Goal: Task Accomplishment & Management: Manage account settings

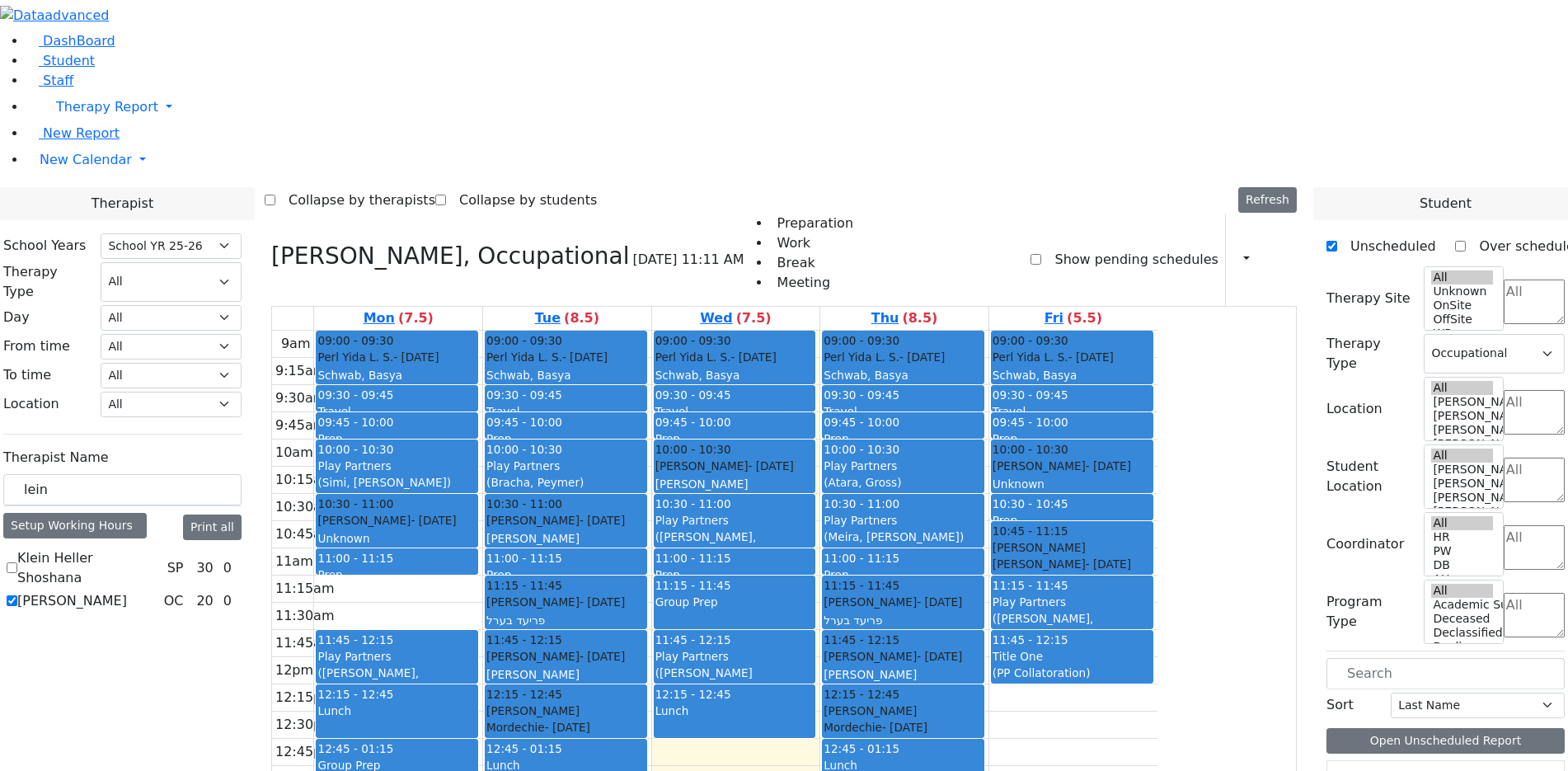
select select "212"
select select "1"
click at [241, 611] on div "Klein Heller Shoshana SP 30 0 Leiner Chana L. OC 20 0" at bounding box center [122, 580] width 238 height 62
click at [477, 474] on div "(Simi, Neuman)" at bounding box center [396, 482] width 159 height 17
click at [646, 474] on div "(Bracha, Peymer)" at bounding box center [566, 482] width 159 height 17
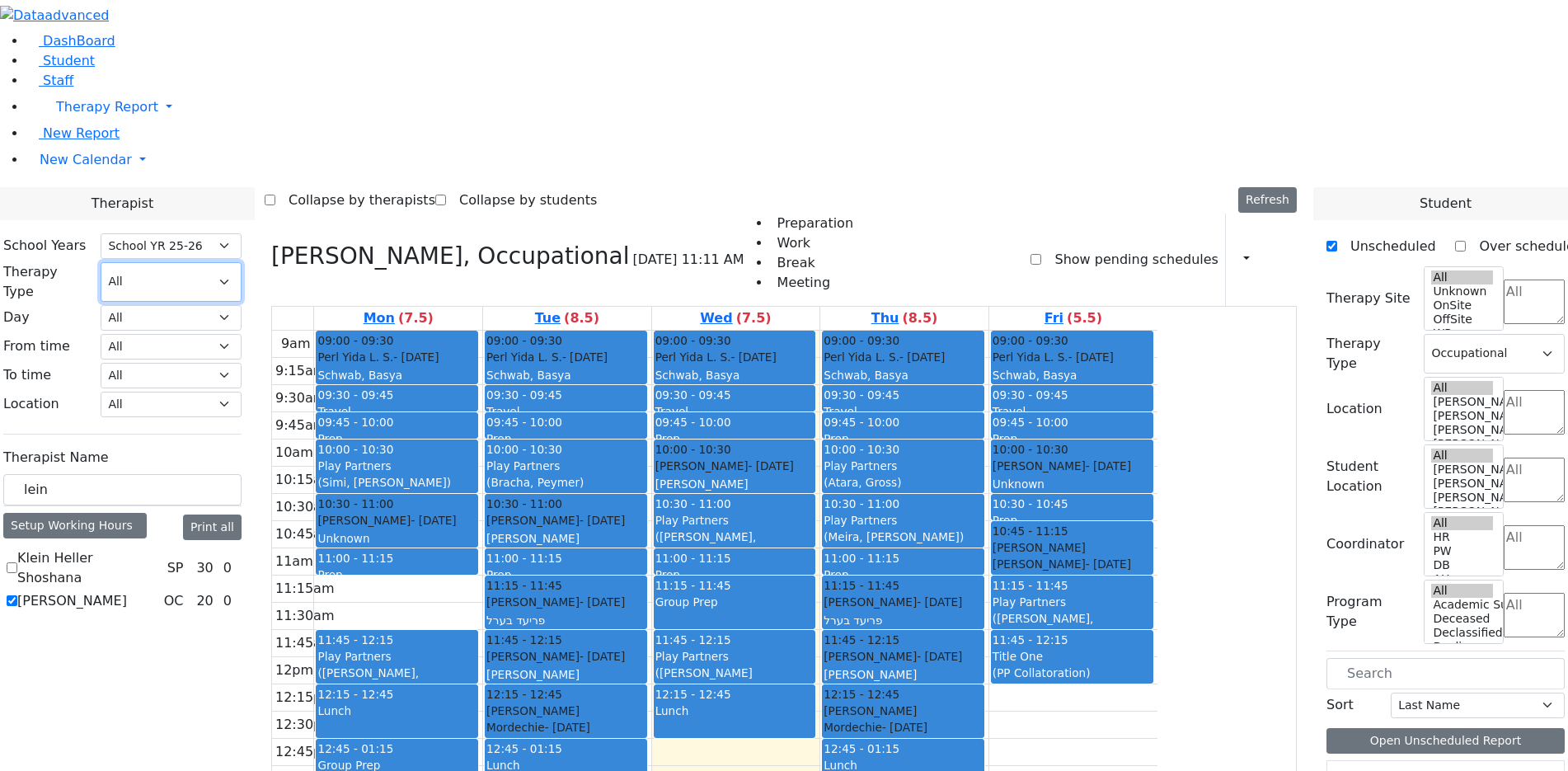
click at [241, 262] on select "All Psych Hearing Vision Speech Physical Occupational" at bounding box center [171, 282] width 141 height 39
select select "1"
click at [241, 262] on select "All Psych Hearing Vision Speech Physical Occupational" at bounding box center [171, 282] width 141 height 39
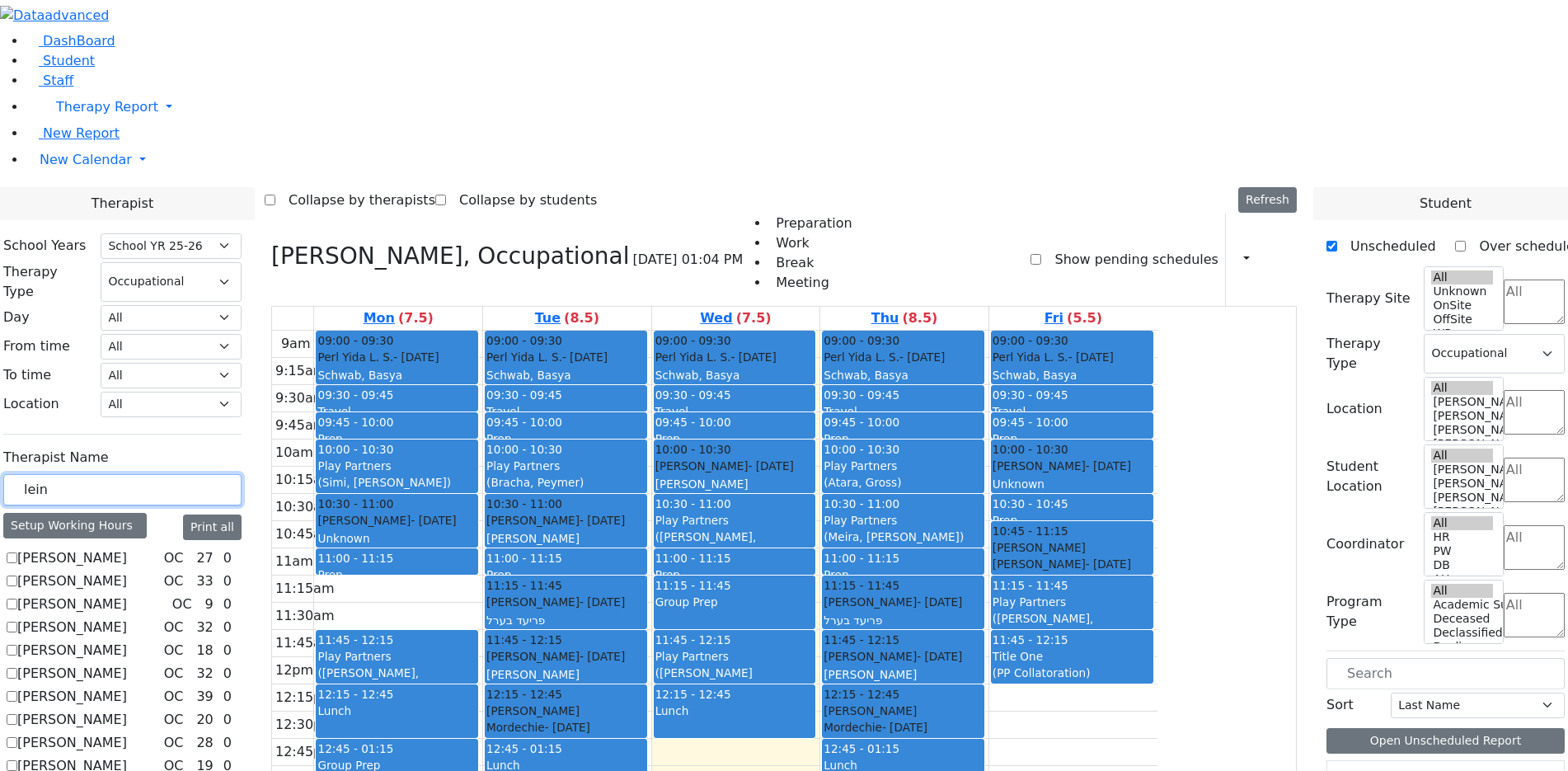
drag, startPoint x: 272, startPoint y: 288, endPoint x: 183, endPoint y: 297, distance: 89.5
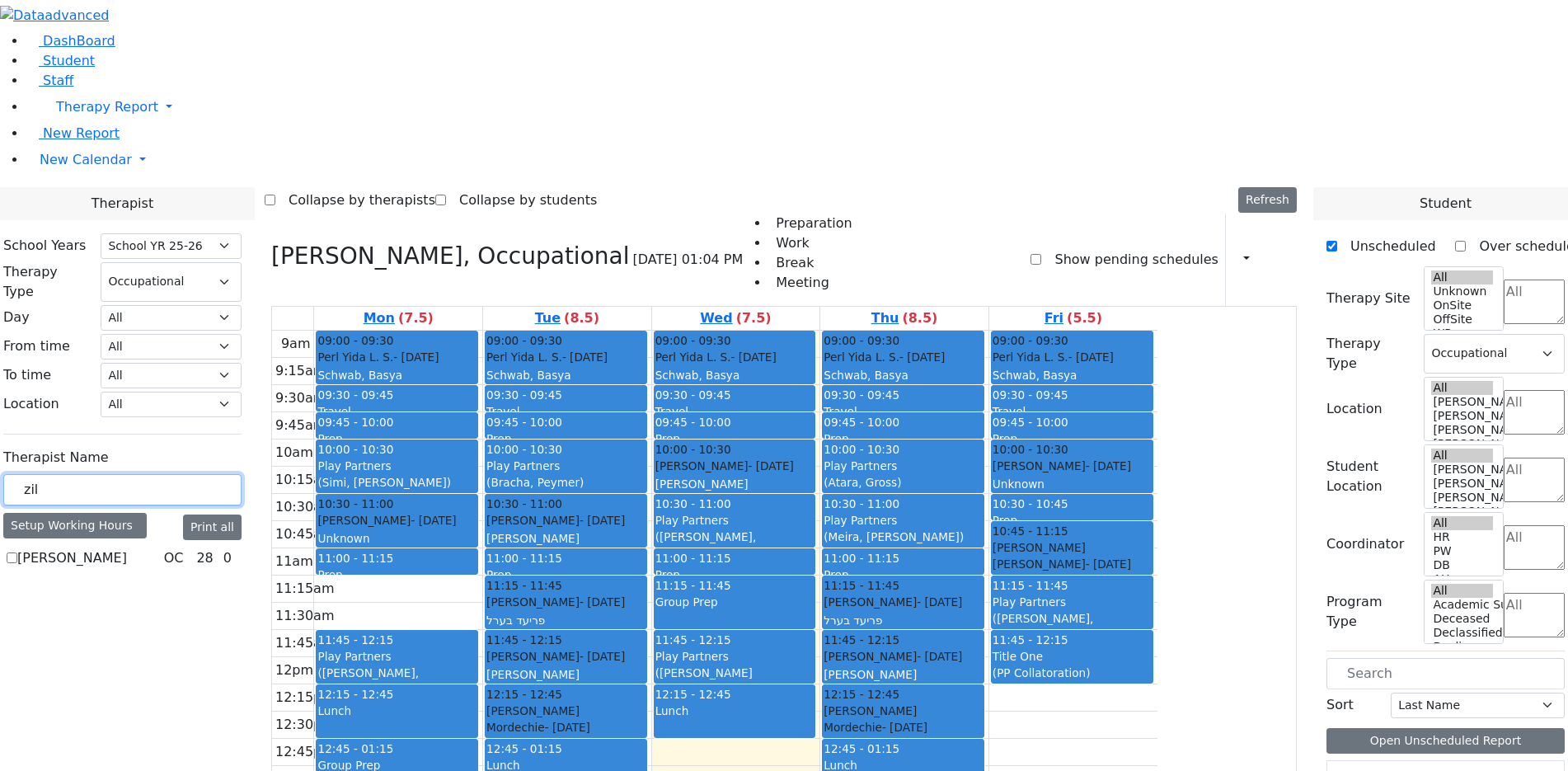
type input "zil"
click at [209, 549] on div "Zilber Risa OC 28 0" at bounding box center [122, 559] width 238 height 20
click at [199, 549] on div "Zilber Risa OC 28 0" at bounding box center [122, 559] width 238 height 20
click at [127, 549] on label "[PERSON_NAME]" at bounding box center [71, 559] width 110 height 20
click at [17, 553] on input "[PERSON_NAME]" at bounding box center [12, 558] width 11 height 11
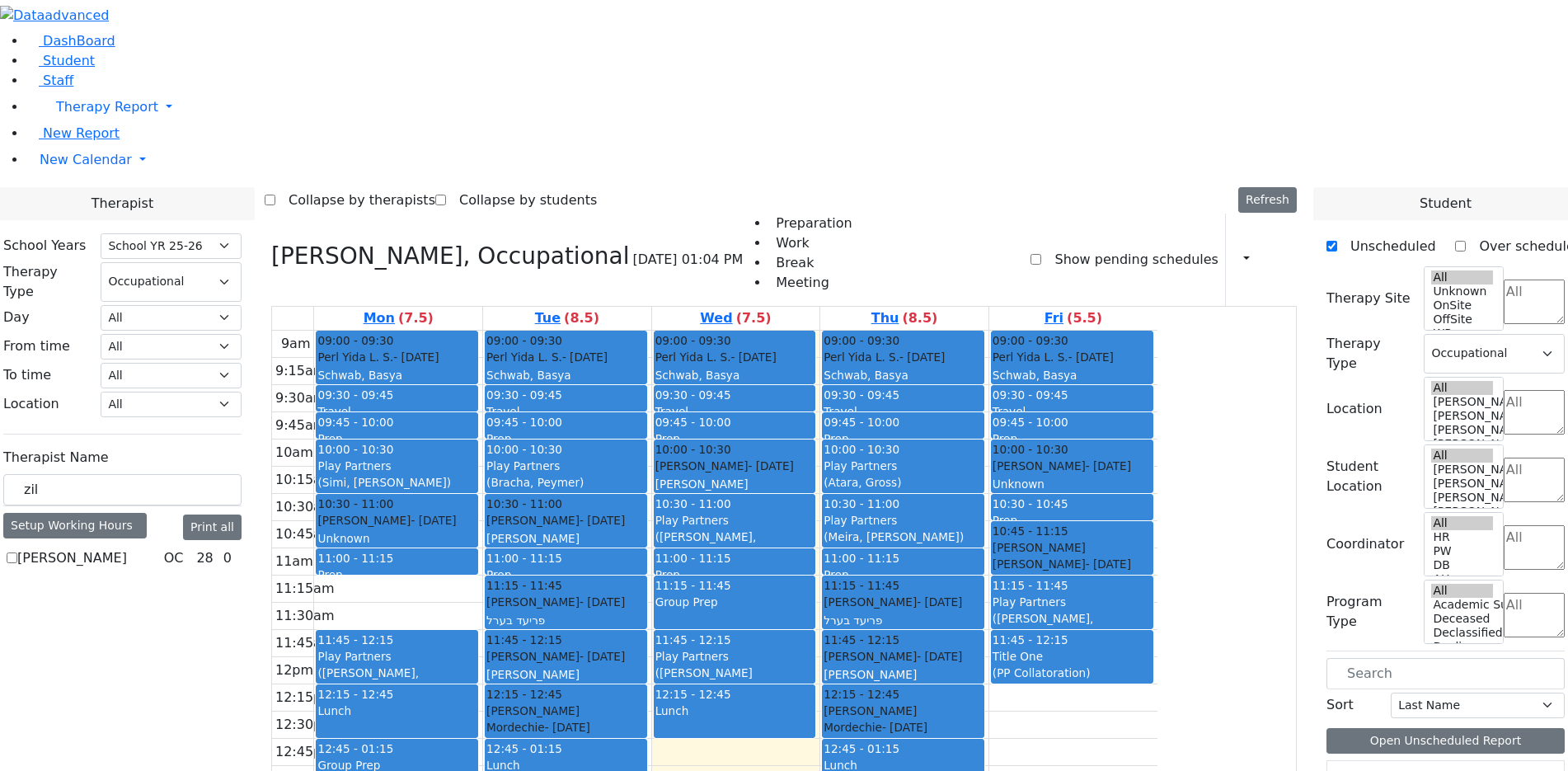
checkbox input "true"
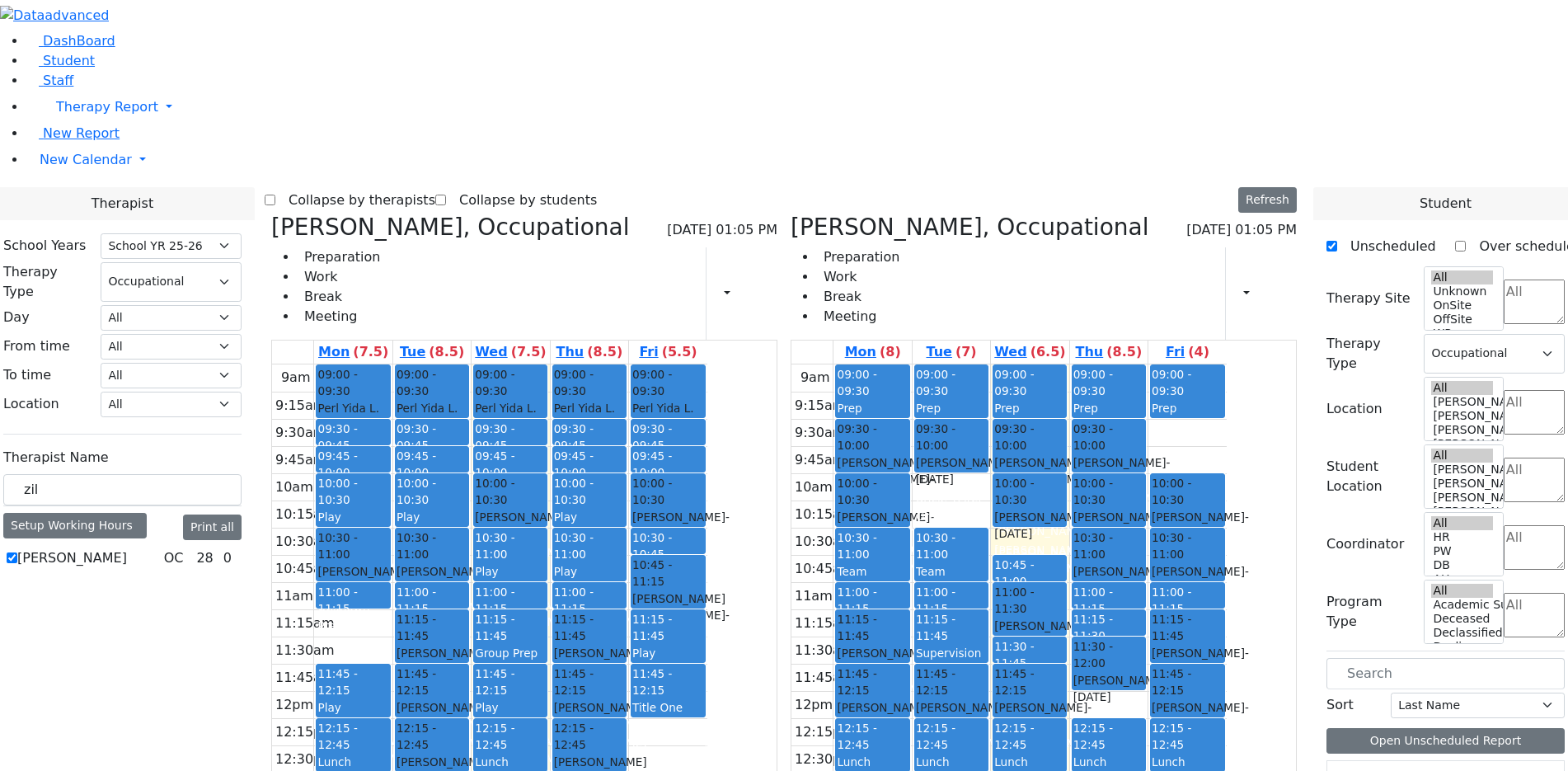
click at [440, 214] on h3 "Leiner Chana L., Occupational" at bounding box center [451, 227] width 358 height 28
click at [272, 214] on icon at bounding box center [272, 227] width 0 height 28
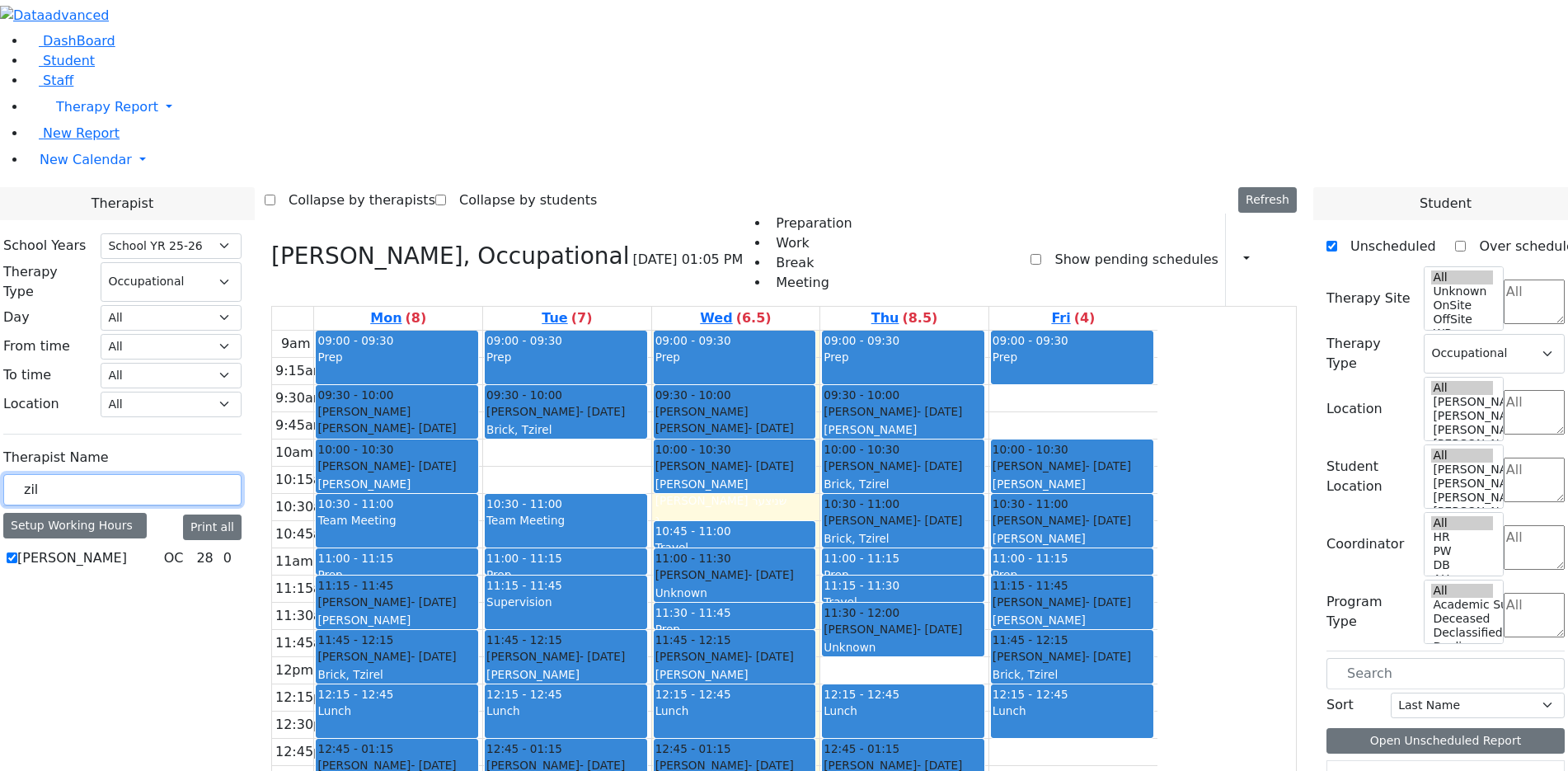
drag, startPoint x: 258, startPoint y: 284, endPoint x: 192, endPoint y: 285, distance: 66.0
click at [200, 474] on div "zil" at bounding box center [122, 490] width 238 height 32
click at [715, 331] on div "9am 9:15am 9:30am 9:45am 10am 10:15am 10:30am 10:45am 11am 11:15am 11:30am 11:4…" at bounding box center [715, 657] width 886 height 653
click at [565, 629] on div "9am 9:15am 9:30am 9:45am 10am 10:15am 10:30am 10:45am 11am 11:15am 11:30am 11:4…" at bounding box center [715, 657] width 886 height 653
click at [811, 606] on div "9am 9:15am 9:30am 9:45am 10am 10:15am 10:30am 10:45am 11am 11:15am 11:30am 11:4…" at bounding box center [715, 657] width 886 height 653
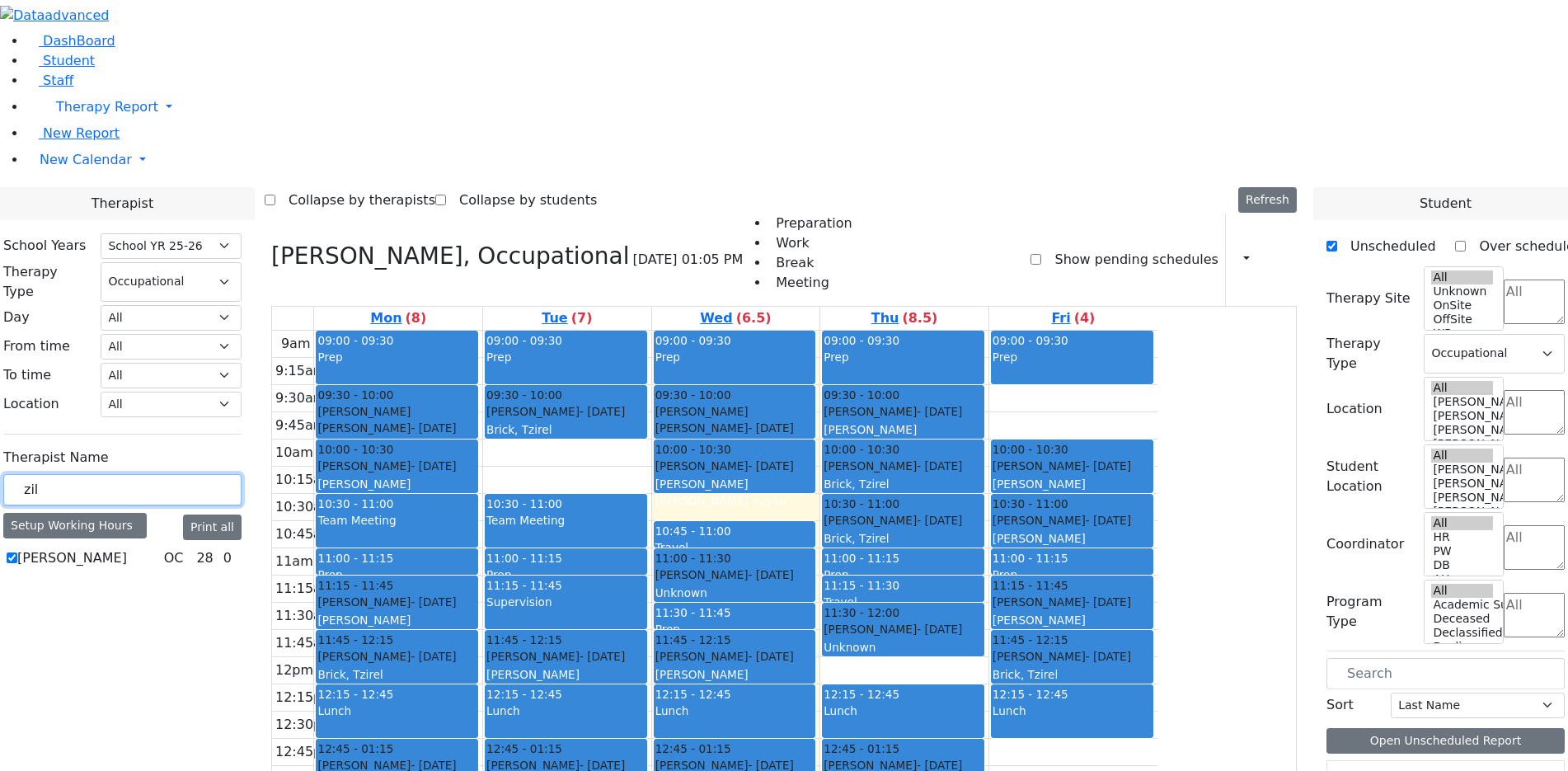
click at [837, 683] on div "9am 9:15am 9:30am 9:45am 10am 10:15am 10:30am 10:45am 11am 11:15am 11:30am 11:4…" at bounding box center [715, 657] width 886 height 653
click at [241, 474] on input "zil" at bounding box center [122, 489] width 238 height 31
type input "z"
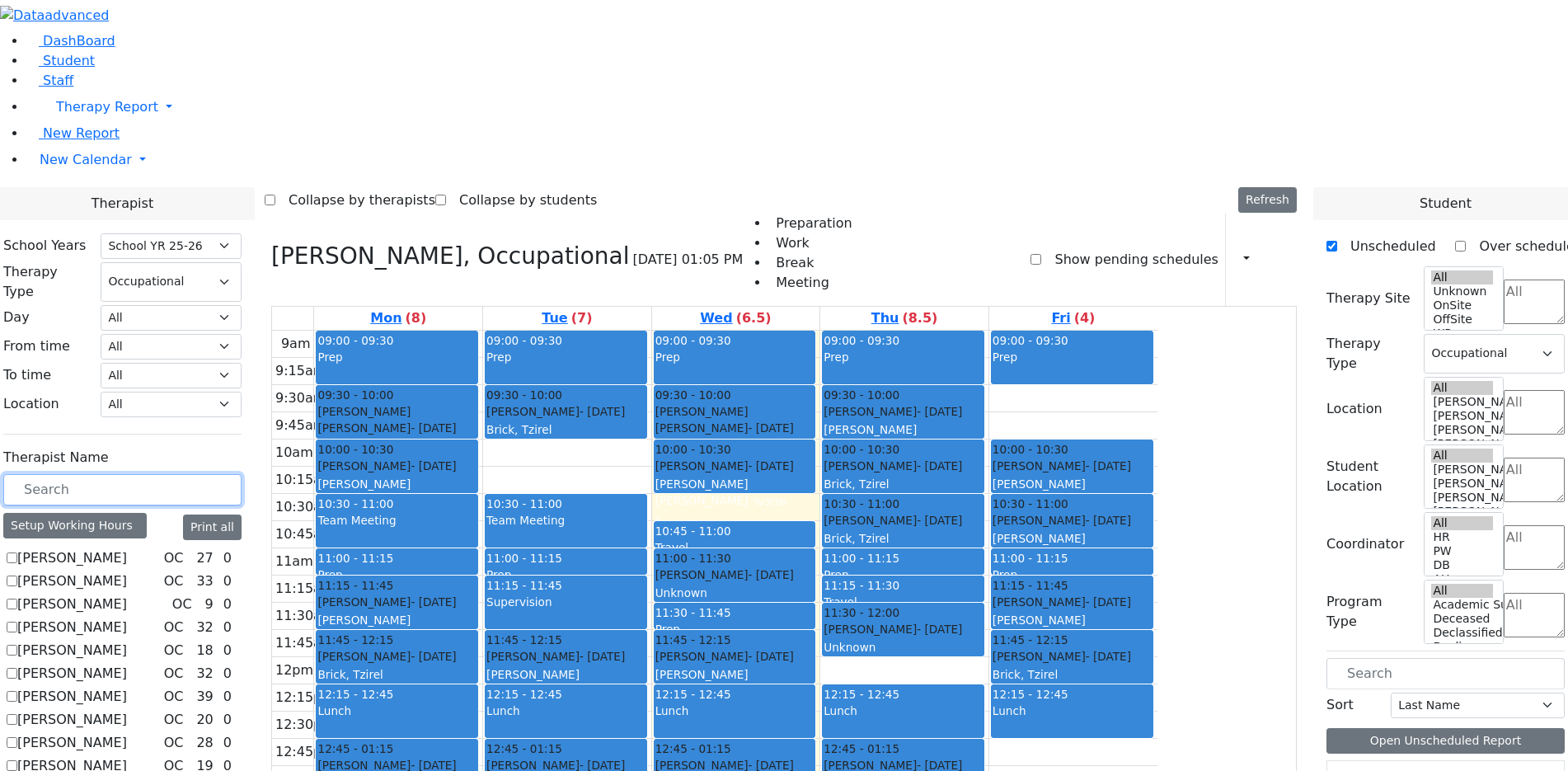
scroll to position [194, 0]
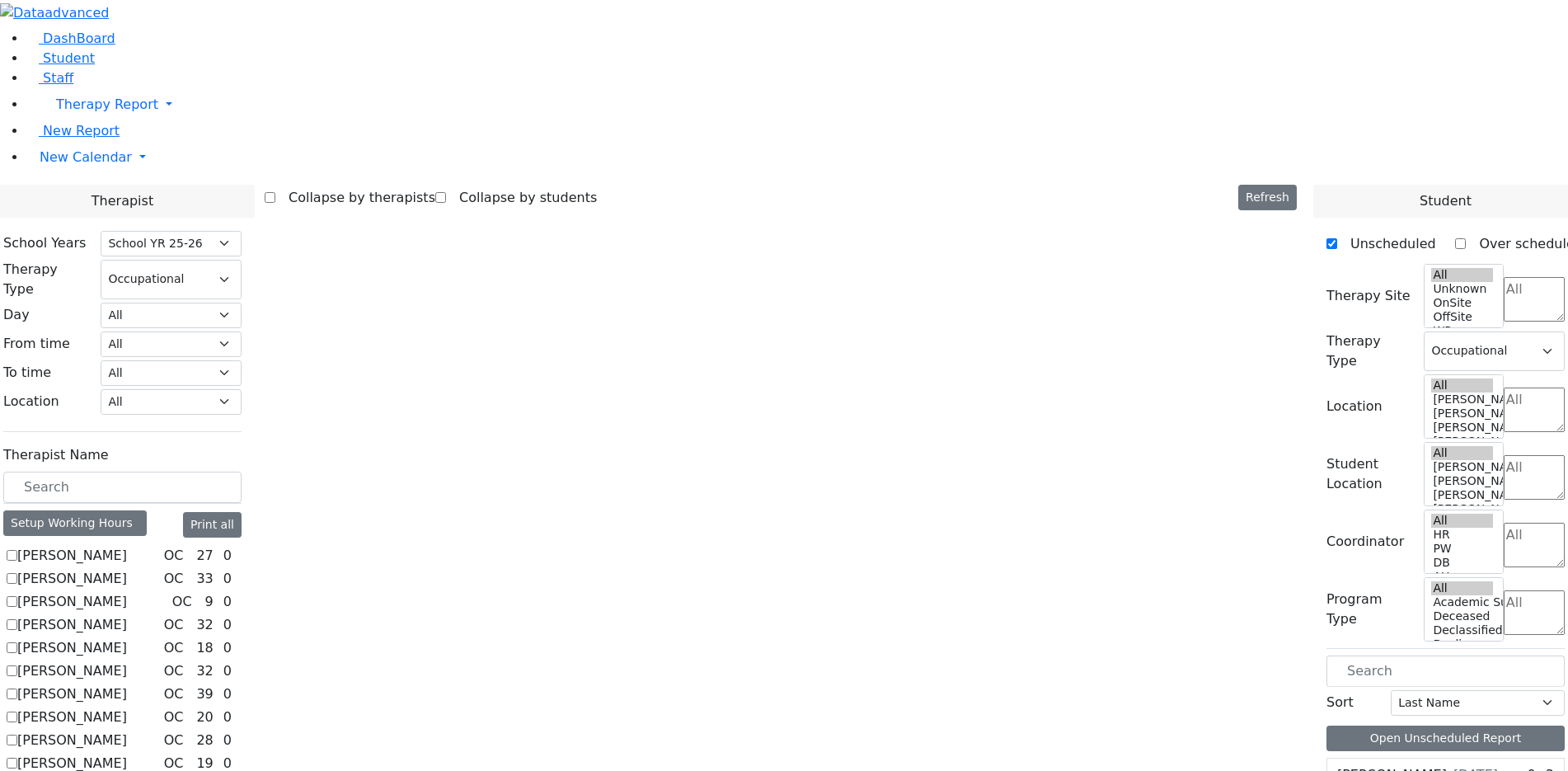
scroll to position [0, 0]
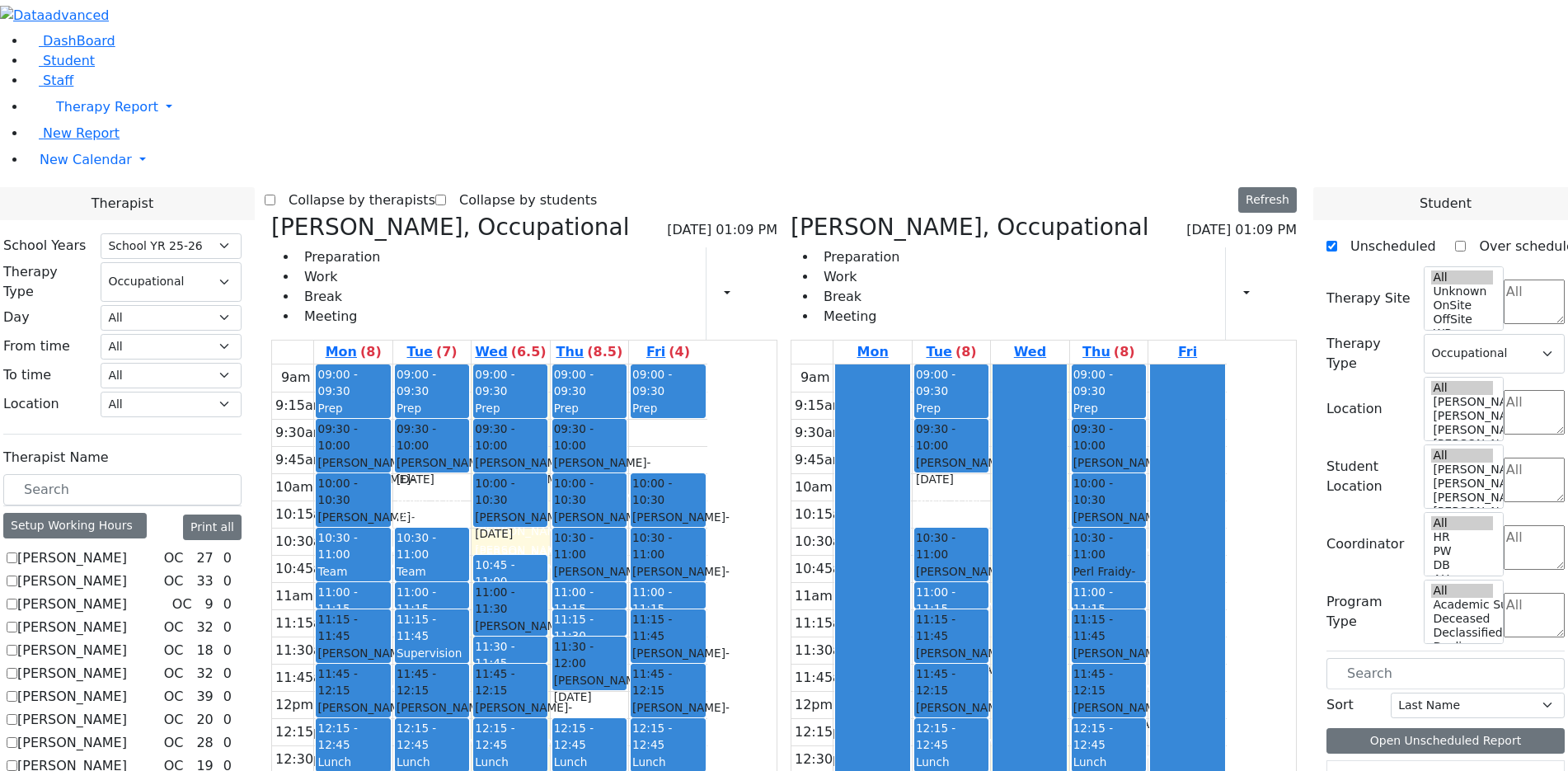
checkbox input "false"
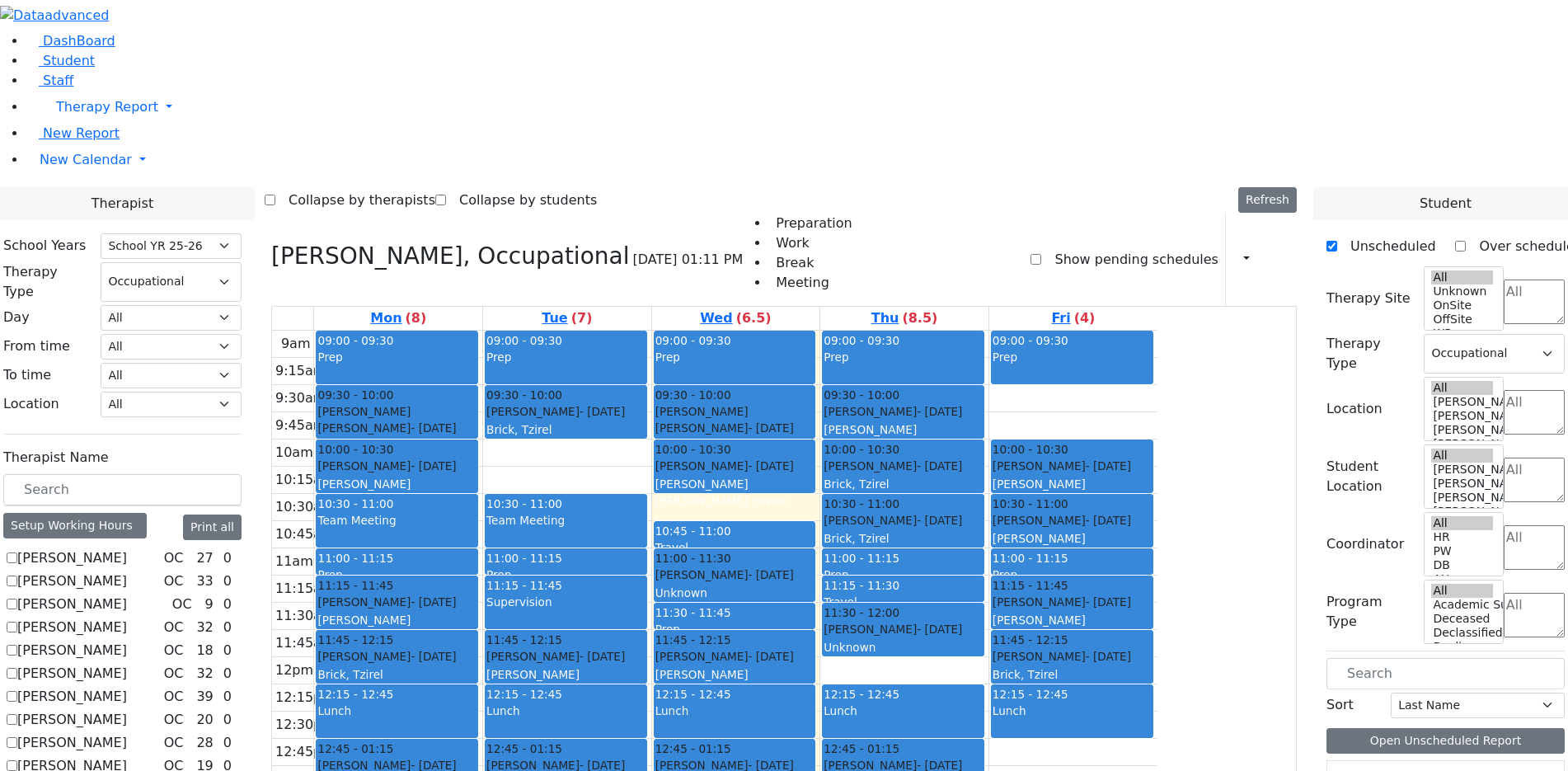
click at [127, 757] on label "Koff Aviva" at bounding box center [71, 767] width 110 height 20
click at [17, 760] on input "Koff Aviva" at bounding box center [12, 766] width 11 height 11
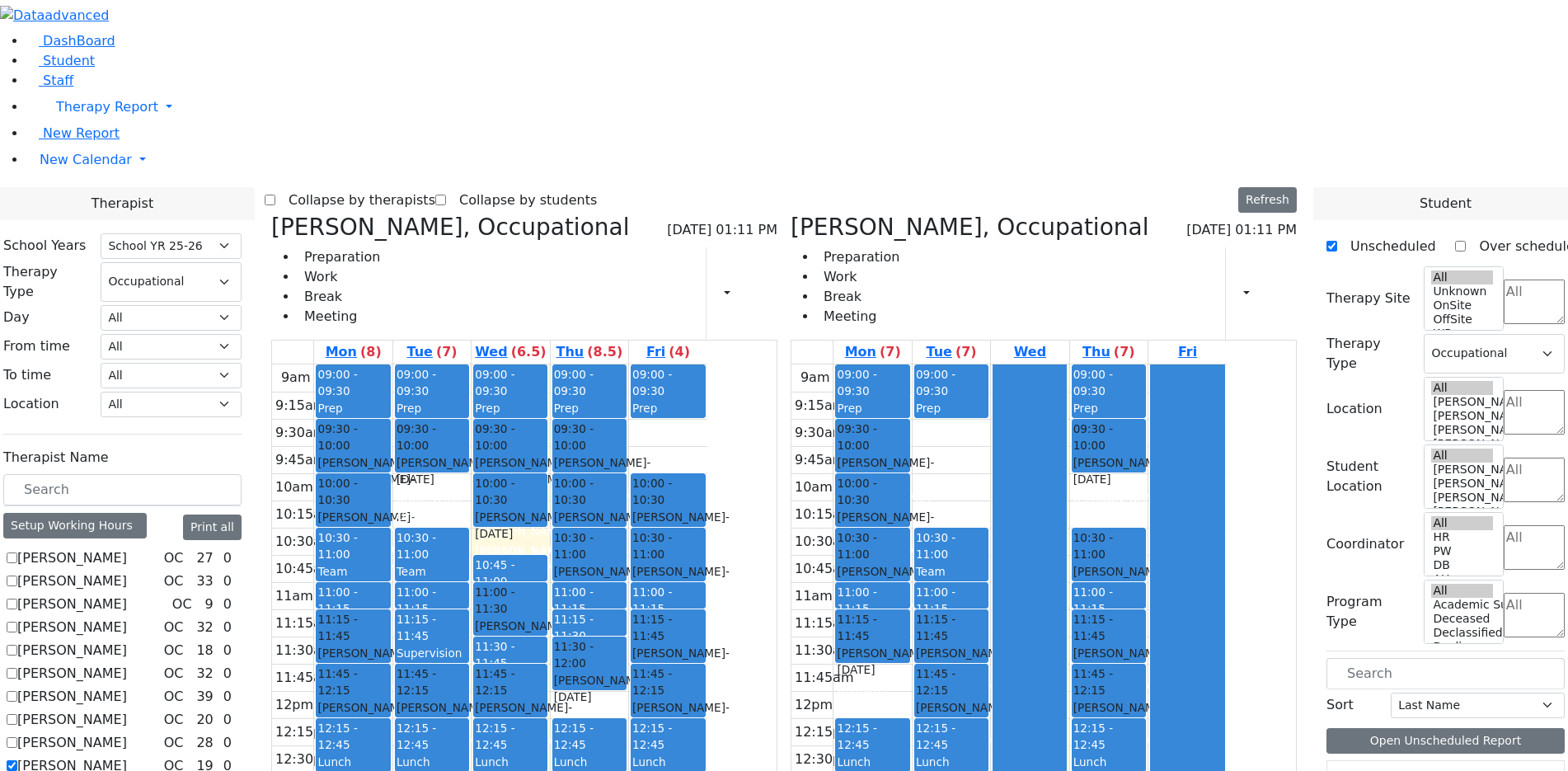
scroll to position [111, 0]
click at [127, 757] on label "Koff Aviva" at bounding box center [71, 767] width 110 height 20
click at [17, 760] on input "Koff Aviva" at bounding box center [12, 766] width 11 height 11
checkbox input "false"
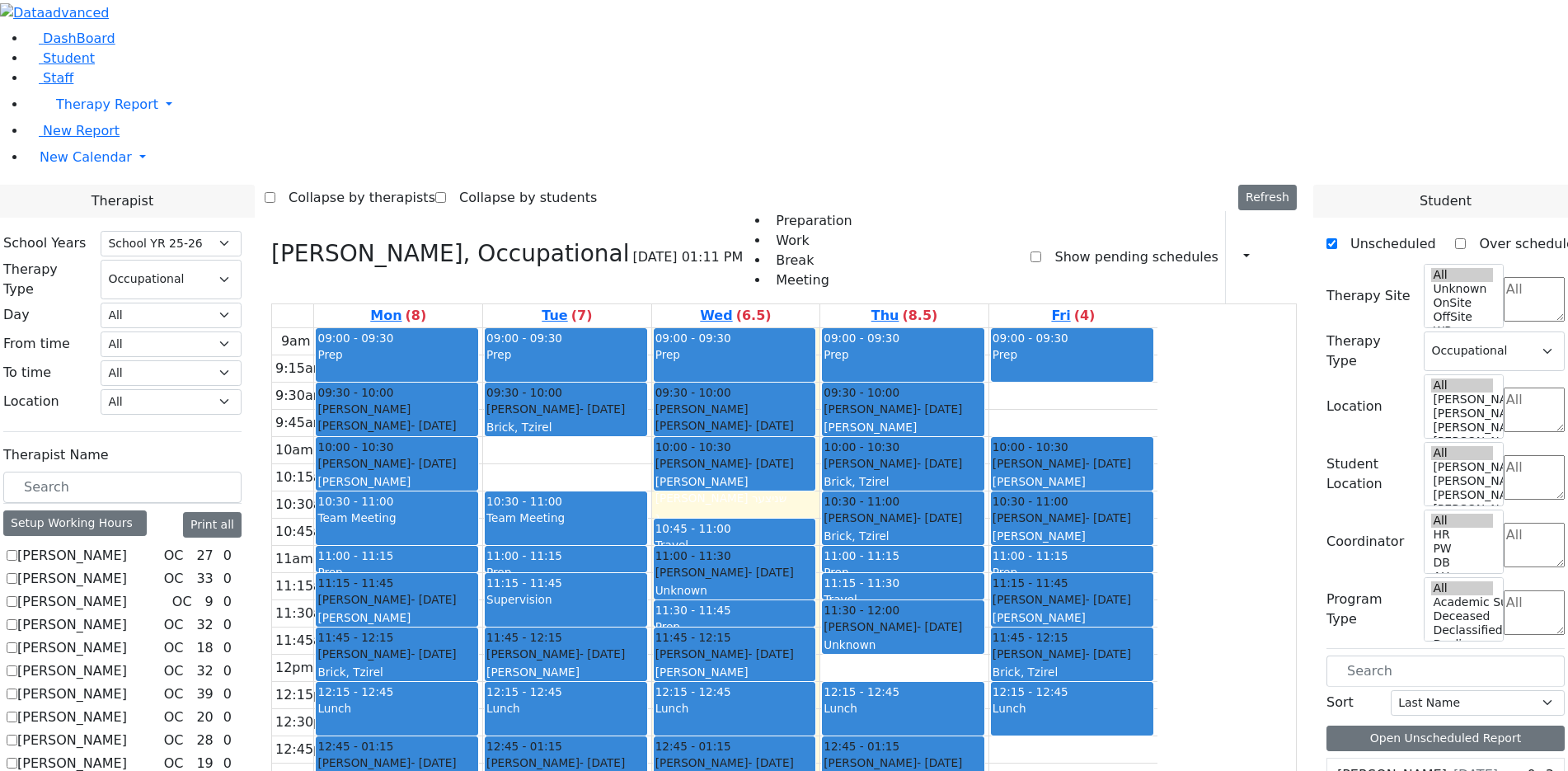
scroll to position [194, 0]
checkbox input "true"
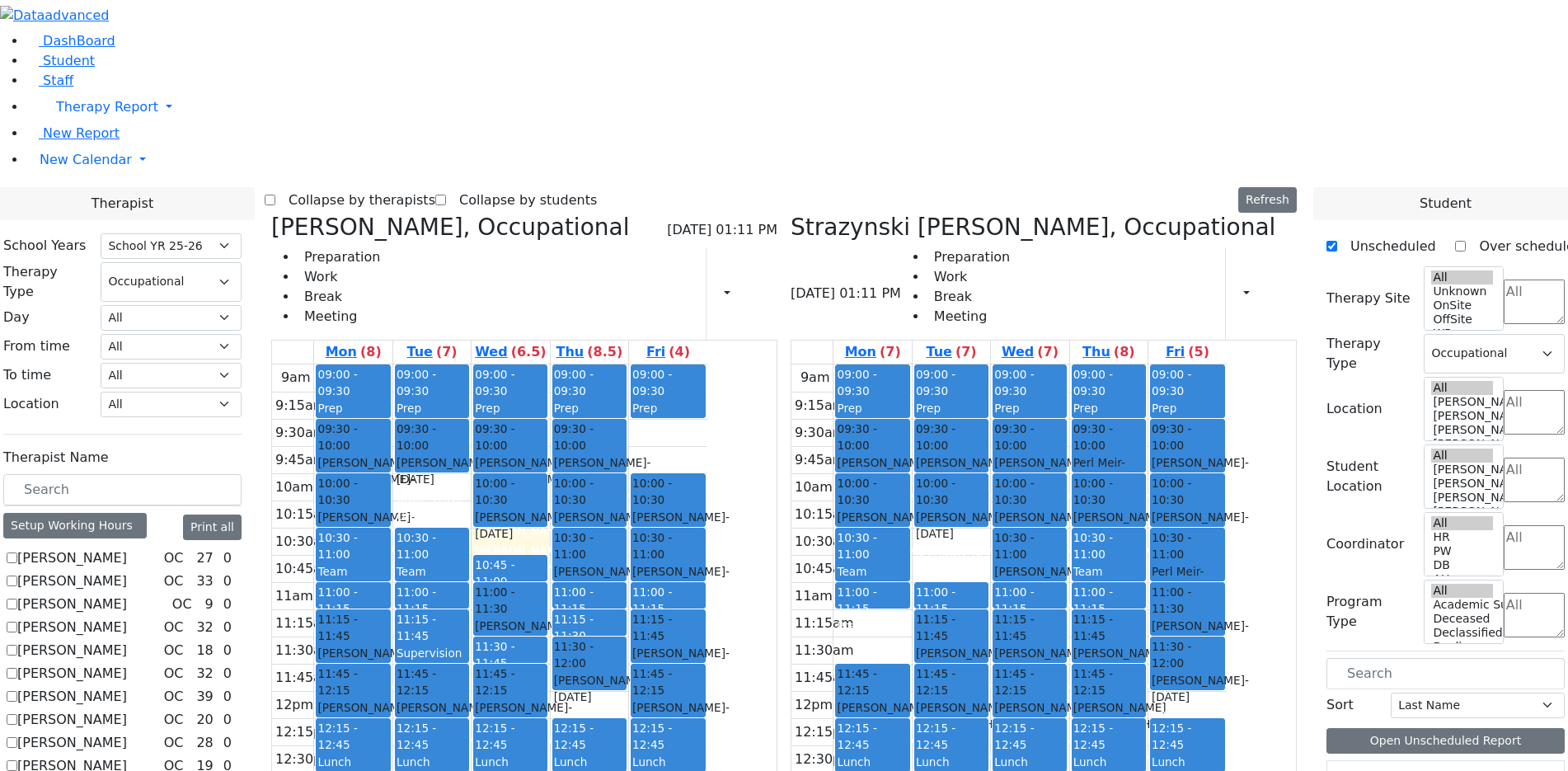
click at [908, 509] on div "Hershkowitz Baila - 07/22/2009" at bounding box center [872, 526] width 71 height 34
click at [935, 456] on span "- 01/26/2012" at bounding box center [885, 471] width 97 height 29
click at [1028, 365] on div "9am 9:15am 9:30am 9:45am 10am 10:15am 10:30am 10:45am 11am 11:15am 11:30am 11:4…" at bounding box center [1009, 691] width 436 height 653
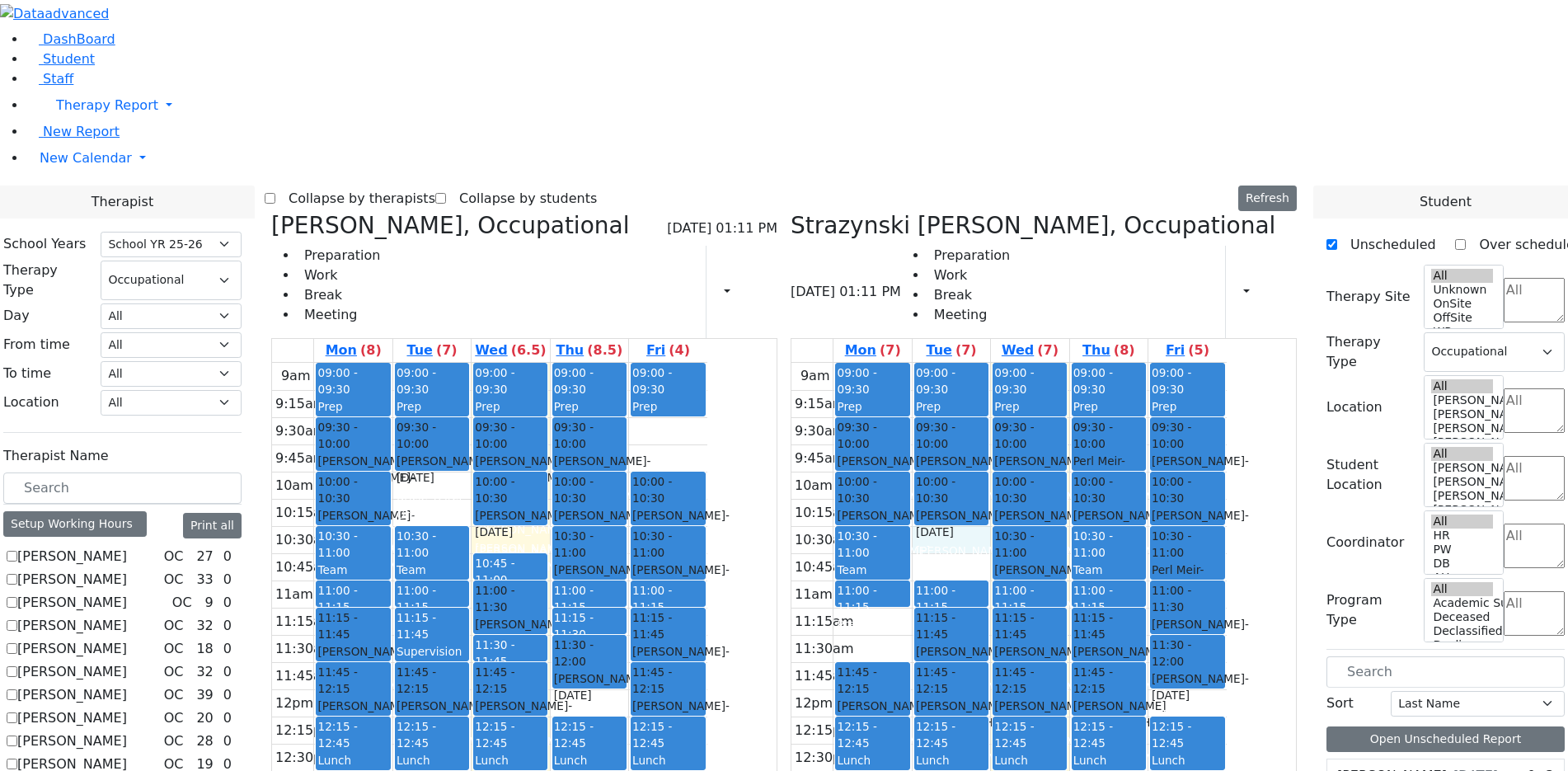
click at [437, 212] on div "Zilber Risa, Occupational 09/03/2025 01:11 PM Preparation Work Break Meeting Pr…" at bounding box center [525, 275] width 506 height 127
click at [272, 212] on icon at bounding box center [272, 226] width 0 height 28
checkbox input "false"
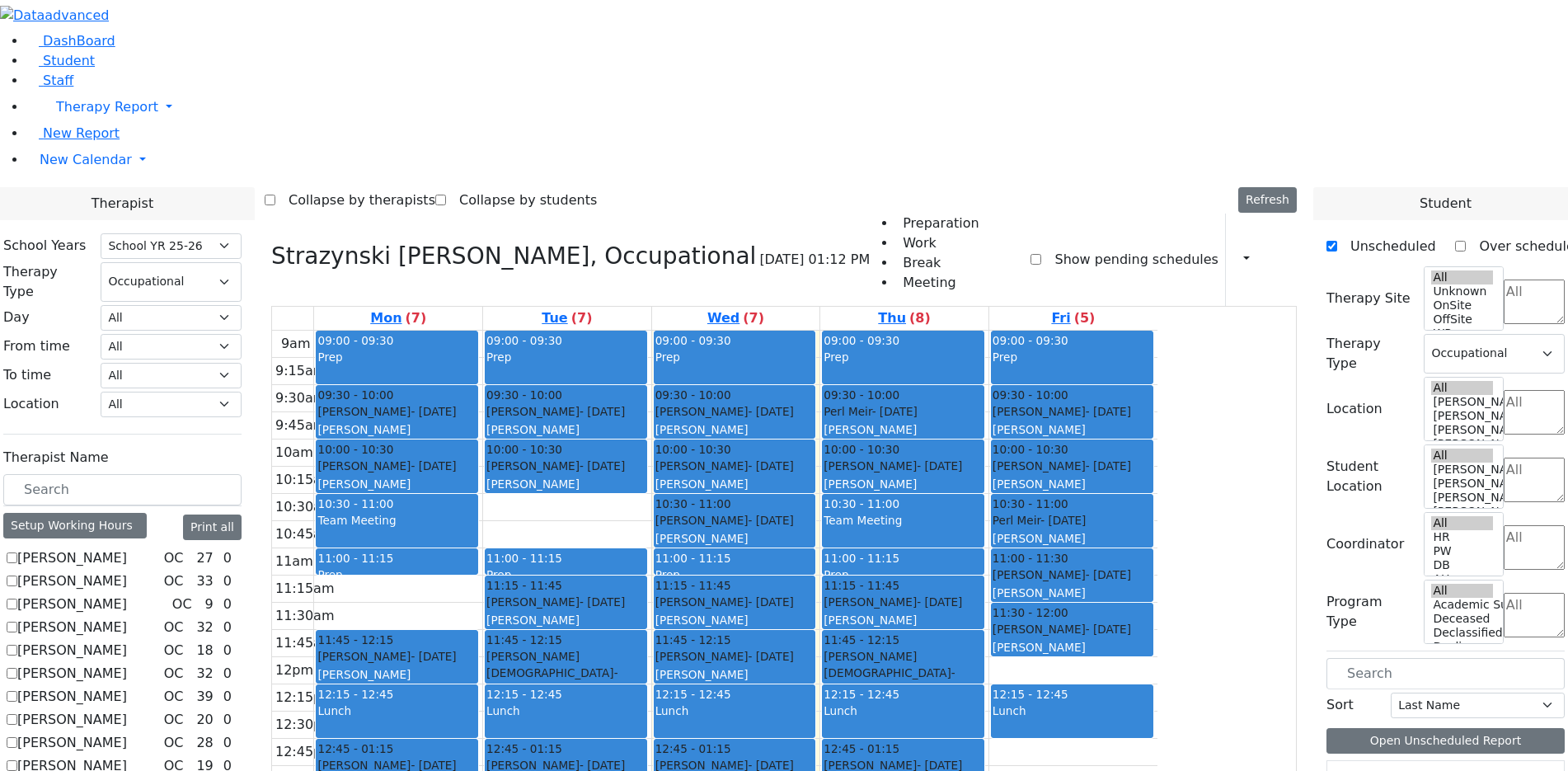
click at [432, 242] on h3 "Strazynski Brooke, Occupational" at bounding box center [514, 256] width 485 height 28
click at [272, 242] on icon at bounding box center [272, 256] width 0 height 28
checkbox input "false"
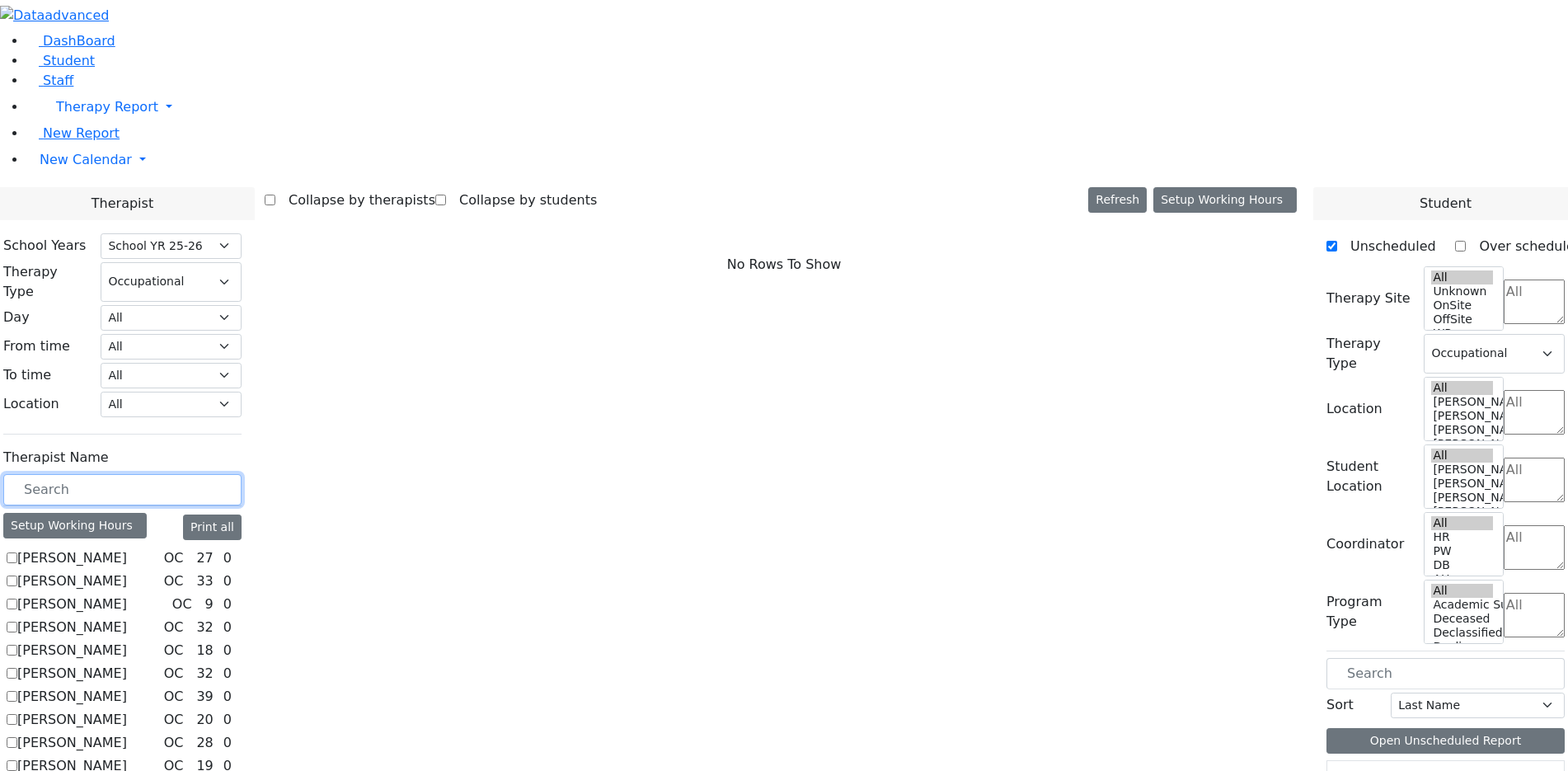
click at [241, 474] on input "text" at bounding box center [122, 489] width 238 height 31
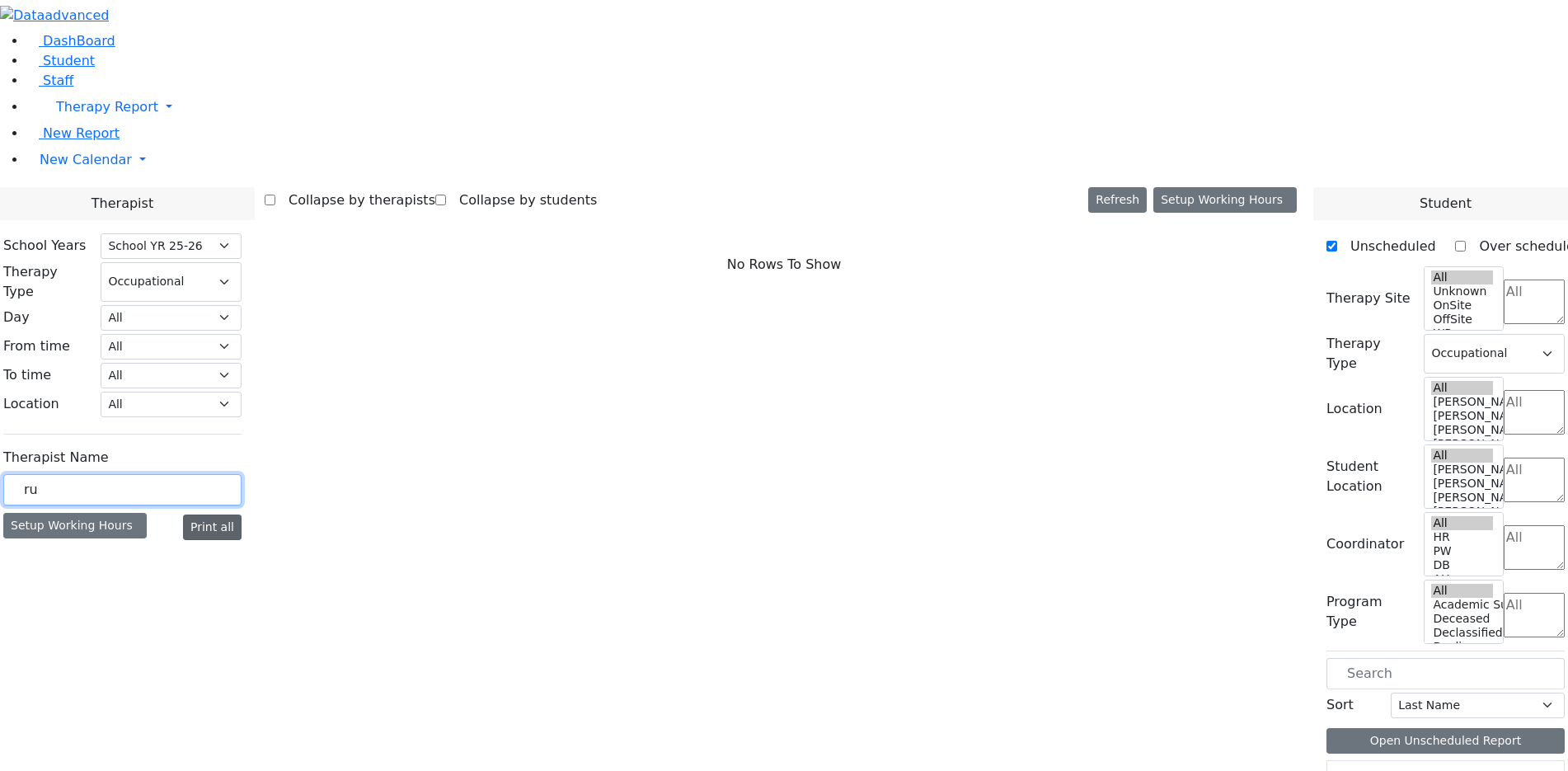
type input "r"
type input "sheps"
click at [127, 549] on label "Sheps Rachel" at bounding box center [71, 559] width 110 height 20
click at [17, 553] on input "Sheps Rachel" at bounding box center [12, 558] width 11 height 11
checkbox input "true"
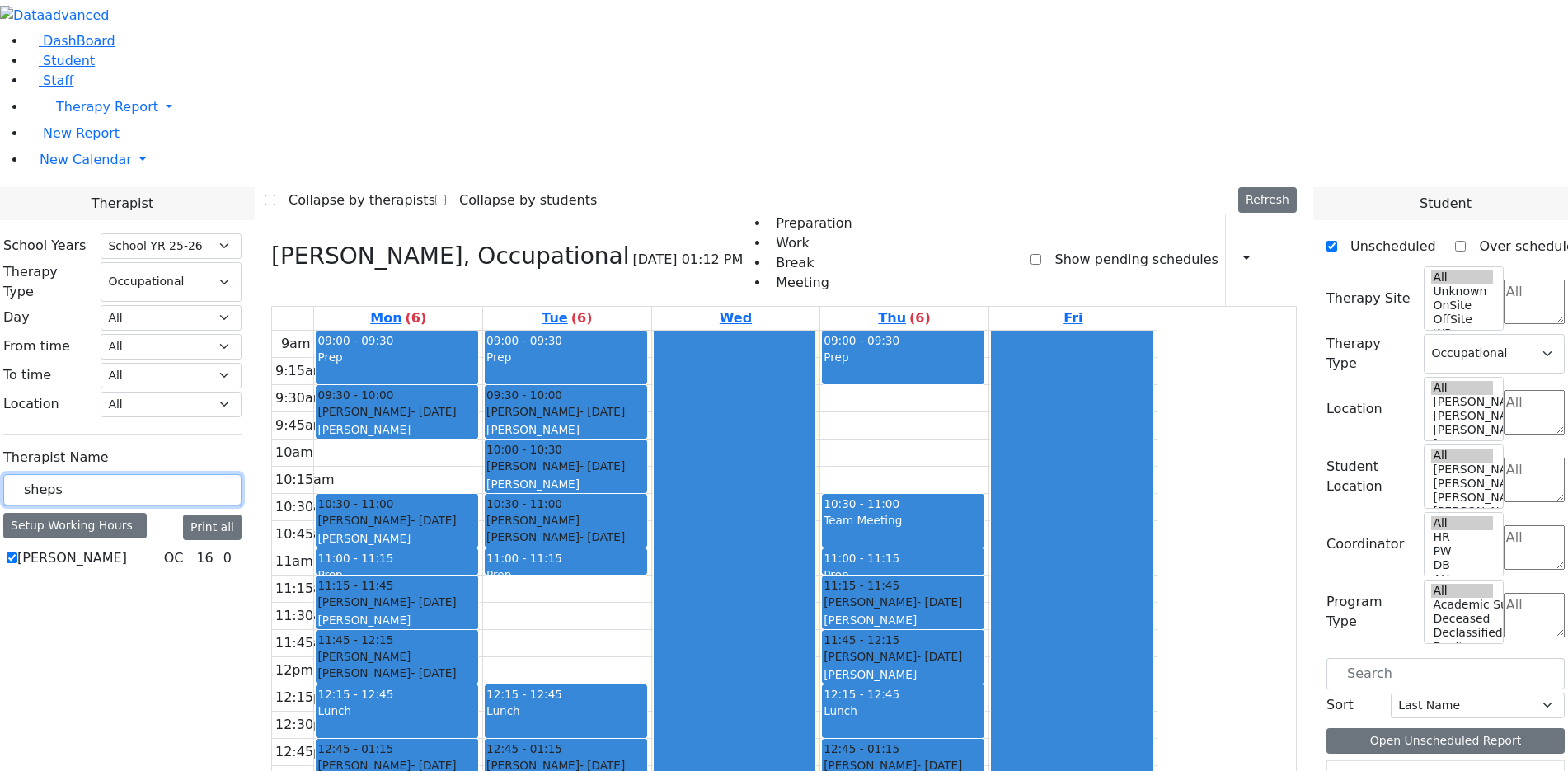
drag, startPoint x: 249, startPoint y: 290, endPoint x: 205, endPoint y: 292, distance: 44.0
click at [205, 474] on div "sheps" at bounding box center [122, 490] width 238 height 32
type input "[PERSON_NAME]"
click at [127, 571] on label "Matsri Miriam" at bounding box center [71, 581] width 110 height 20
click at [17, 576] on input "Matsri Miriam" at bounding box center [12, 581] width 11 height 11
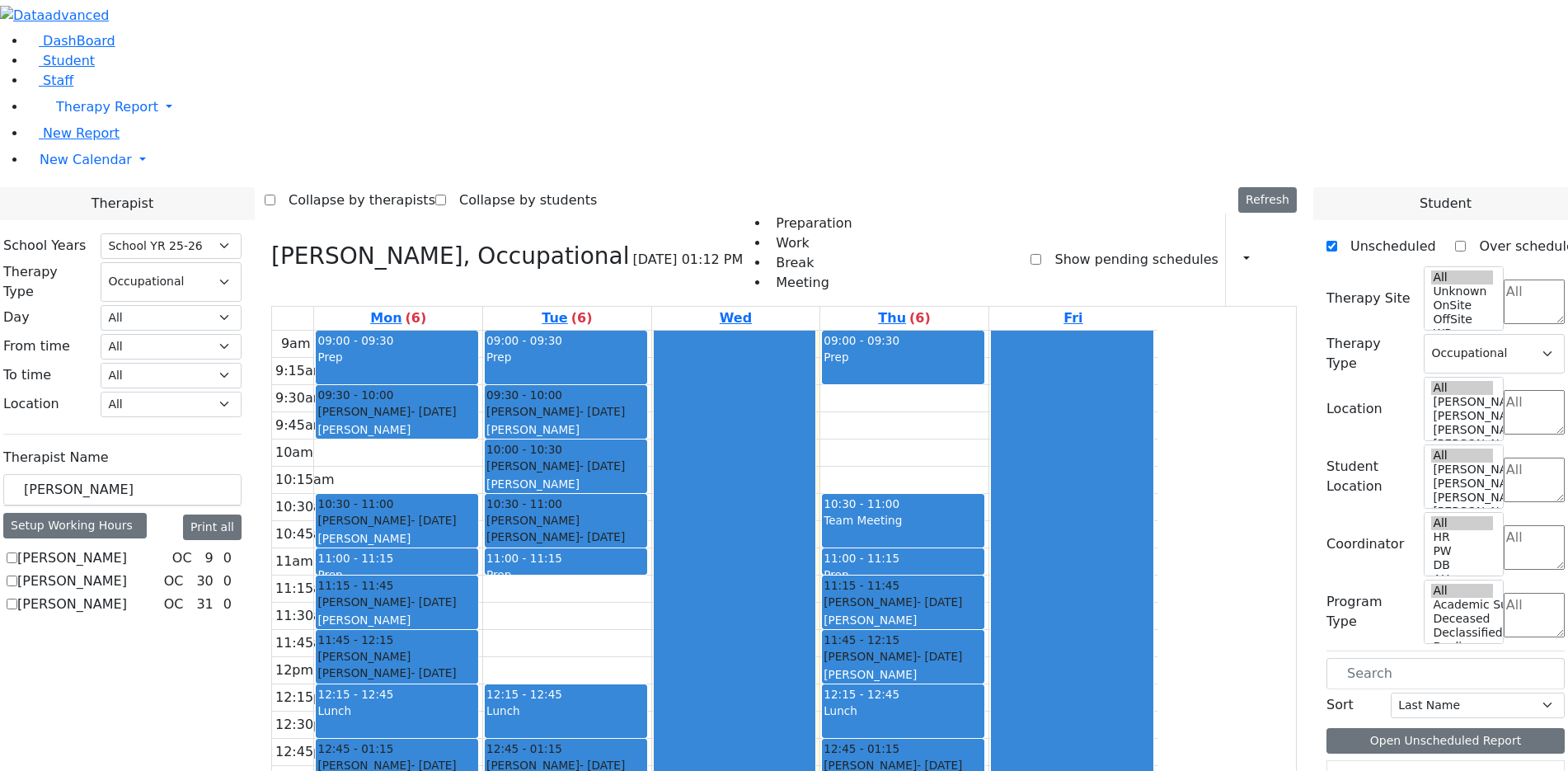
checkbox input "true"
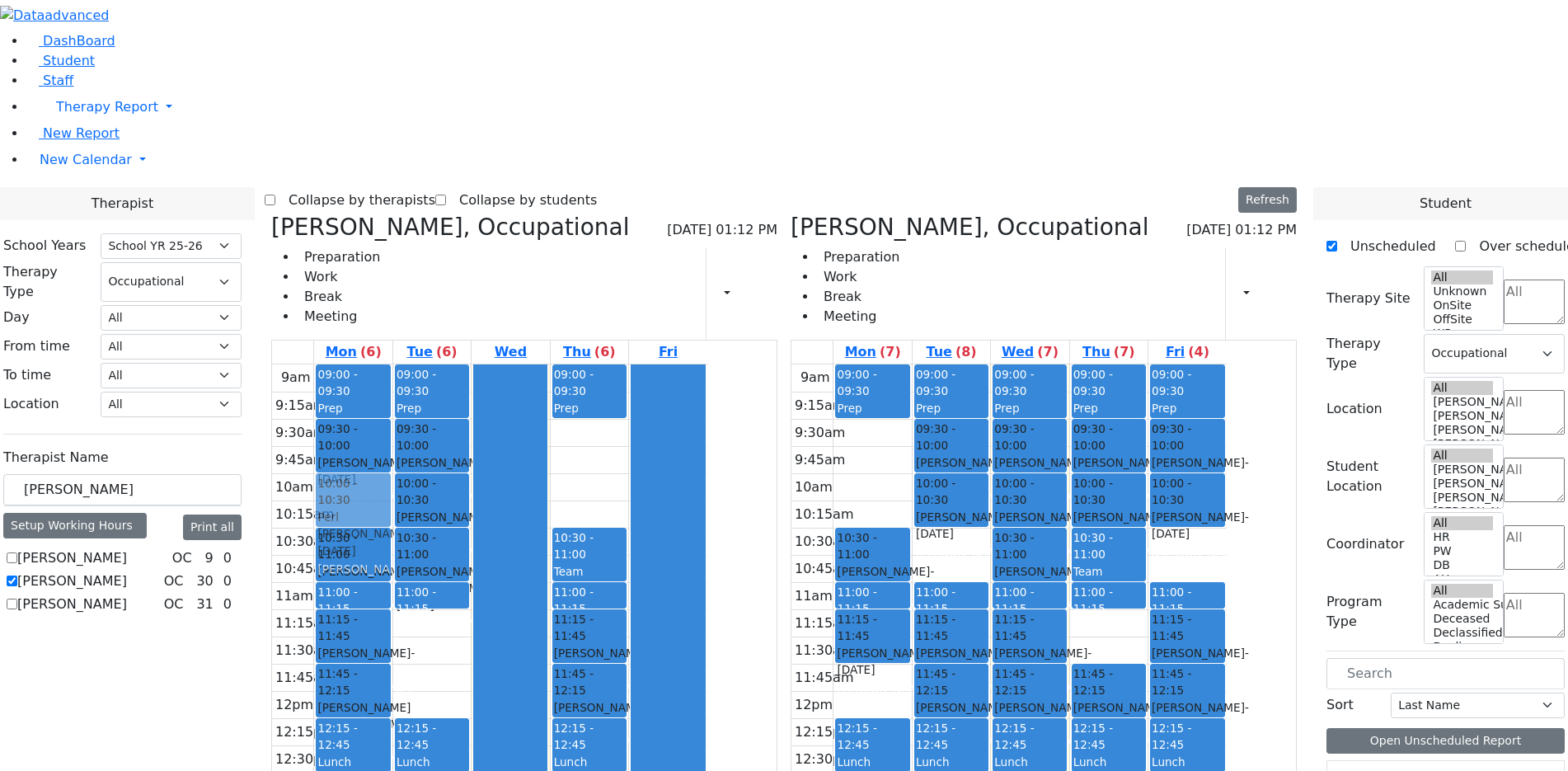
drag, startPoint x: 973, startPoint y: 253, endPoint x: 545, endPoint y: 255, distance: 428.0
click at [545, 255] on div "Sheps Rachel, Occupational 09/03/2025 01:12 PM Preparation Work Break Meeting P…" at bounding box center [784, 617] width 1039 height 806
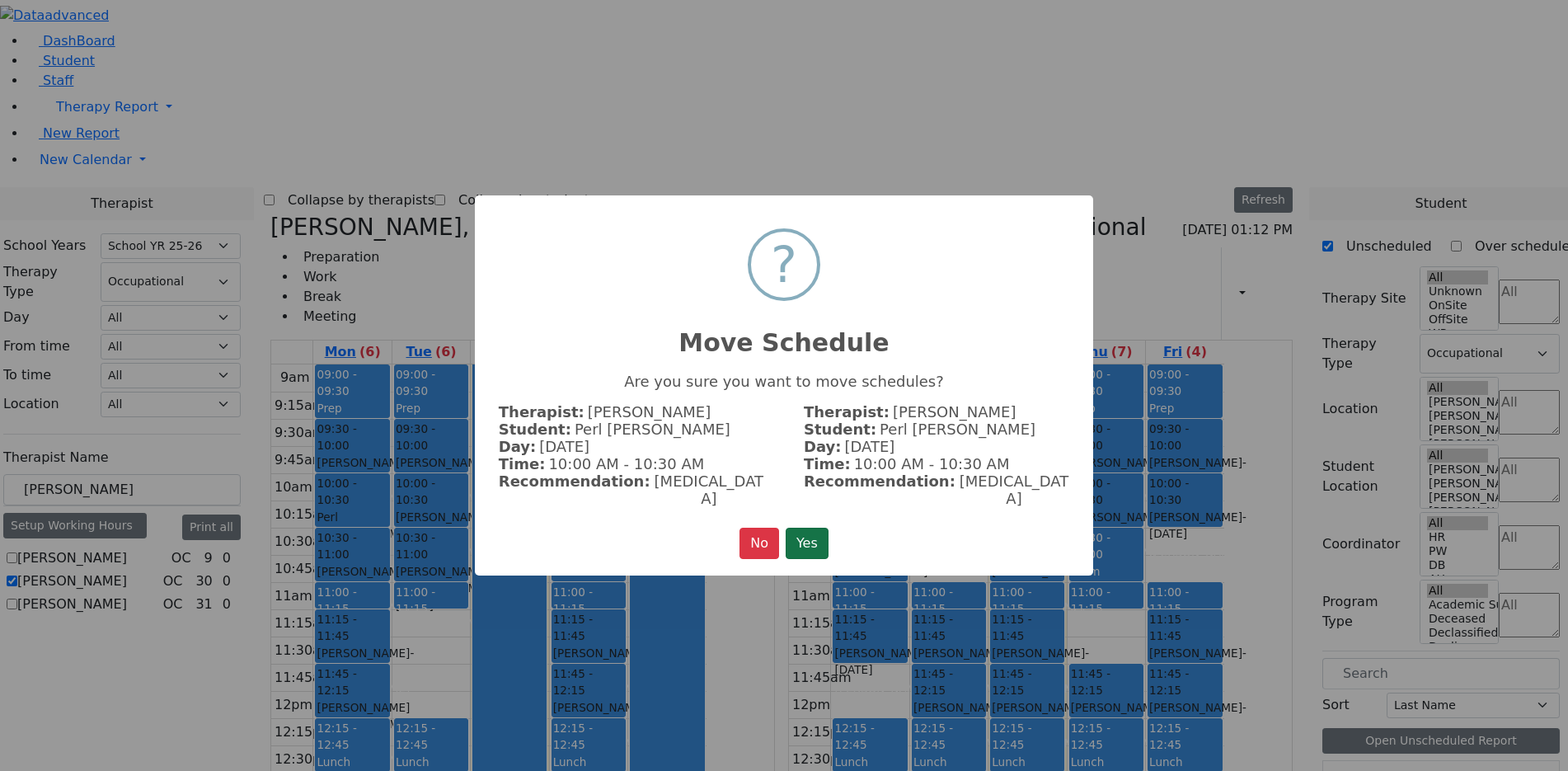
click at [800, 528] on button "Yes" at bounding box center [807, 543] width 43 height 31
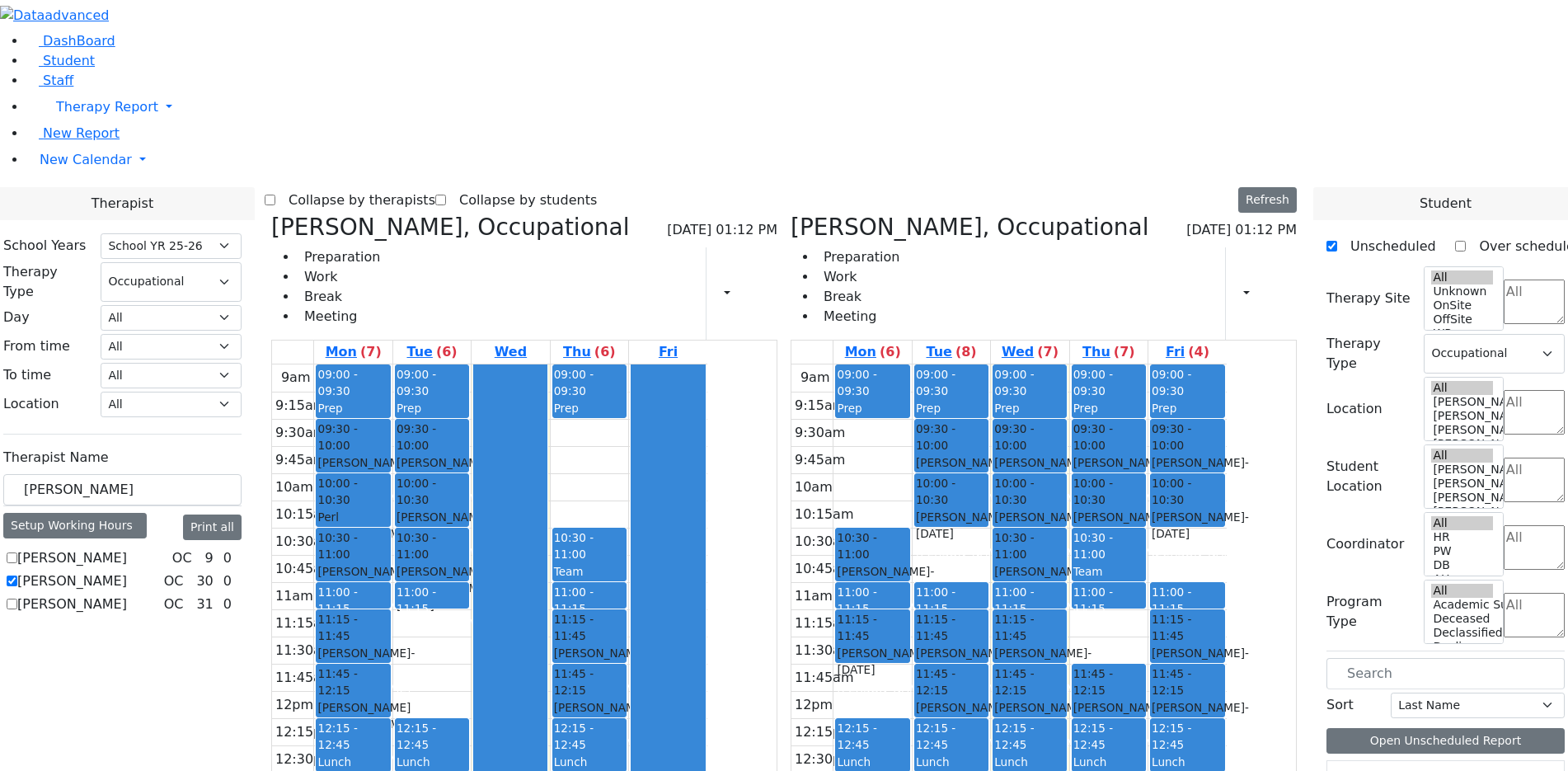
drag, startPoint x: 1134, startPoint y: 724, endPoint x: 577, endPoint y: 604, distance: 569.8
click at [575, 620] on div "Sheps Rachel, Occupational 09/03/2025 01:12 PM Preparation Work Break Meeting P…" at bounding box center [784, 617] width 1039 height 806
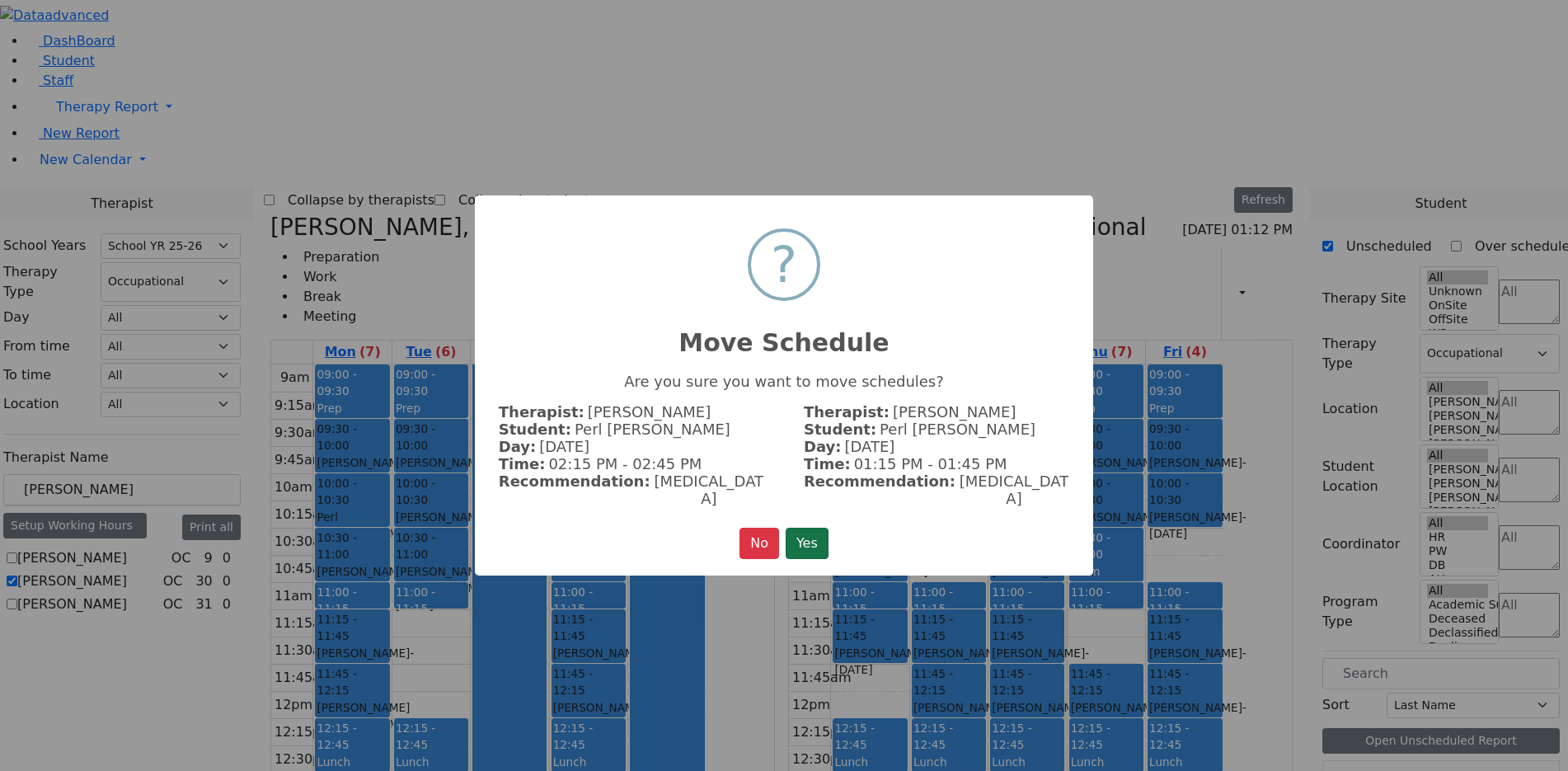
click at [807, 532] on button "Yes" at bounding box center [807, 543] width 43 height 31
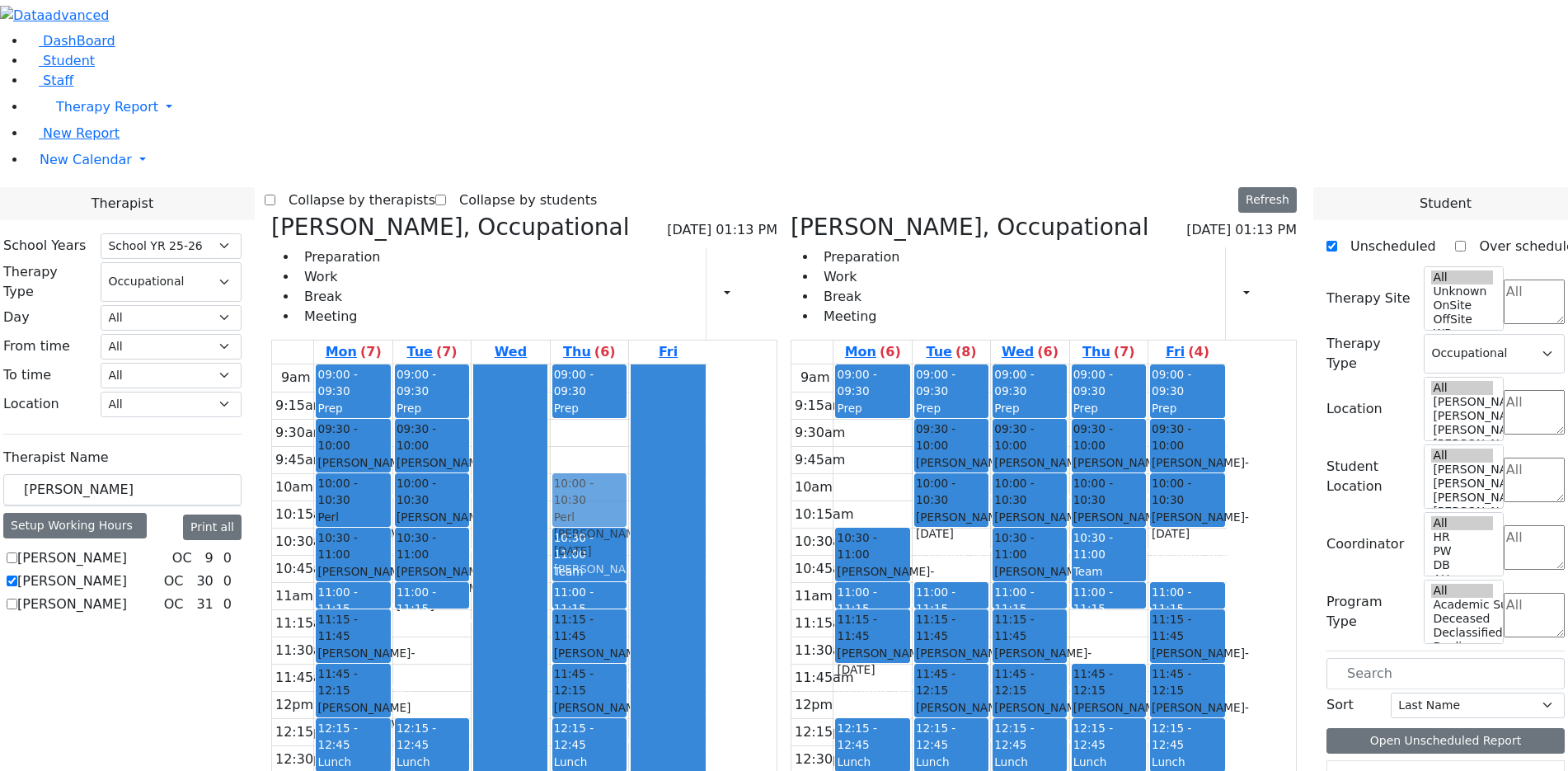
drag, startPoint x: 1197, startPoint y: 660, endPoint x: 766, endPoint y: 246, distance: 597.6
click at [766, 246] on div "Sheps Rachel, Occupational 09/03/2025 01:13 PM Preparation Work Break Meeting P…" at bounding box center [784, 617] width 1039 height 806
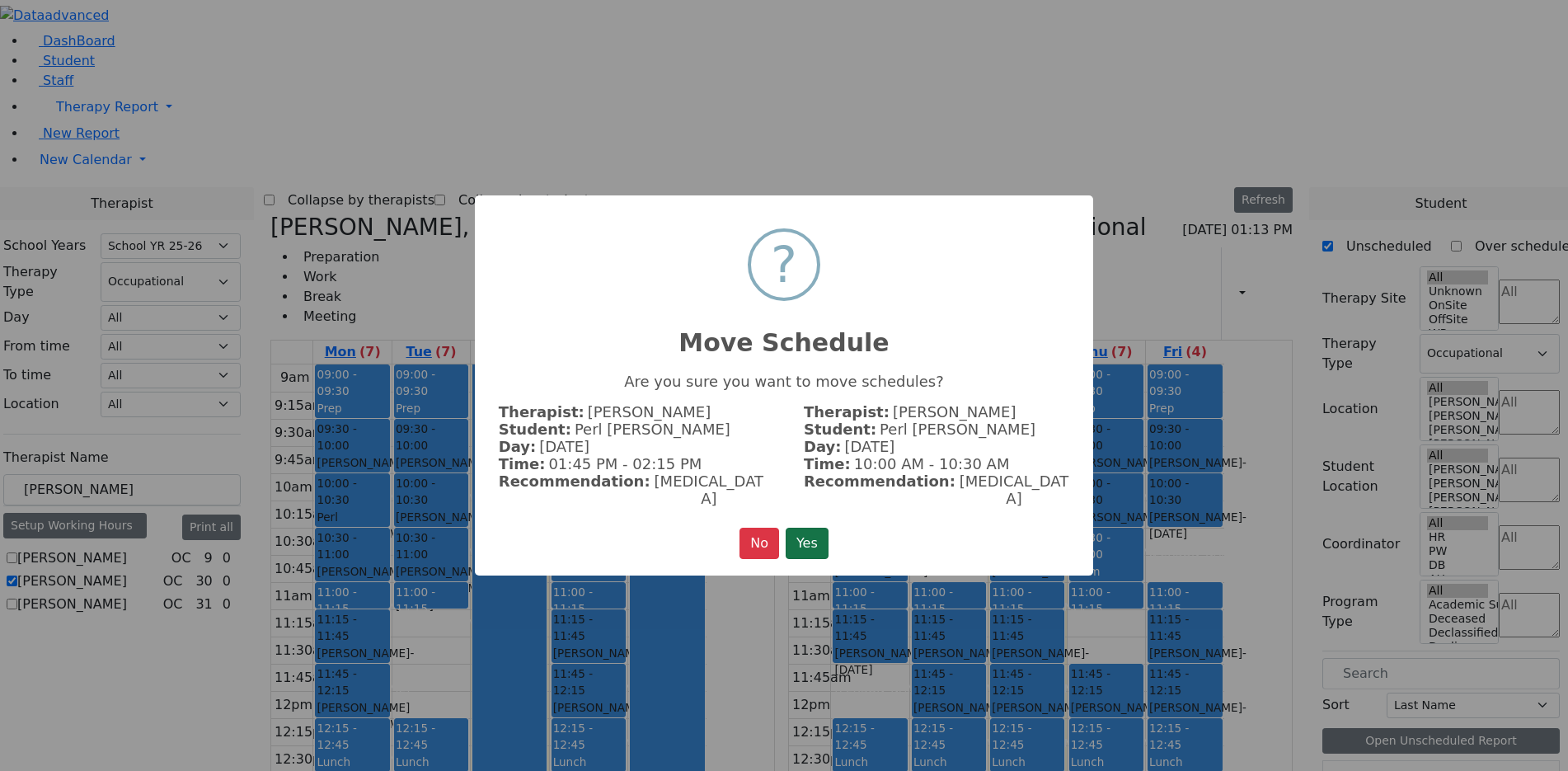
click at [811, 537] on button "Yes" at bounding box center [807, 543] width 43 height 31
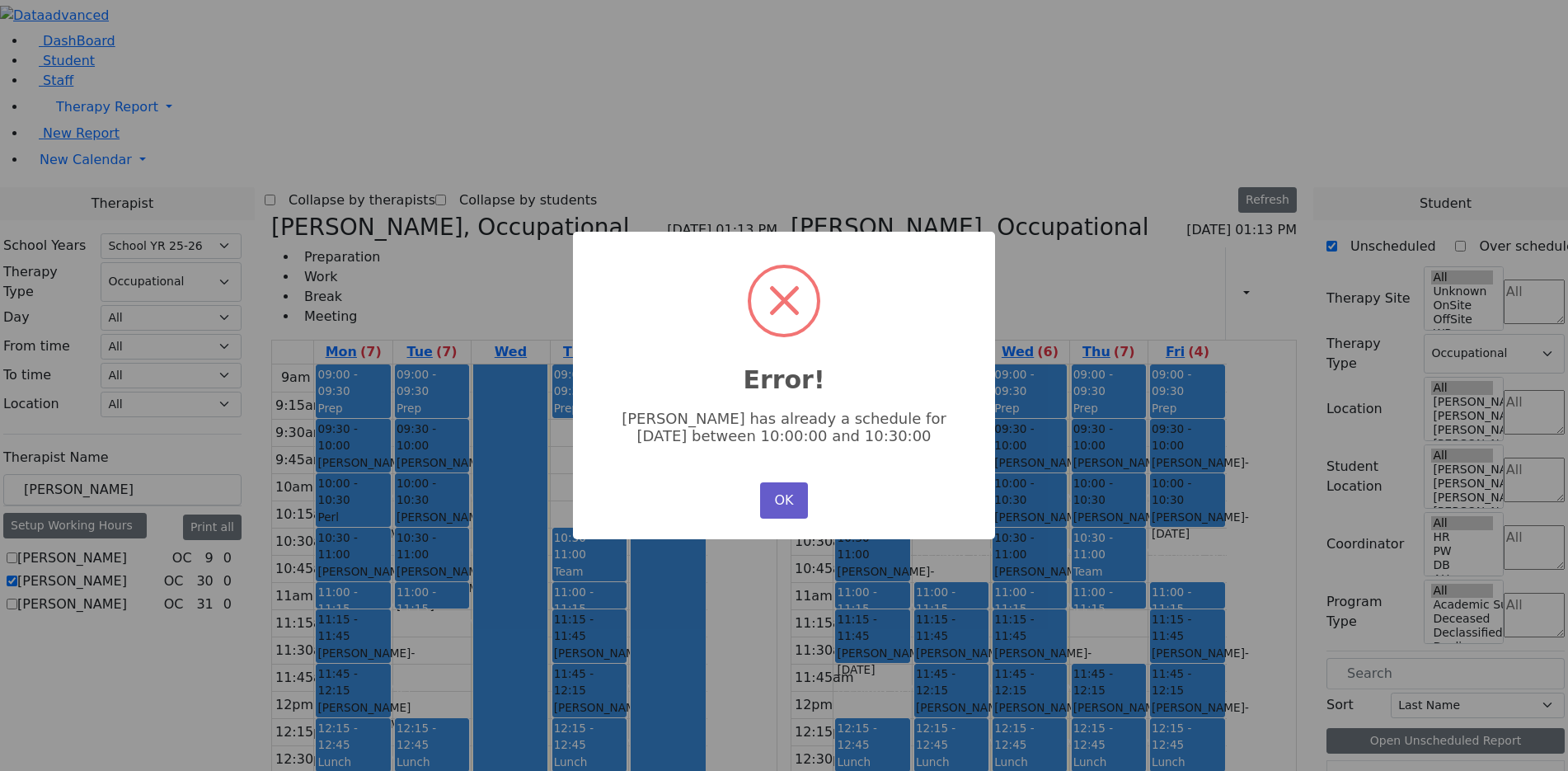
click at [780, 504] on button "OK" at bounding box center [784, 500] width 48 height 37
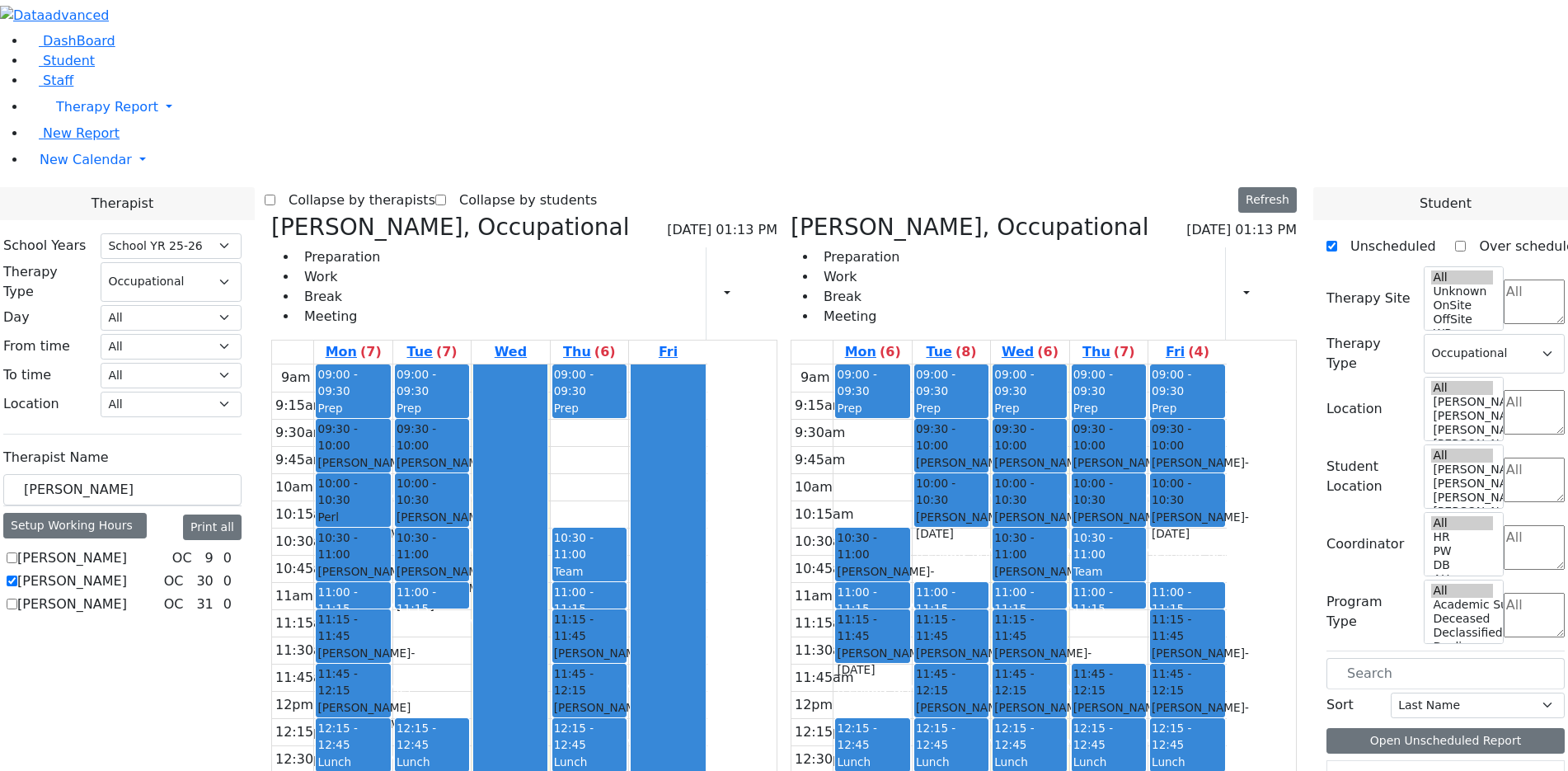
drag, startPoint x: 1213, startPoint y: 662, endPoint x: 792, endPoint y: 722, distance: 425.3
click at [792, 722] on div "Sheps Rachel, Occupational 09/03/2025 01:13 PM Preparation Work Break Meeting P…" at bounding box center [784, 617] width 1039 height 806
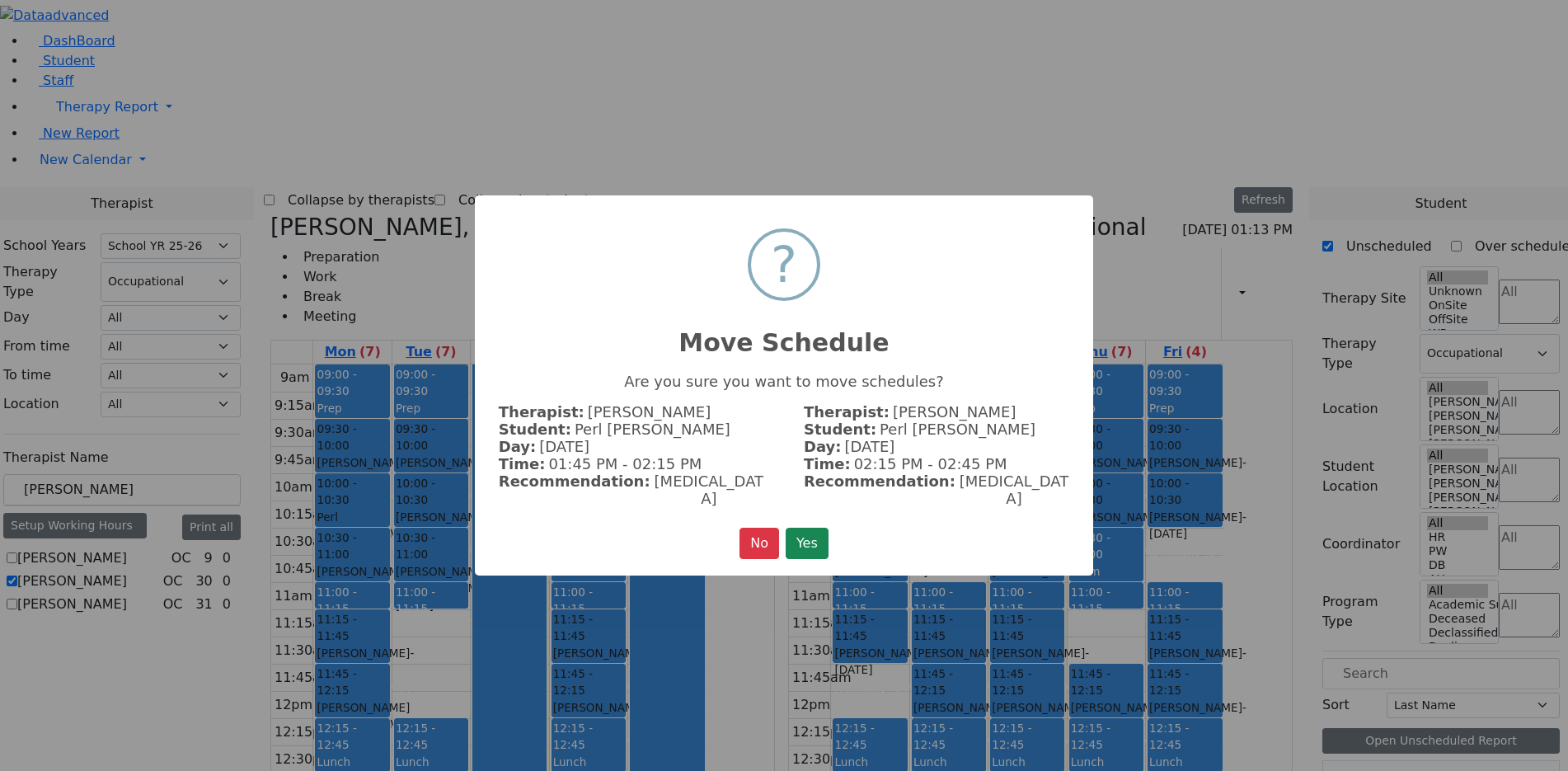
click at [799, 534] on button "Yes" at bounding box center [807, 543] width 43 height 31
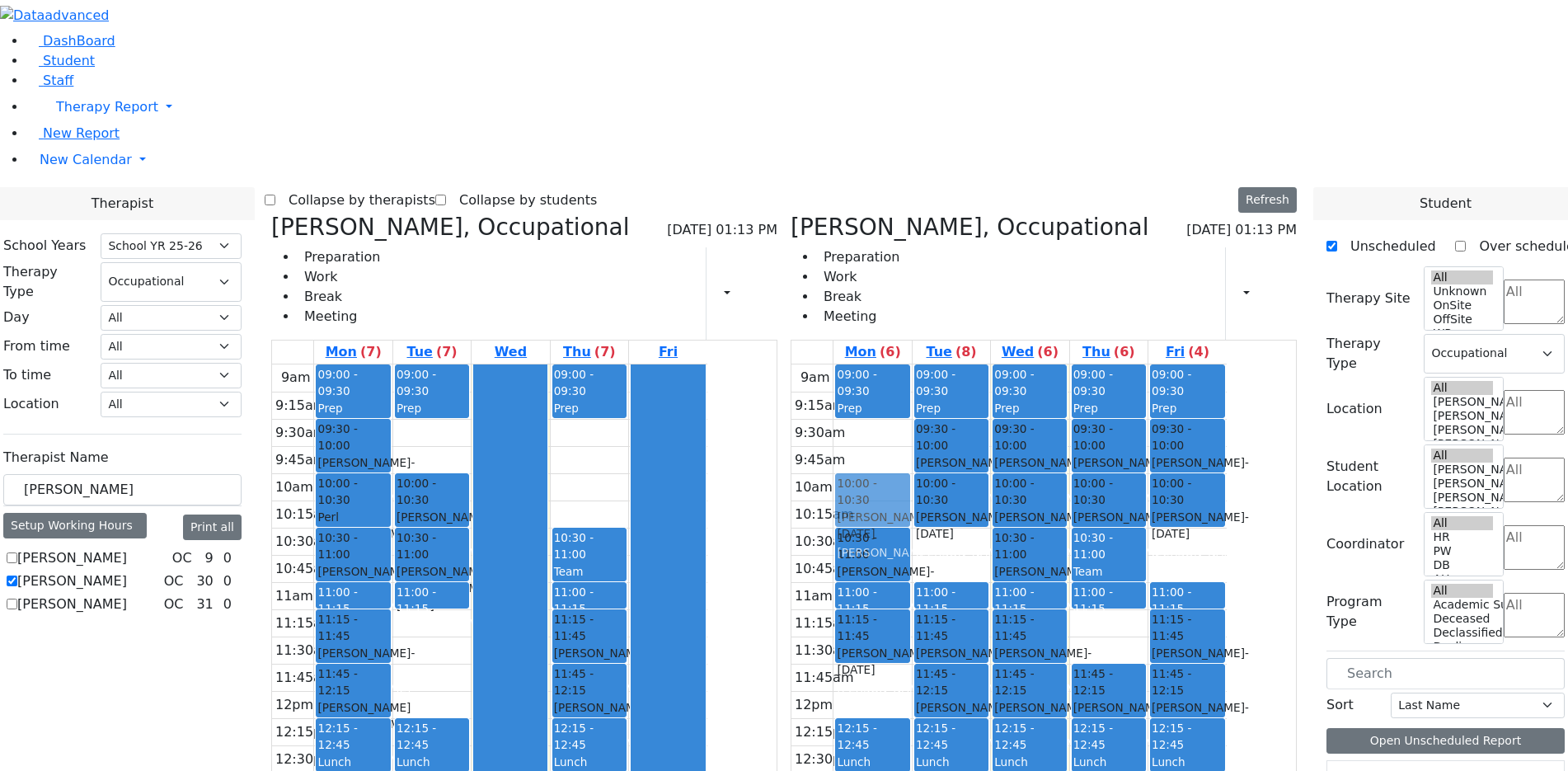
drag, startPoint x: 580, startPoint y: 186, endPoint x: 959, endPoint y: 230, distance: 381.5
click at [959, 240] on div "Sheps Rachel, Occupational 09/03/2025 01:13 PM Preparation Work Break Meeting P…" at bounding box center [784, 617] width 1039 height 806
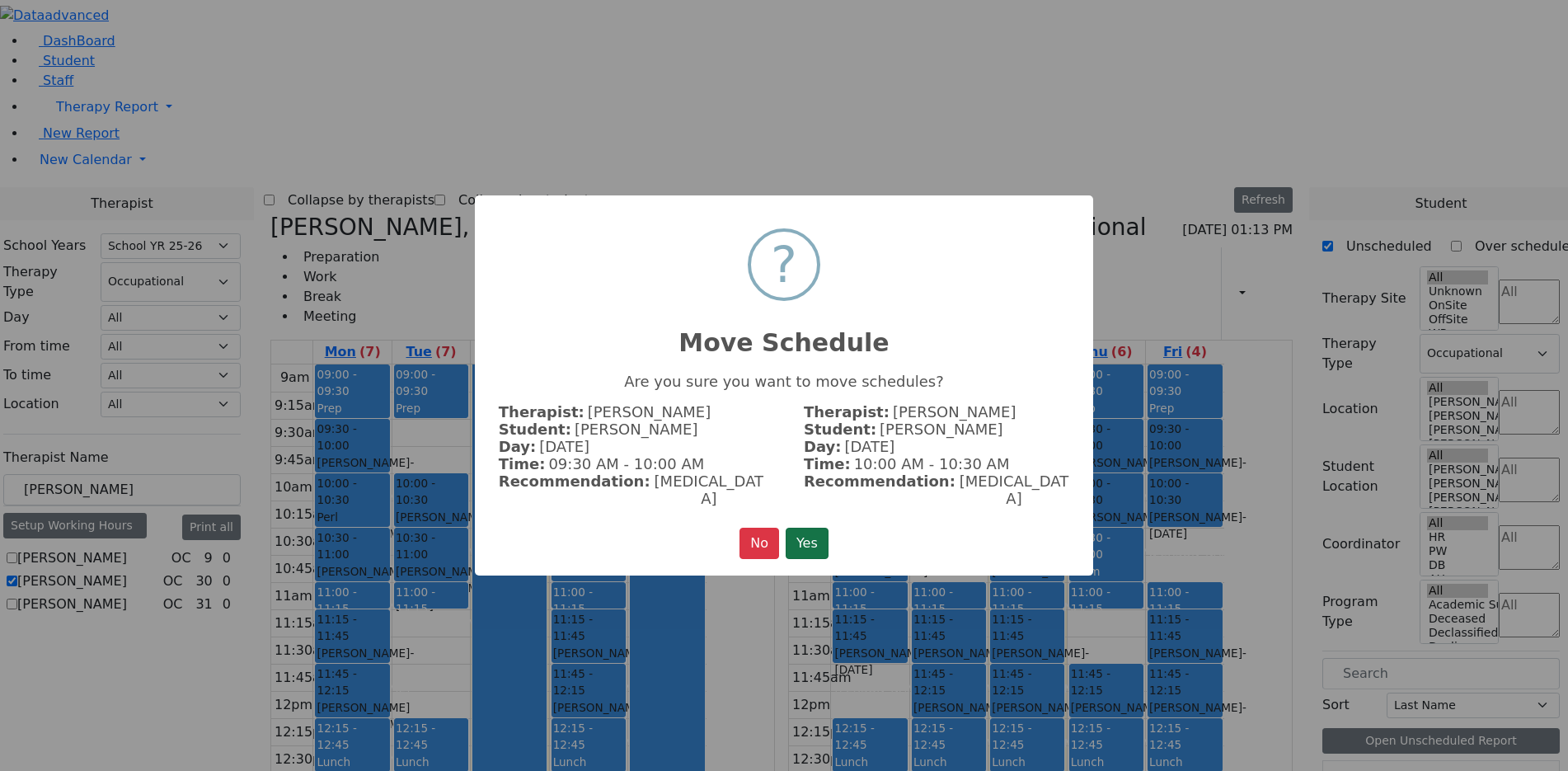
click at [807, 534] on button "Yes" at bounding box center [807, 543] width 43 height 31
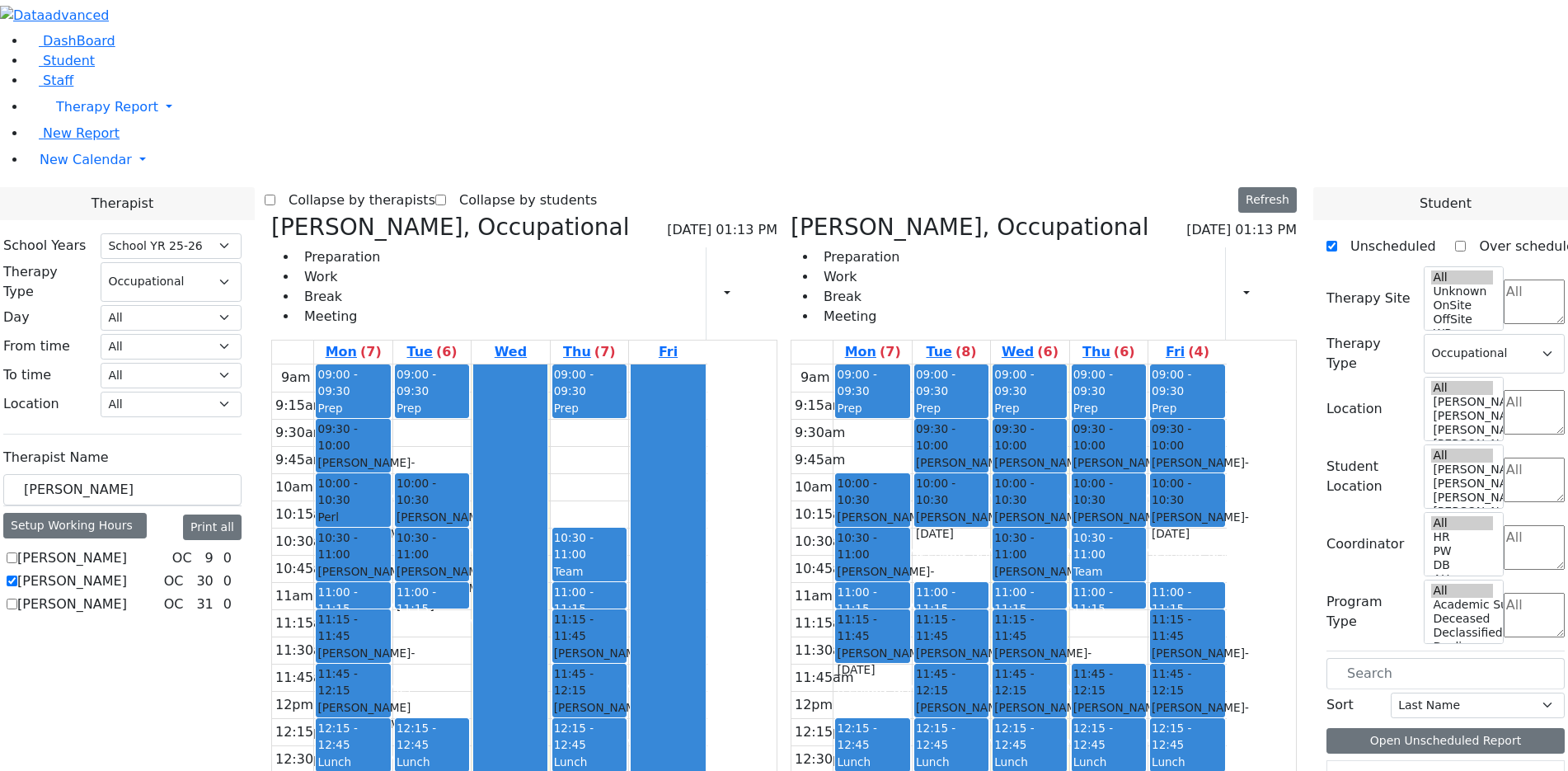
drag, startPoint x: 756, startPoint y: 658, endPoint x: 1243, endPoint y: 543, distance: 500.4
click at [1243, 543] on div "Sheps Rachel, Occupational 09/03/2025 01:13 PM Preparation Work Break Meeting P…" at bounding box center [784, 617] width 1039 height 806
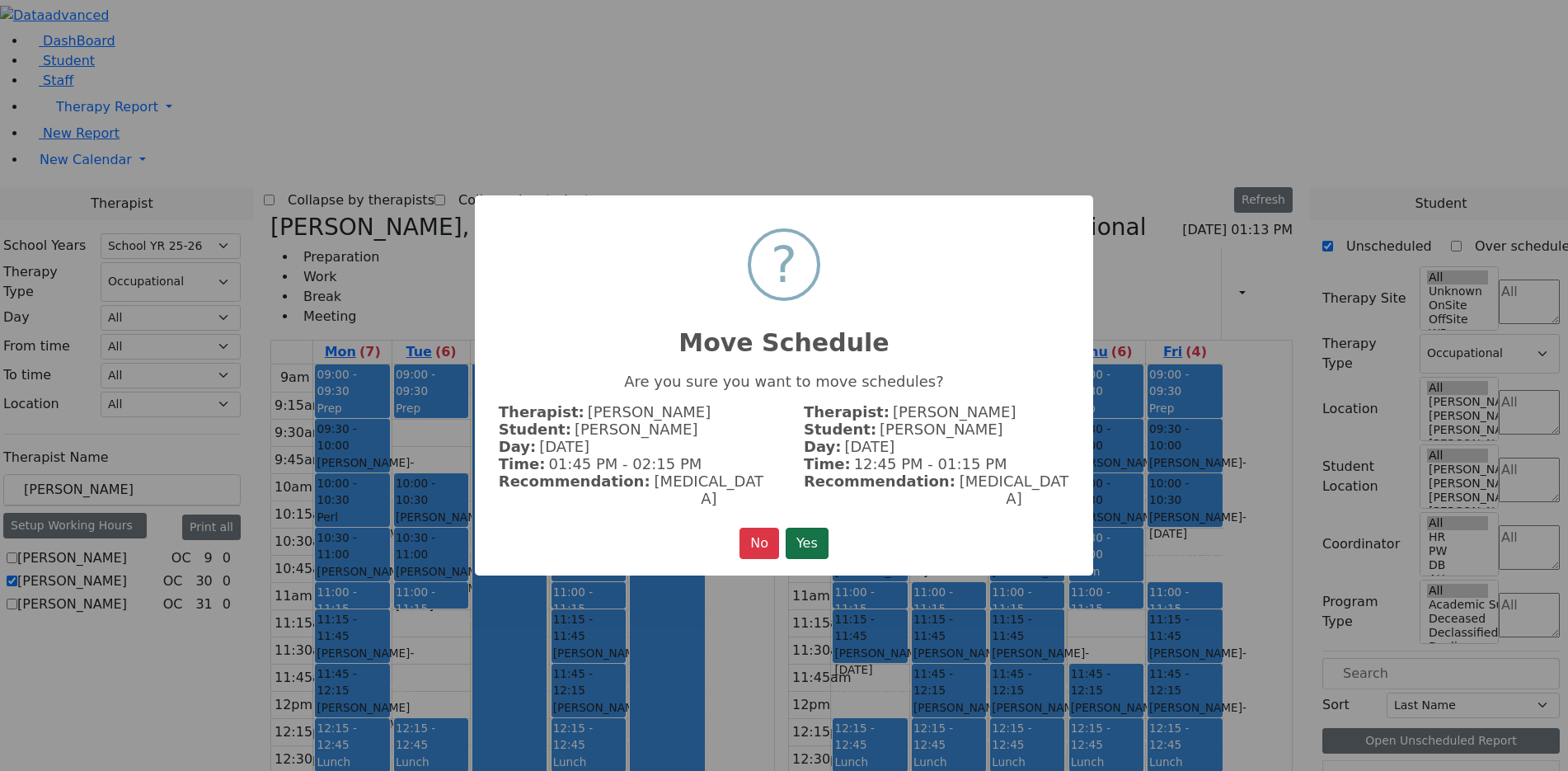
click at [818, 549] on button "Yes" at bounding box center [807, 543] width 43 height 31
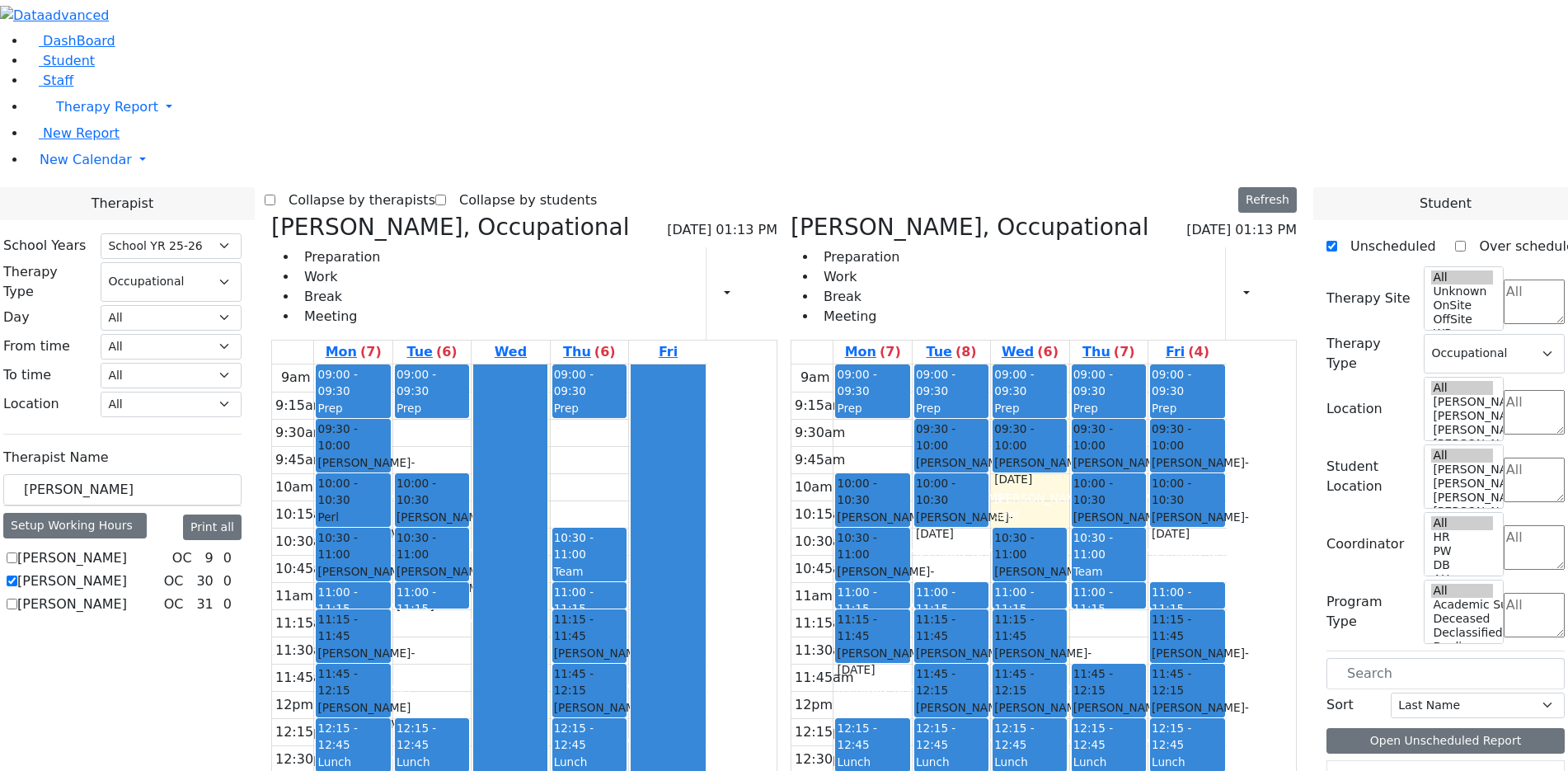
drag, startPoint x: 1118, startPoint y: 253, endPoint x: 1125, endPoint y: 704, distance: 451.1
click at [1069, 705] on div "09:00 - 09:30 Prep 09:30 - 10:00 Neustein Abraham - 10/11/2013 Neuman, Simi 10:…" at bounding box center [1030, 691] width 78 height 653
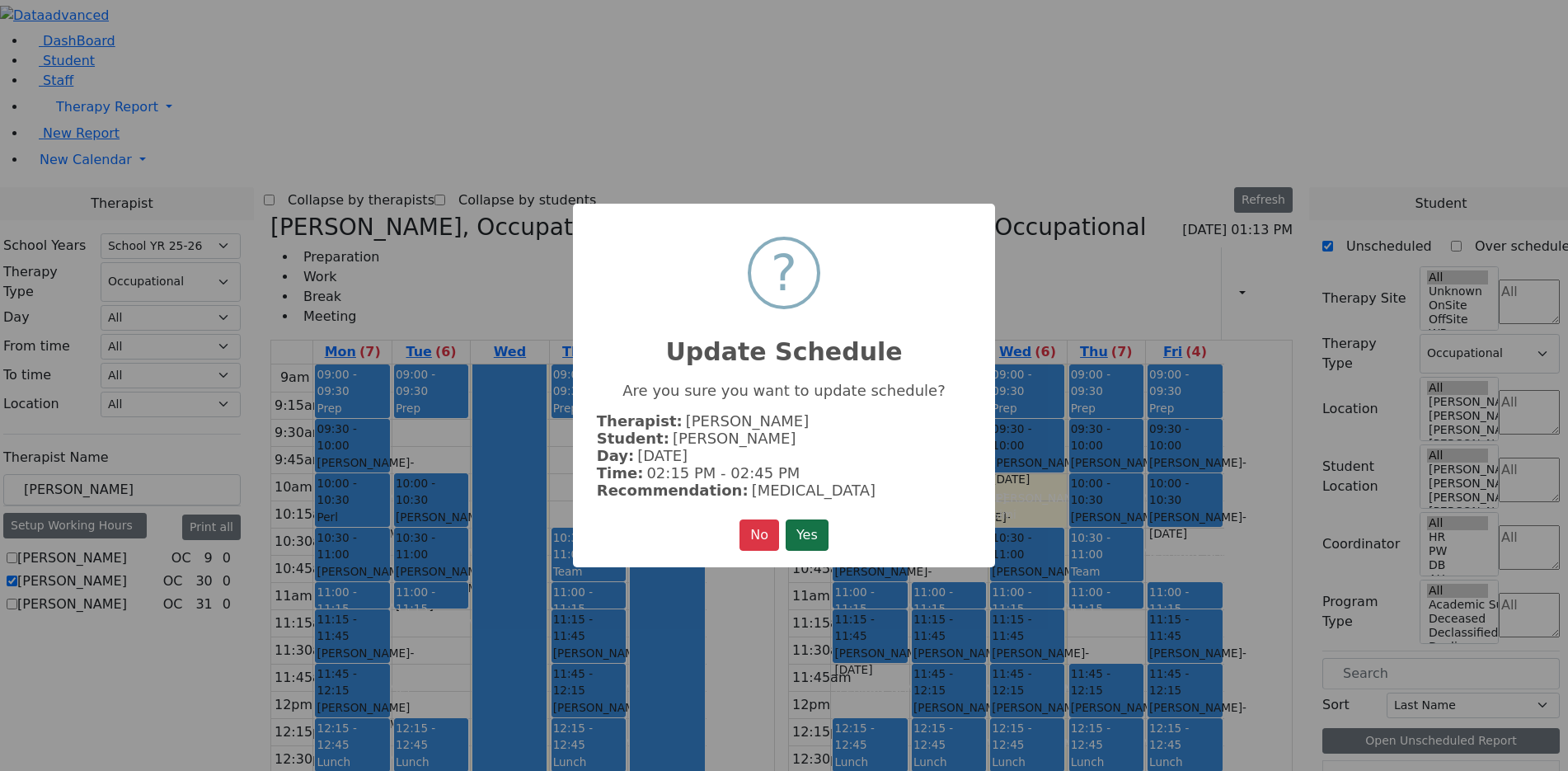
click at [813, 530] on button "Yes" at bounding box center [807, 535] width 43 height 31
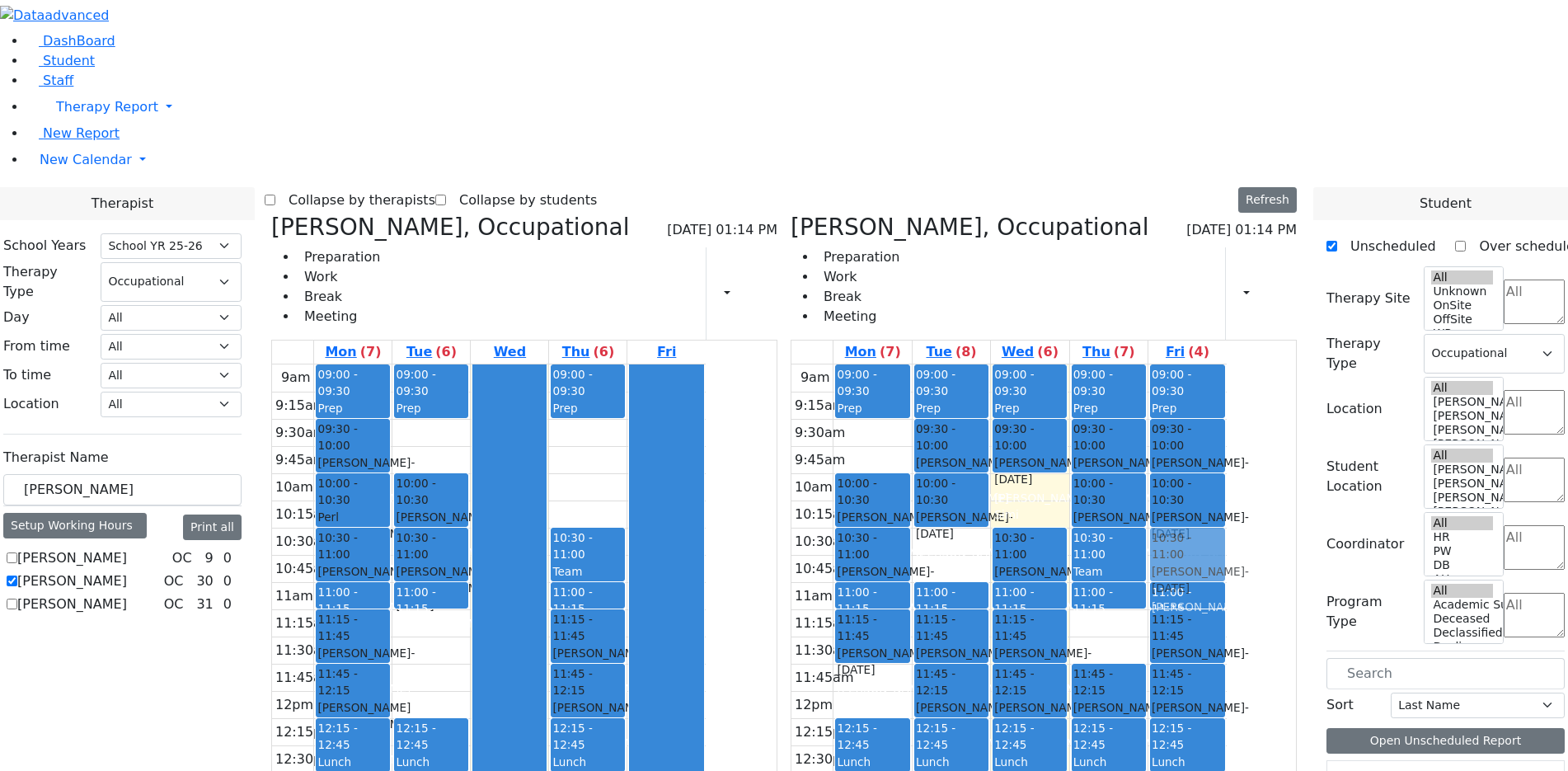
drag, startPoint x: 1041, startPoint y: 539, endPoint x: 1267, endPoint y: 311, distance: 321.0
click at [1227, 365] on tr "09:00 - 09:30 Prep 10:00 - 10:30 Halberstam Bruche - 06/06/2017 Peymer Bracha 1…" at bounding box center [1009, 691] width 436 height 653
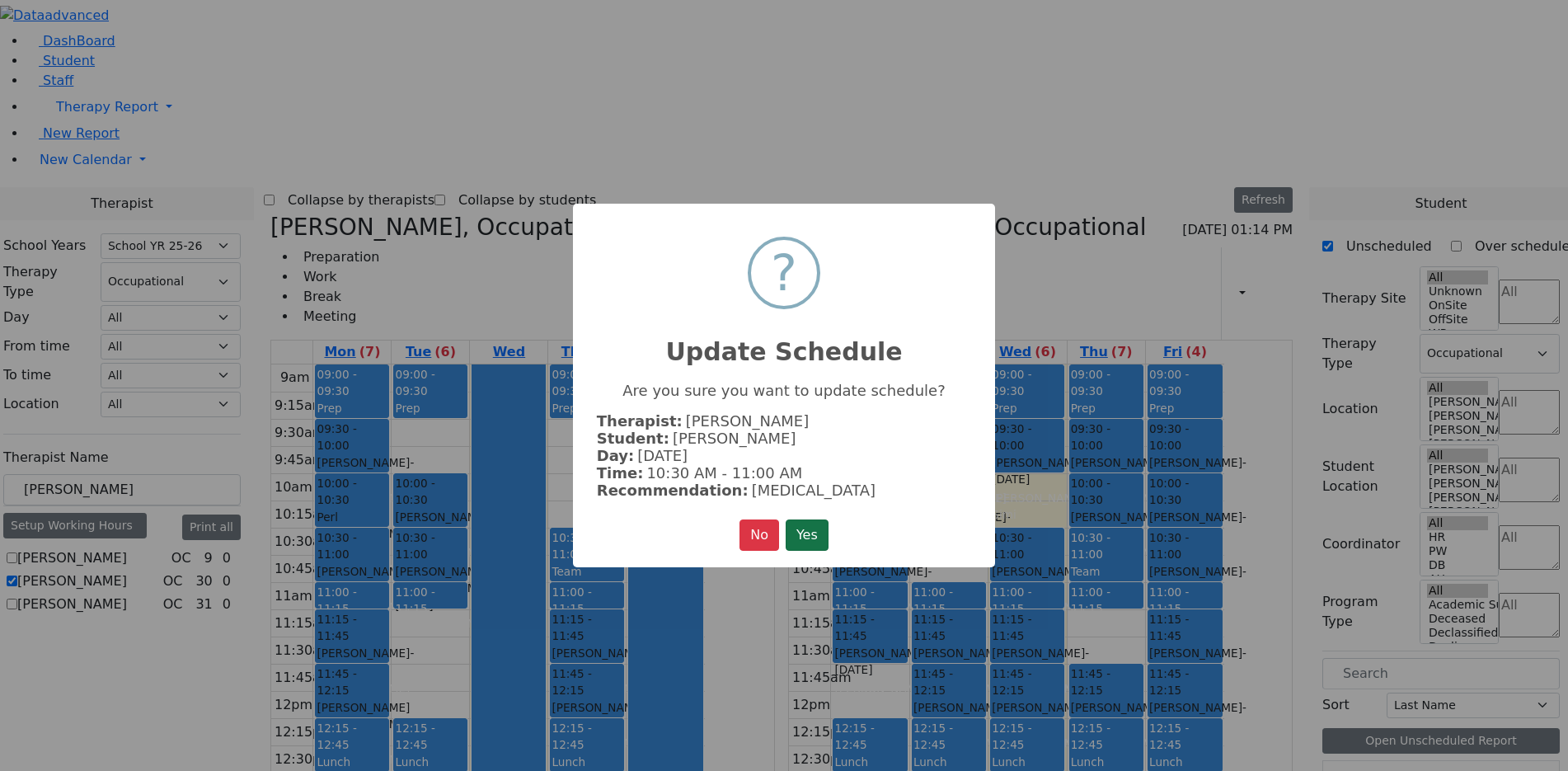
click at [817, 530] on button "Yes" at bounding box center [807, 535] width 43 height 31
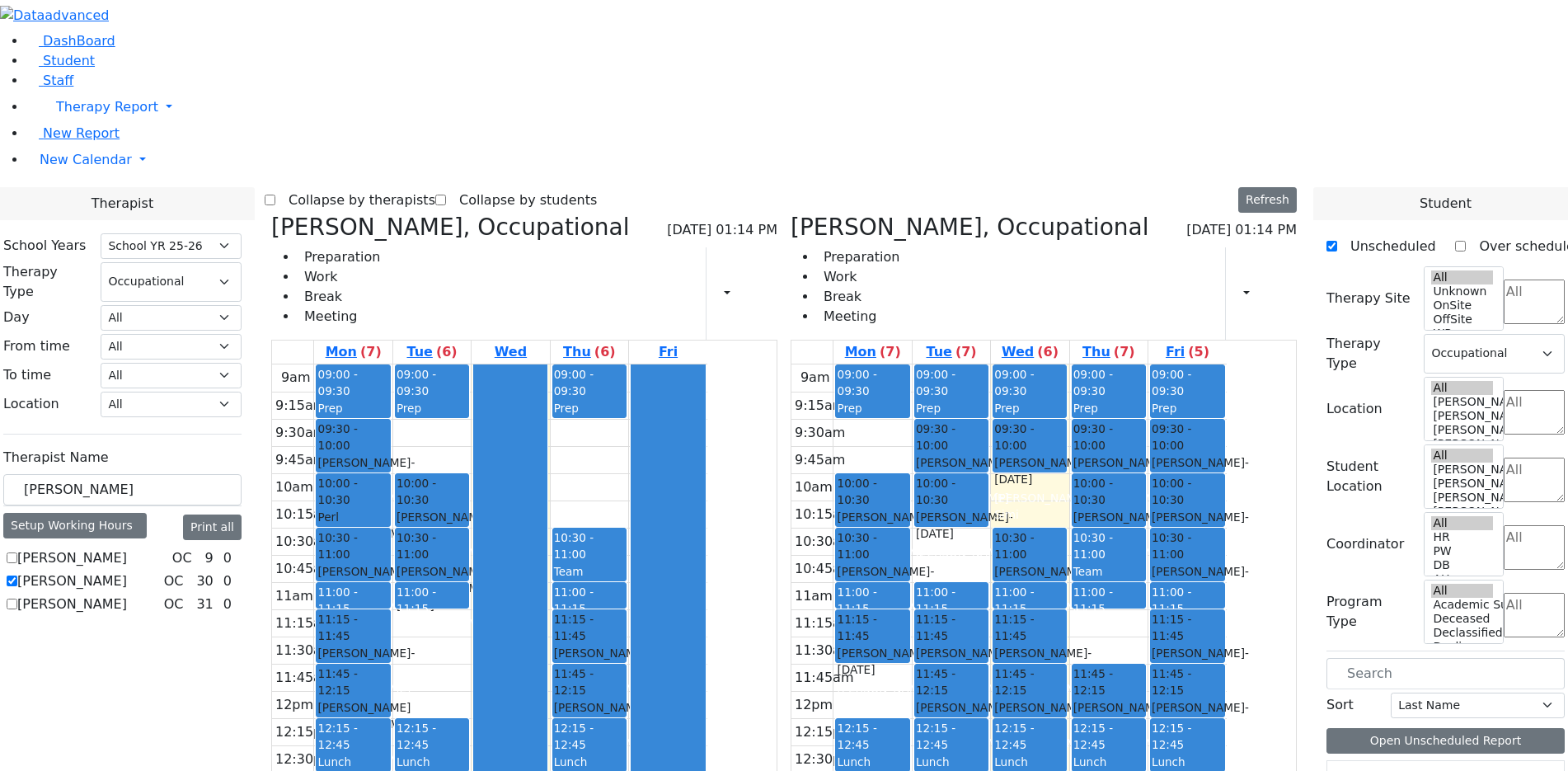
click at [603, 443] on div "9am 9:15am 9:30am 9:45am 10am 10:15am 10:30am 10:45am 11am 11:15am 11:30am 11:4…" at bounding box center [489, 691] width 436 height 653
click at [603, 405] on div "9am 9:15am 9:30am 9:45am 10am 10:15am 10:30am 10:45am 11am 11:15am 11:30am 11:4…" at bounding box center [489, 691] width 436 height 653
click at [608, 369] on div "9am 9:15am 9:30am 9:45am 10am 10:15am 10:30am 10:45am 11am 11:15am 11:30am 11:4…" at bounding box center [489, 691] width 436 height 653
click at [598, 392] on div "9am 9:15am 9:30am 9:45am 10am 10:15am 10:30am 10:45am 11am 11:15am 11:30am 11:4…" at bounding box center [489, 691] width 436 height 653
click at [594, 422] on div "9am 9:15am 9:30am 9:45am 10am 10:15am 10:30am 10:45am 11am 11:15am 11:30am 11:4…" at bounding box center [489, 691] width 436 height 653
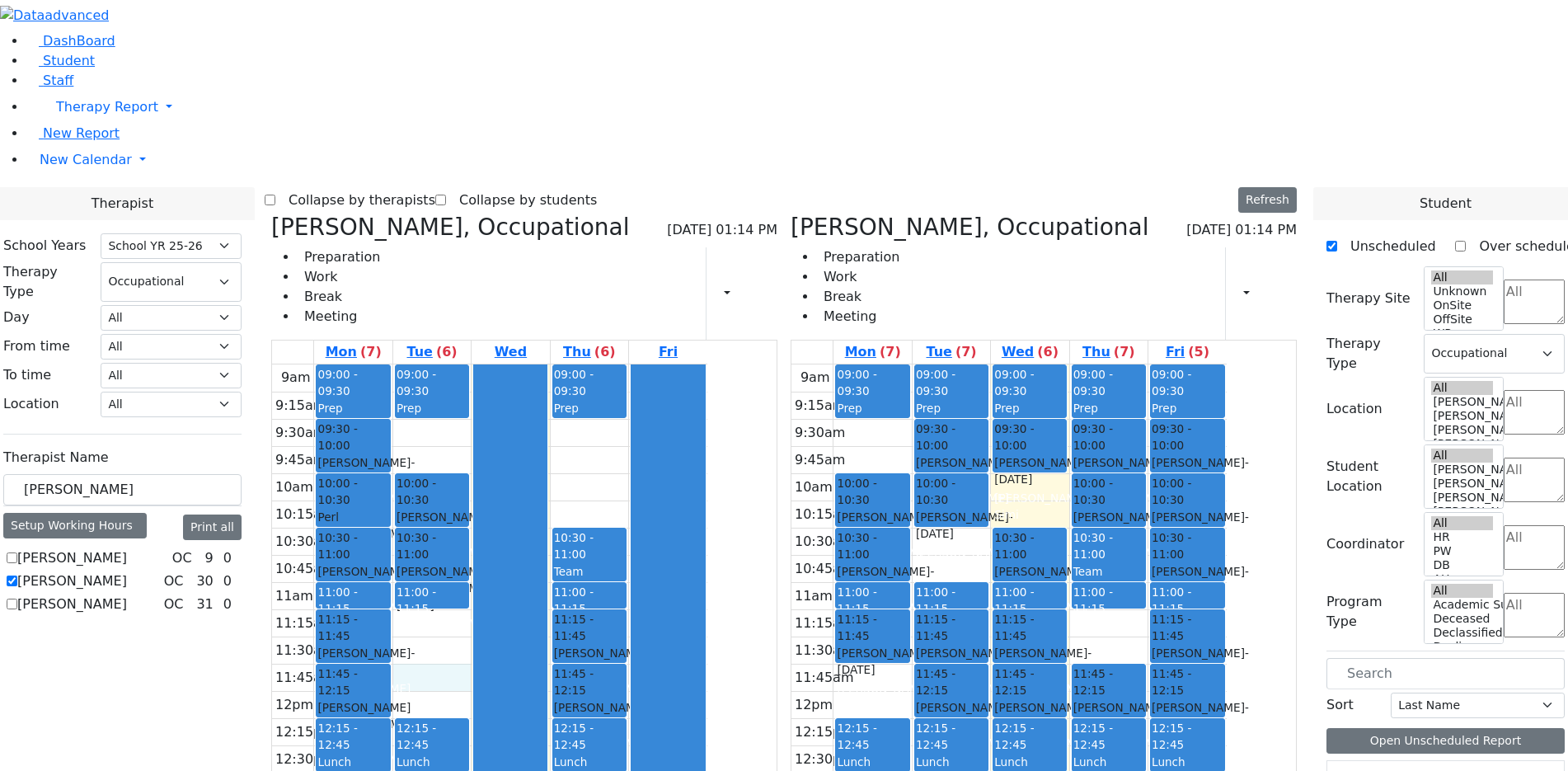
click at [470, 718] on link "12:15 - 12:45 Lunch" at bounding box center [431, 745] width 74 height 53
click at [593, 456] on div "9am 9:15am 9:30am 9:45am 10am 10:15am 10:30am 10:45am 11am 11:15am 11:30am 11:4…" at bounding box center [489, 691] width 436 height 653
drag, startPoint x: 291, startPoint y: 291, endPoint x: 200, endPoint y: 294, distance: 91.0
click at [200, 474] on div "[PERSON_NAME]" at bounding box center [122, 490] width 238 height 32
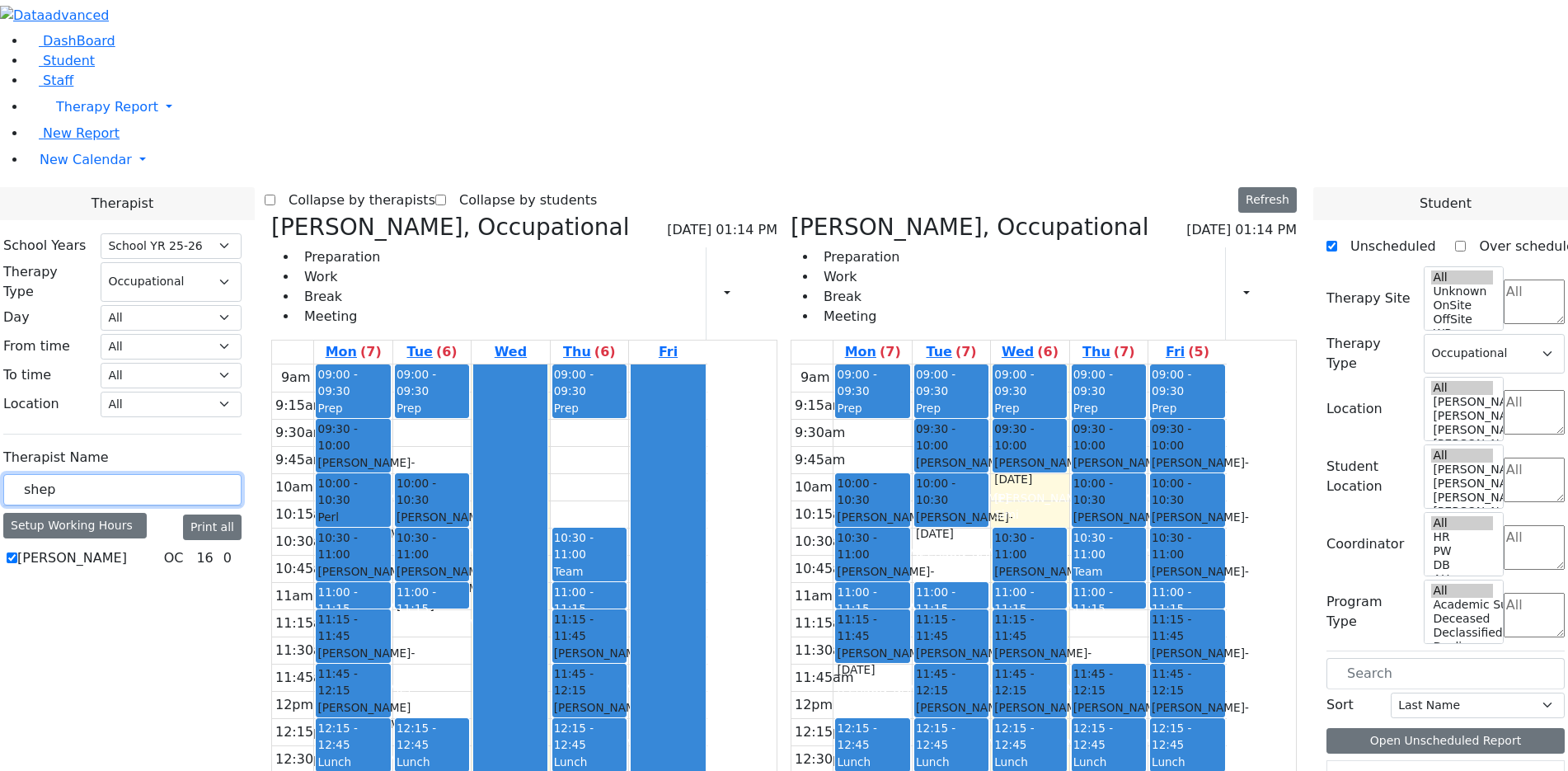
type input "shep"
click at [127, 549] on label "Sheps Rachel" at bounding box center [71, 559] width 110 height 20
click at [17, 553] on input "Sheps Rachel" at bounding box center [12, 558] width 11 height 11
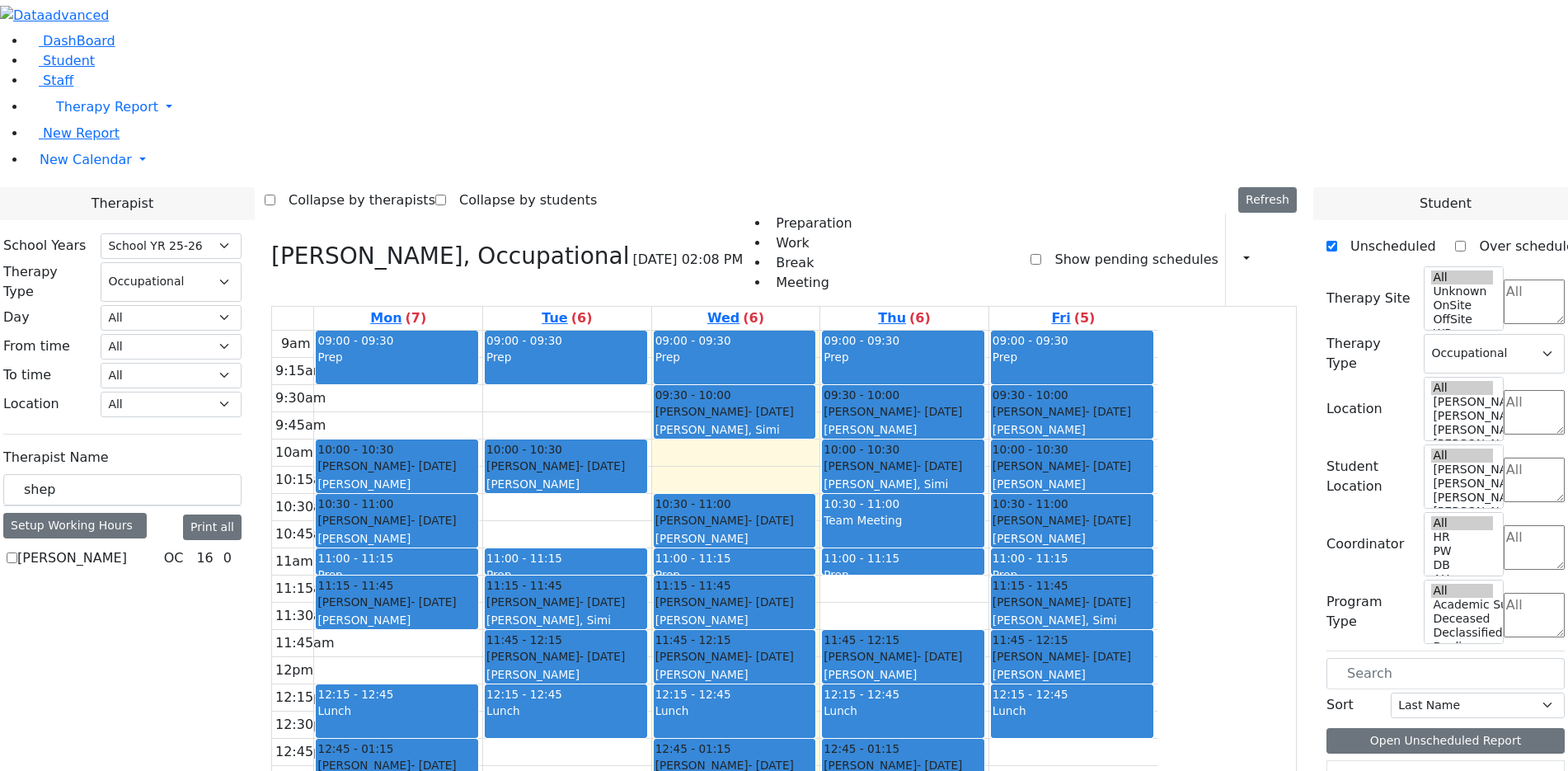
click at [127, 549] on label "Sheps Rachel" at bounding box center [71, 559] width 110 height 20
click at [17, 553] on input "Sheps Rachel" at bounding box center [12, 558] width 11 height 11
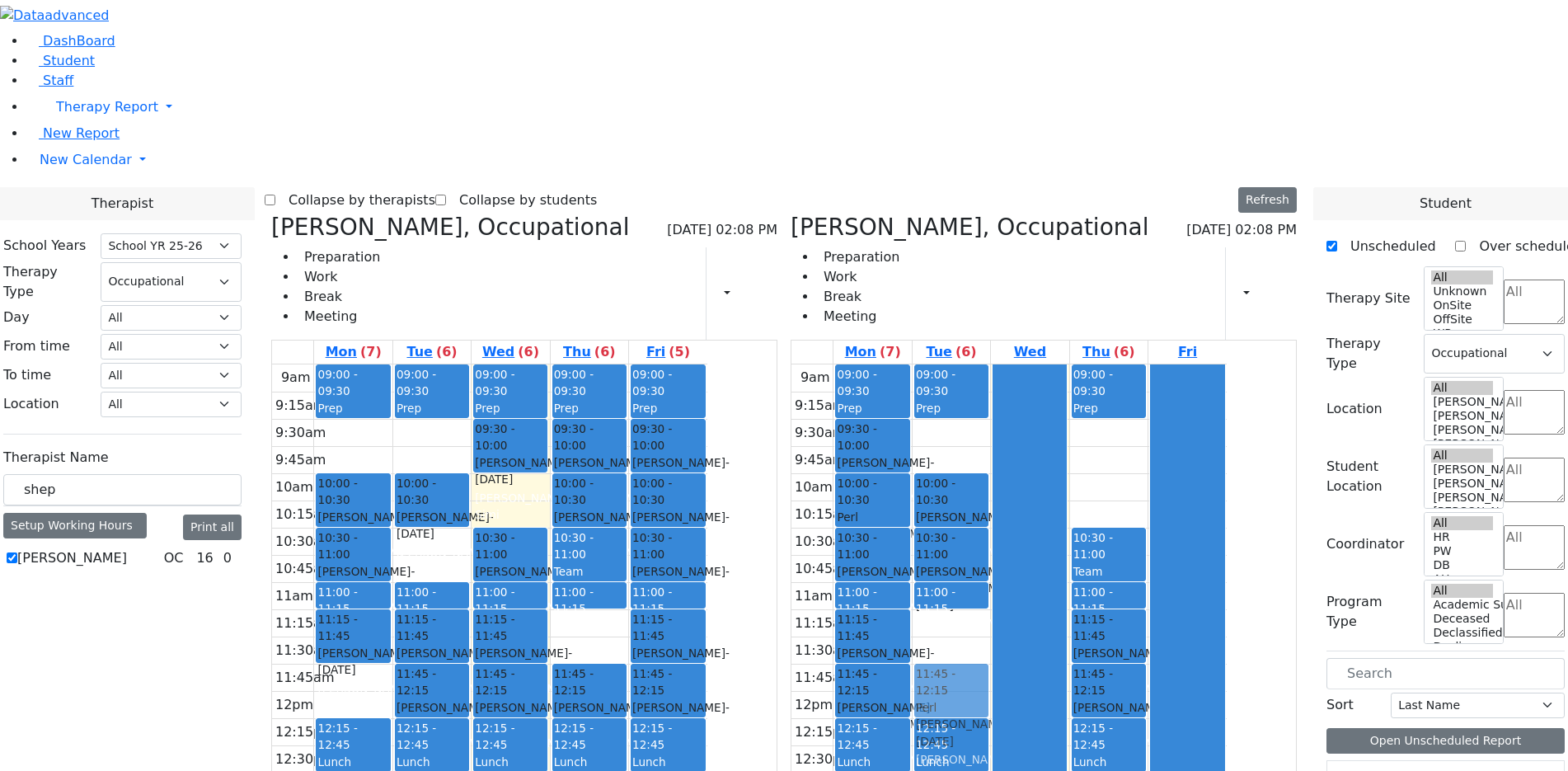
drag, startPoint x: 1044, startPoint y: 615, endPoint x: 1025, endPoint y: 413, distance: 202.9
click at [991, 462] on div "09:00 - 09:30 Prep 10:00 - 10:30 Hoffman Rechy - 08/21/2017 Peymer Bracha 10:30…" at bounding box center [951, 691] width 78 height 653
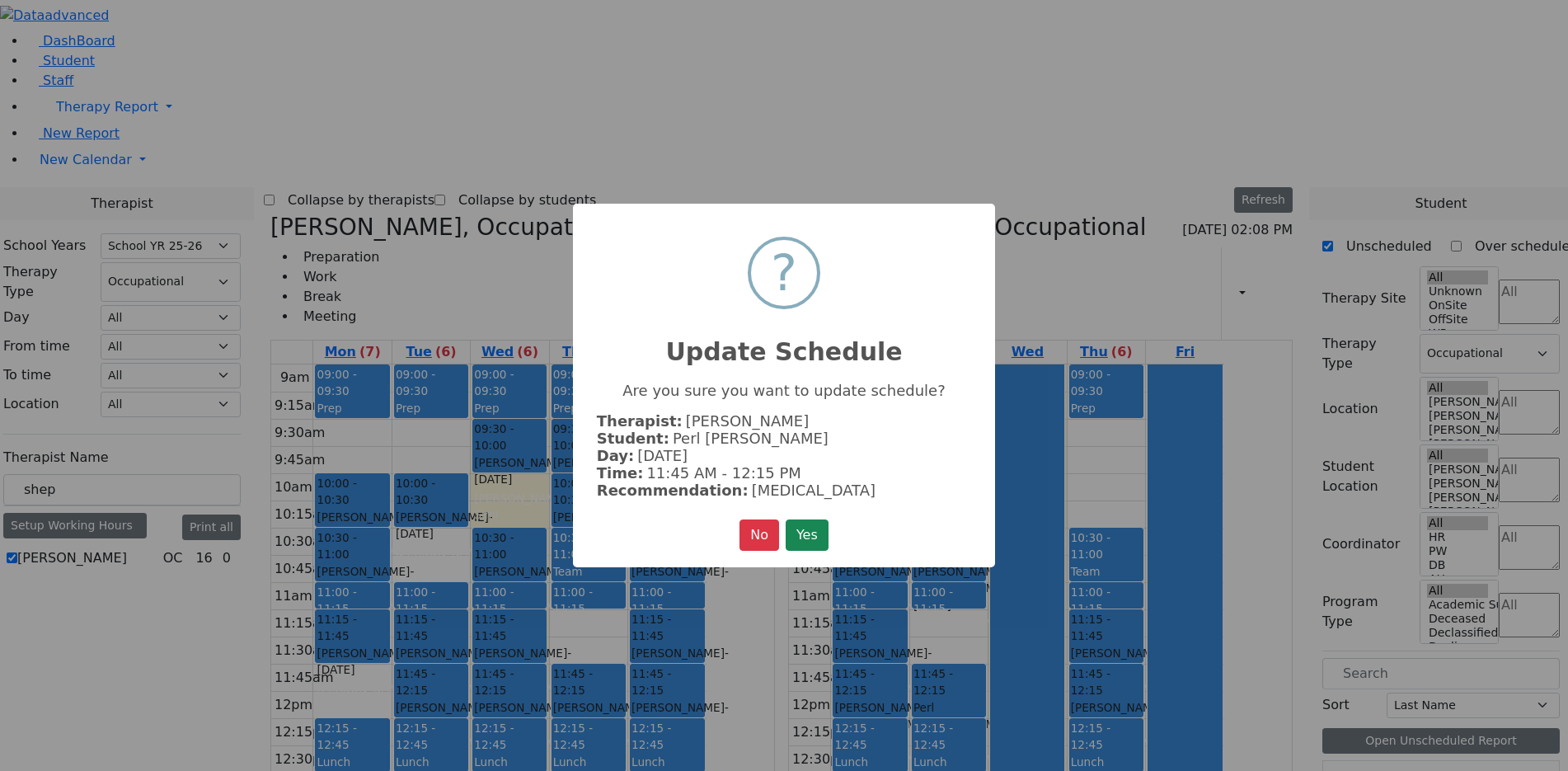
click at [803, 529] on button "Yes" at bounding box center [807, 535] width 43 height 31
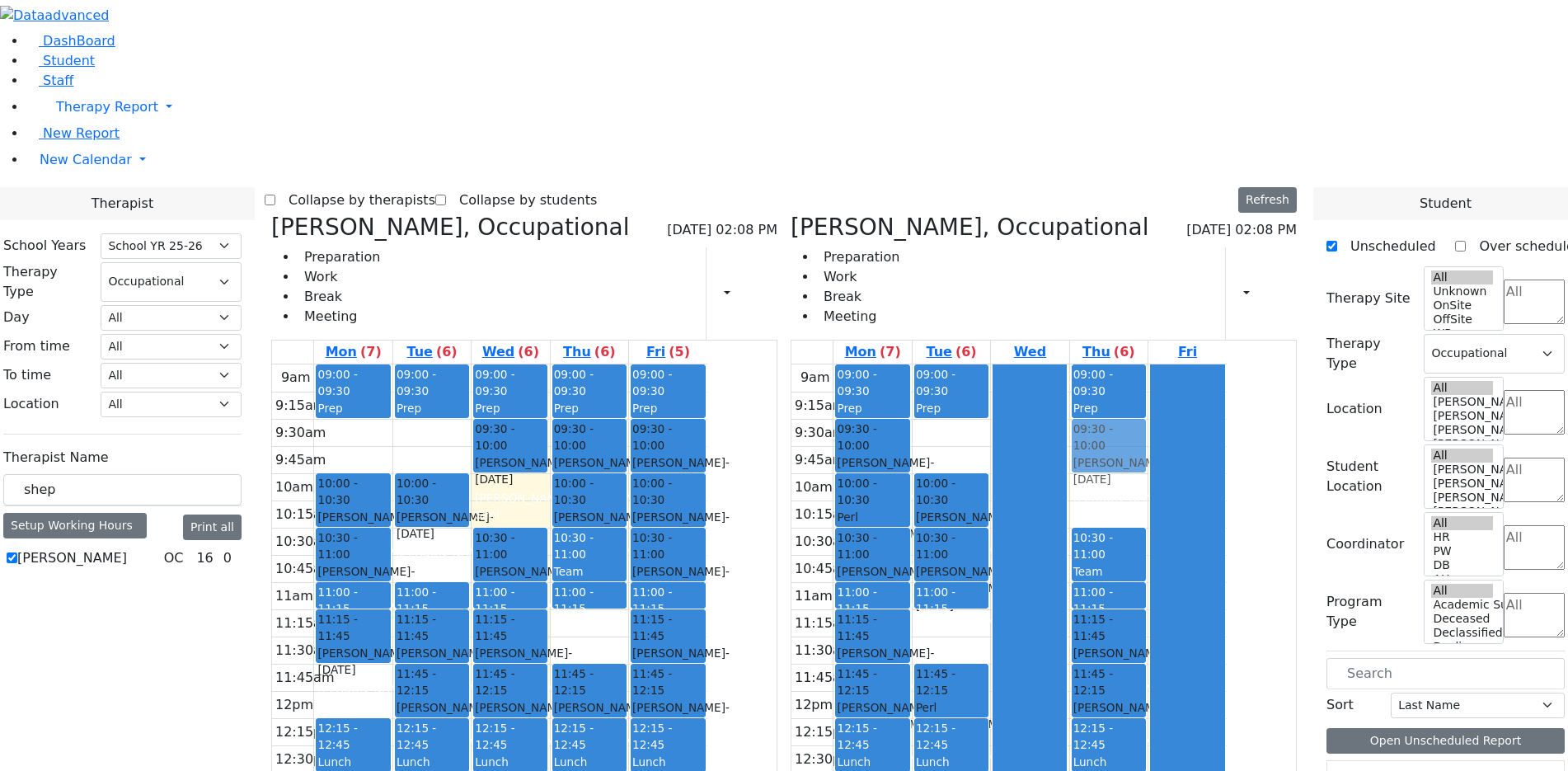
drag, startPoint x: 1203, startPoint y: 602, endPoint x: 1195, endPoint y: 196, distance: 406.1
click at [1147, 365] on div "09:00 - 09:30 Prep 10:30 - 11:00 Team Meeting 11:00 - 11:15 Prep 11:15 - 11:45 …" at bounding box center [1108, 691] width 78 height 653
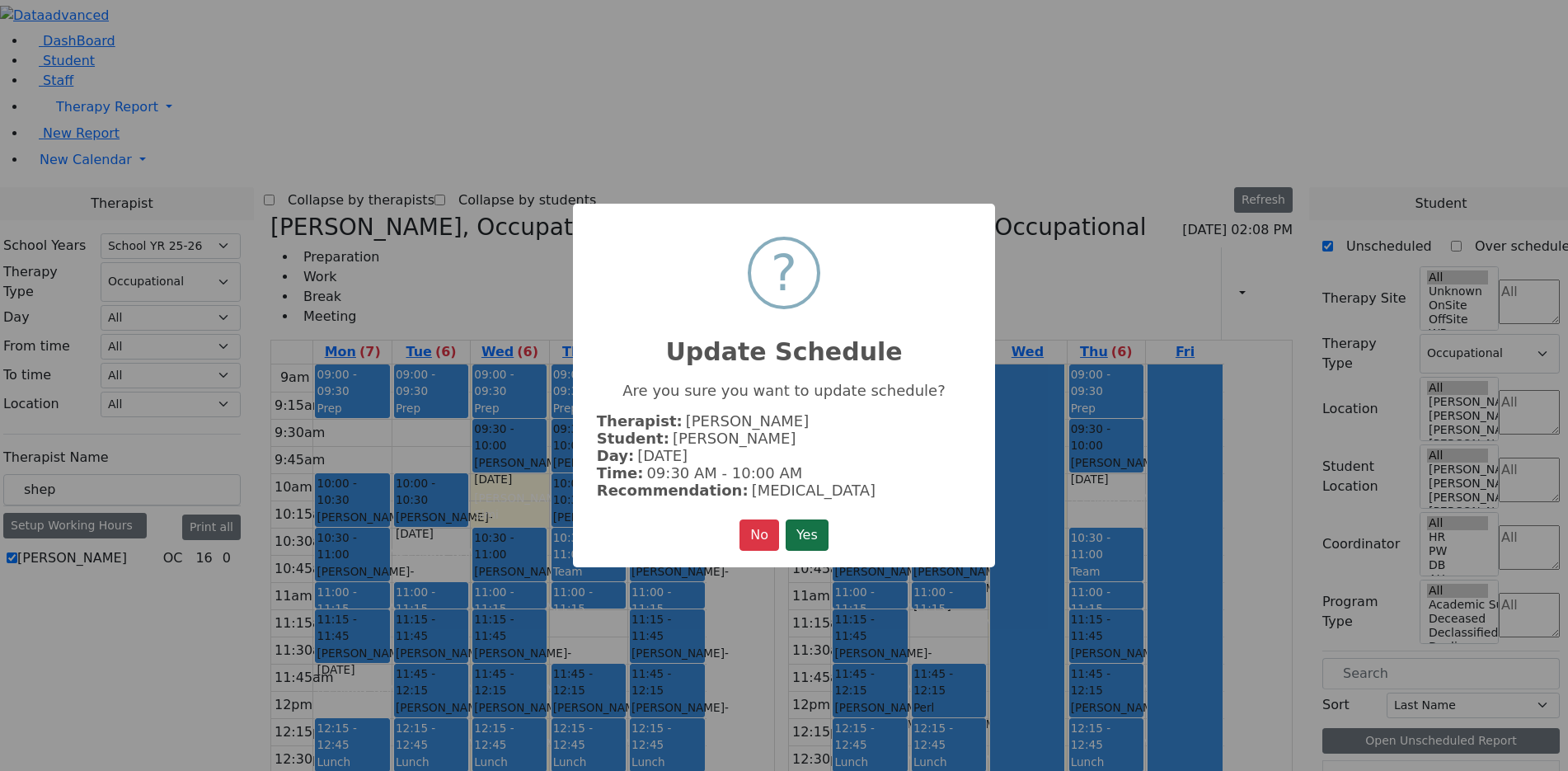
click at [807, 520] on button "Yes" at bounding box center [807, 535] width 43 height 31
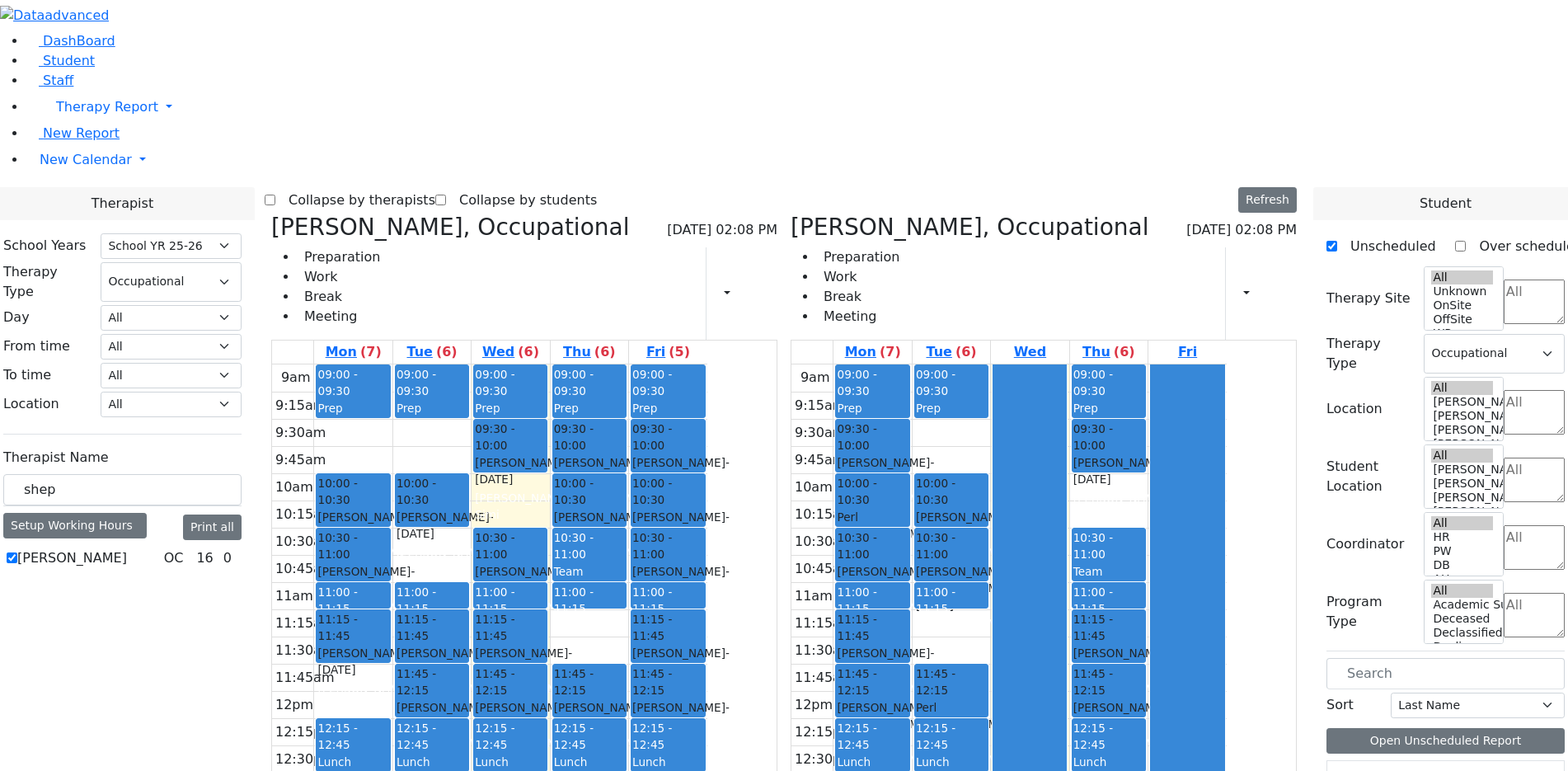
click at [1014, 582] on span "- 03/02/2017" at bounding box center [964, 596] width 97 height 29
drag, startPoint x: 1045, startPoint y: 311, endPoint x: 530, endPoint y: 216, distance: 523.7
click at [528, 214] on div "Matsri Miriam, Occupational 09/03/2025 02:08 PM Preparation Work Break Meeting …" at bounding box center [784, 617] width 1039 height 806
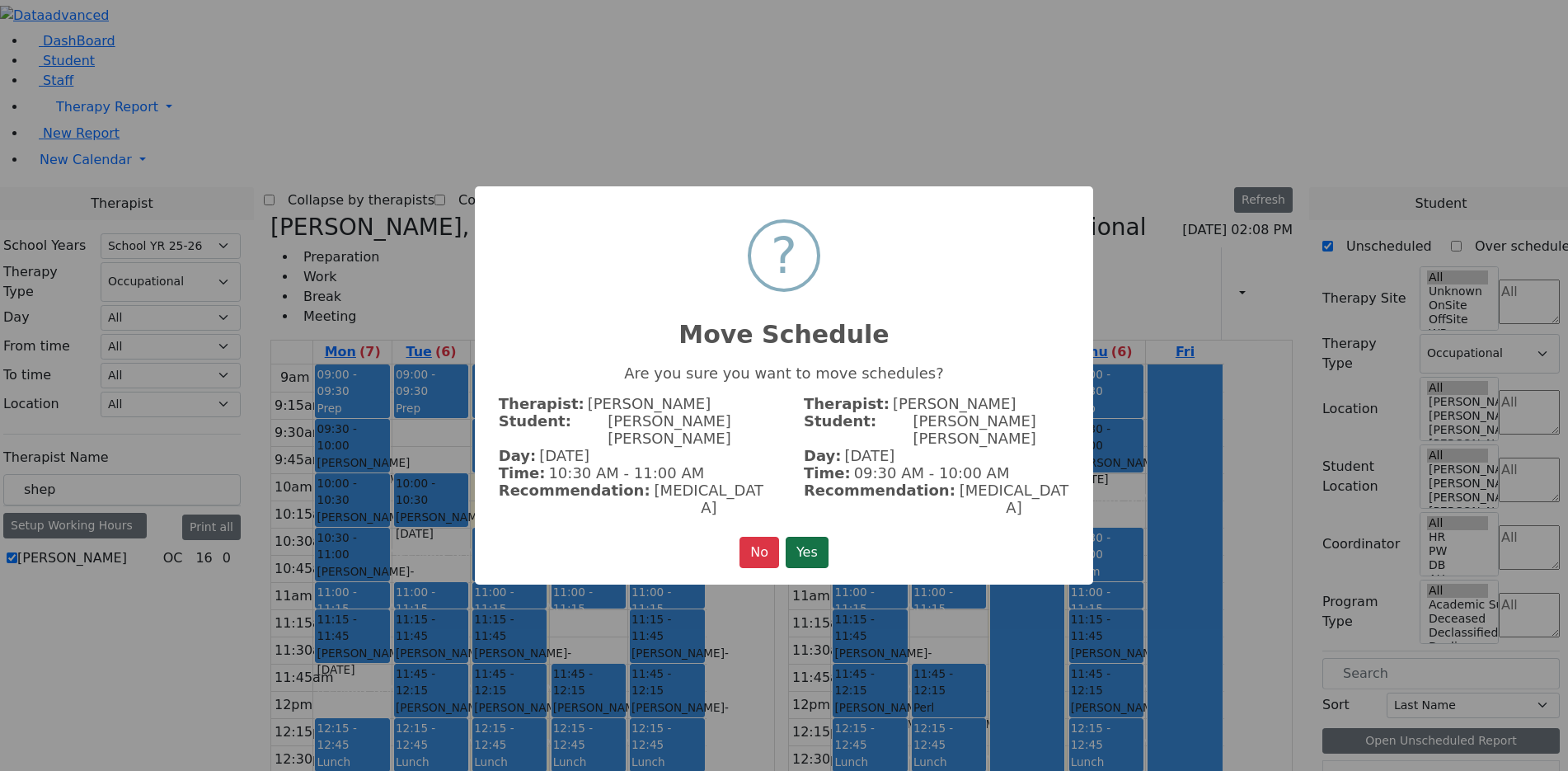
click at [793, 537] on button "Yes" at bounding box center [807, 553] width 43 height 31
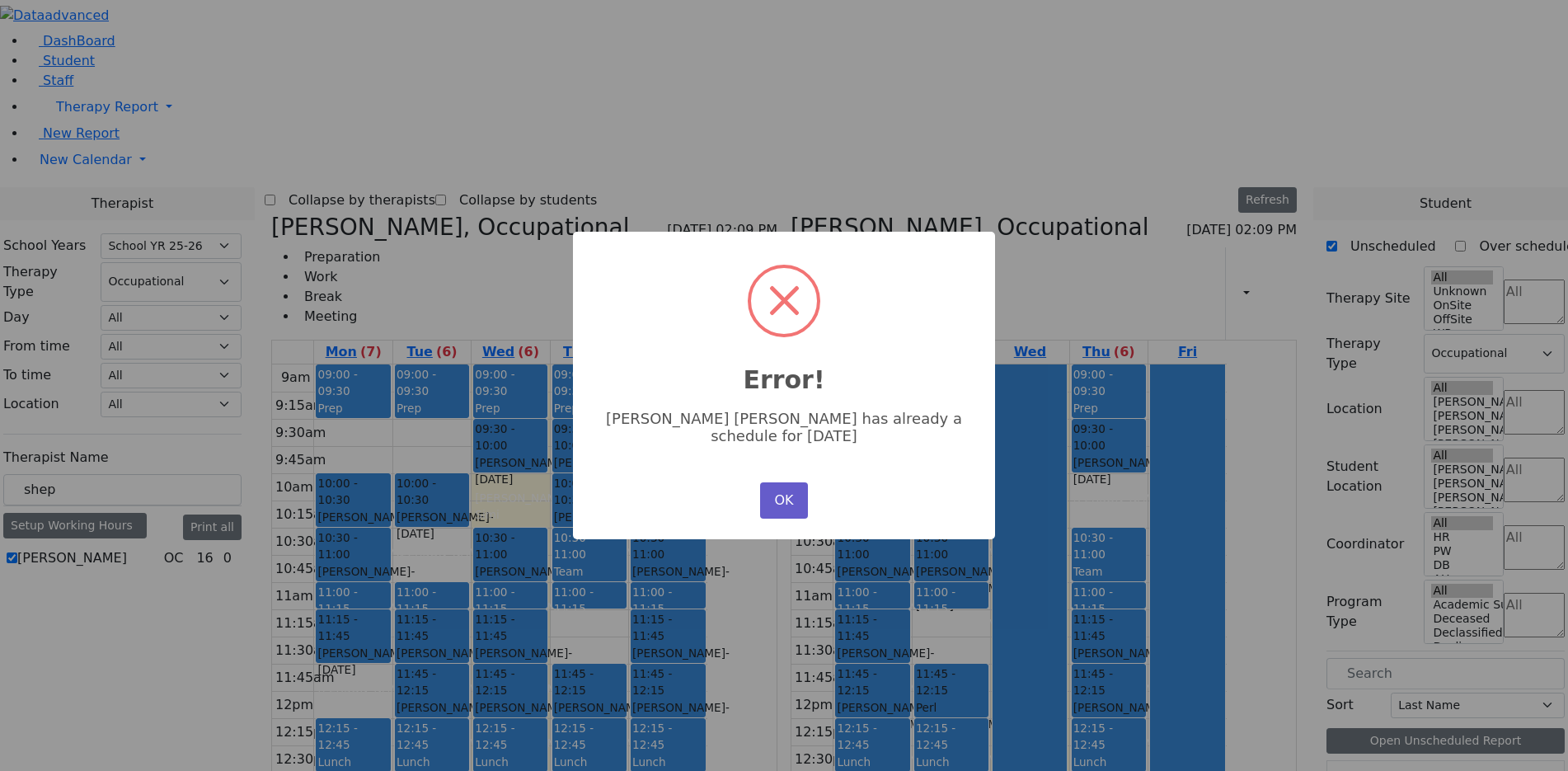
click at [777, 492] on button "OK" at bounding box center [784, 500] width 48 height 37
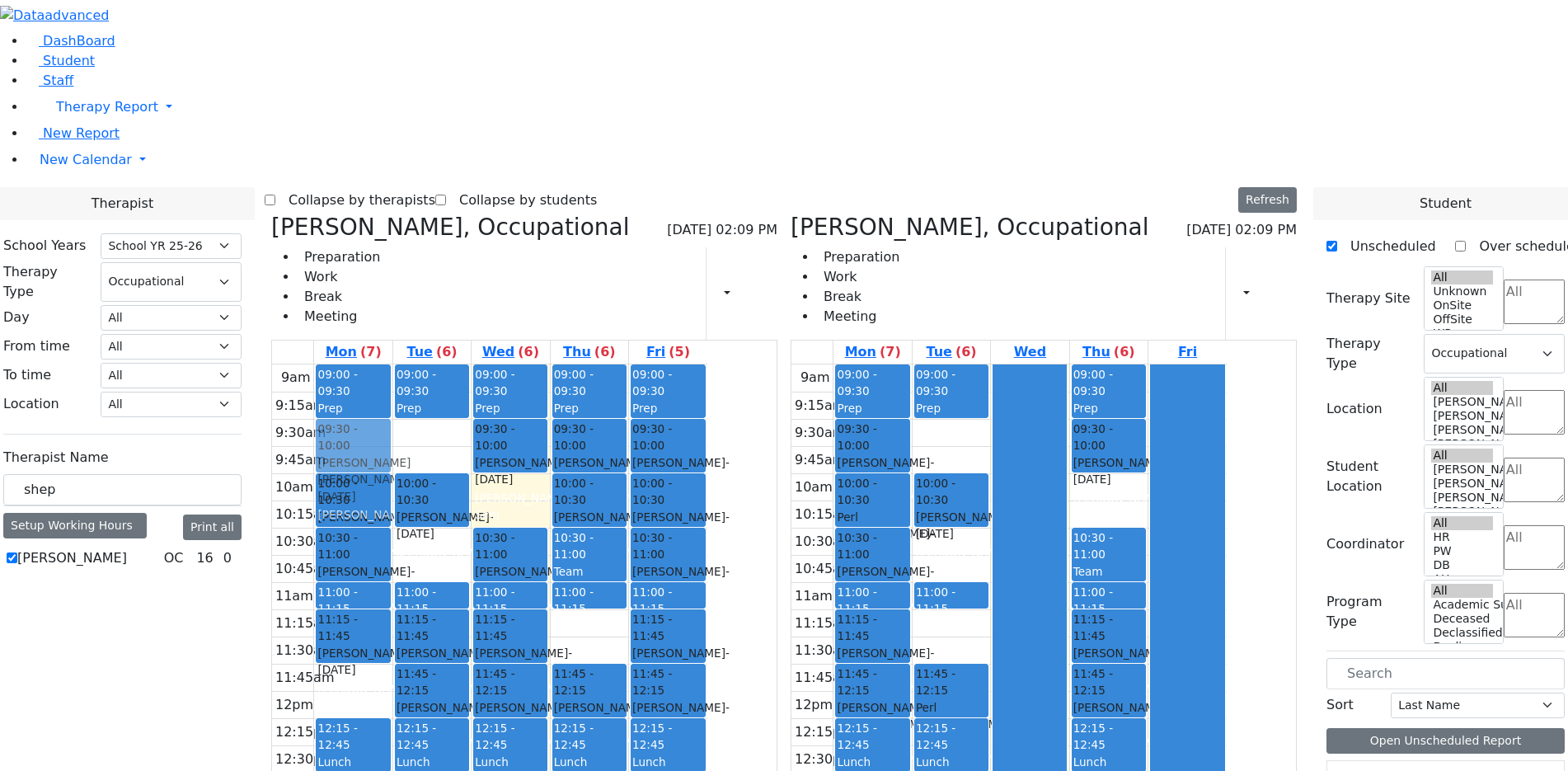
drag, startPoint x: 1021, startPoint y: 309, endPoint x: 529, endPoint y: 211, distance: 501.7
click at [488, 214] on div "Matsri Miriam, Occupational 09/03/2025 02:09 PM Preparation Work Break Meeting …" at bounding box center [784, 617] width 1039 height 806
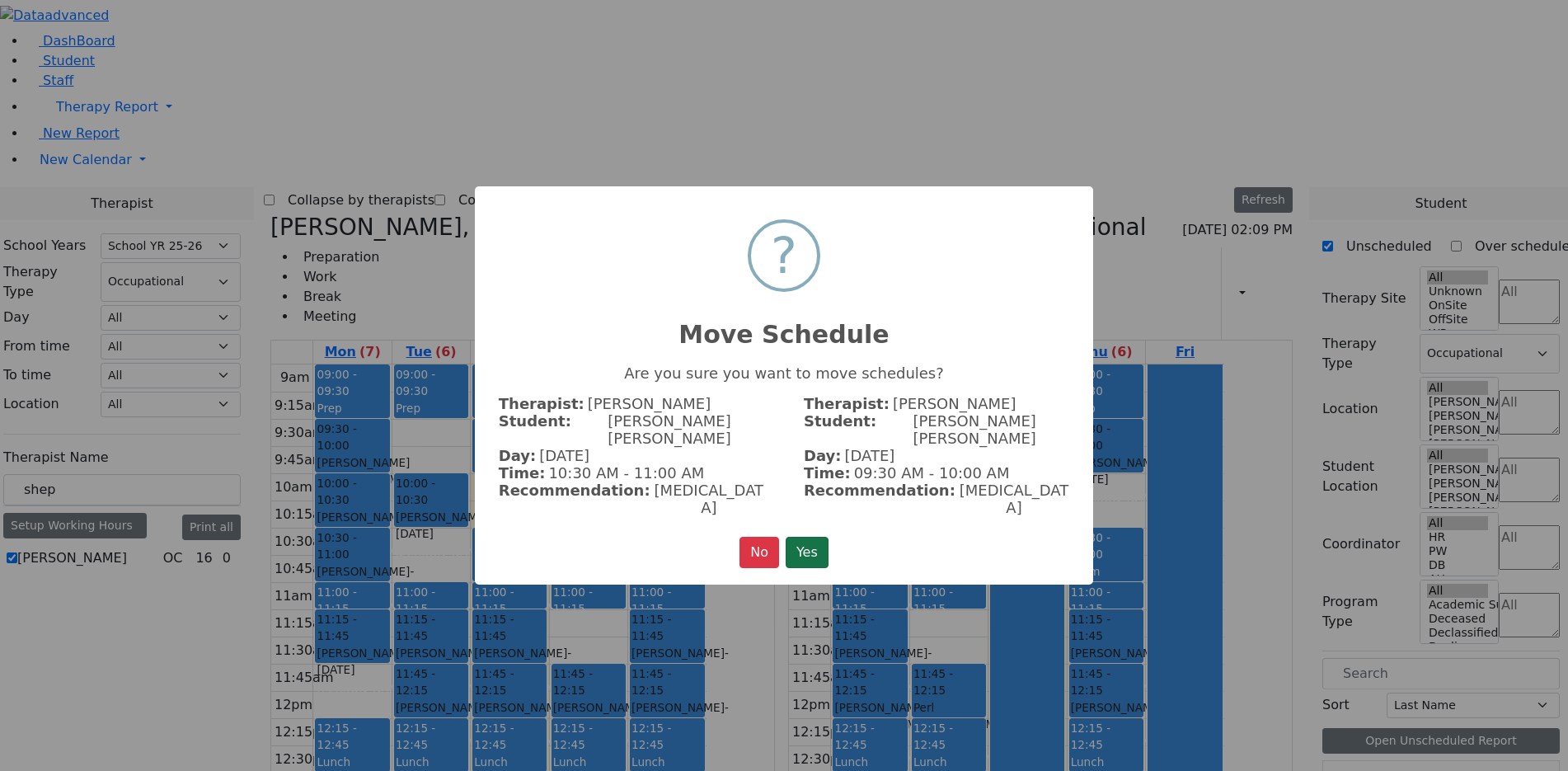
click at [786, 537] on button "Yes" at bounding box center [807, 553] width 43 height 31
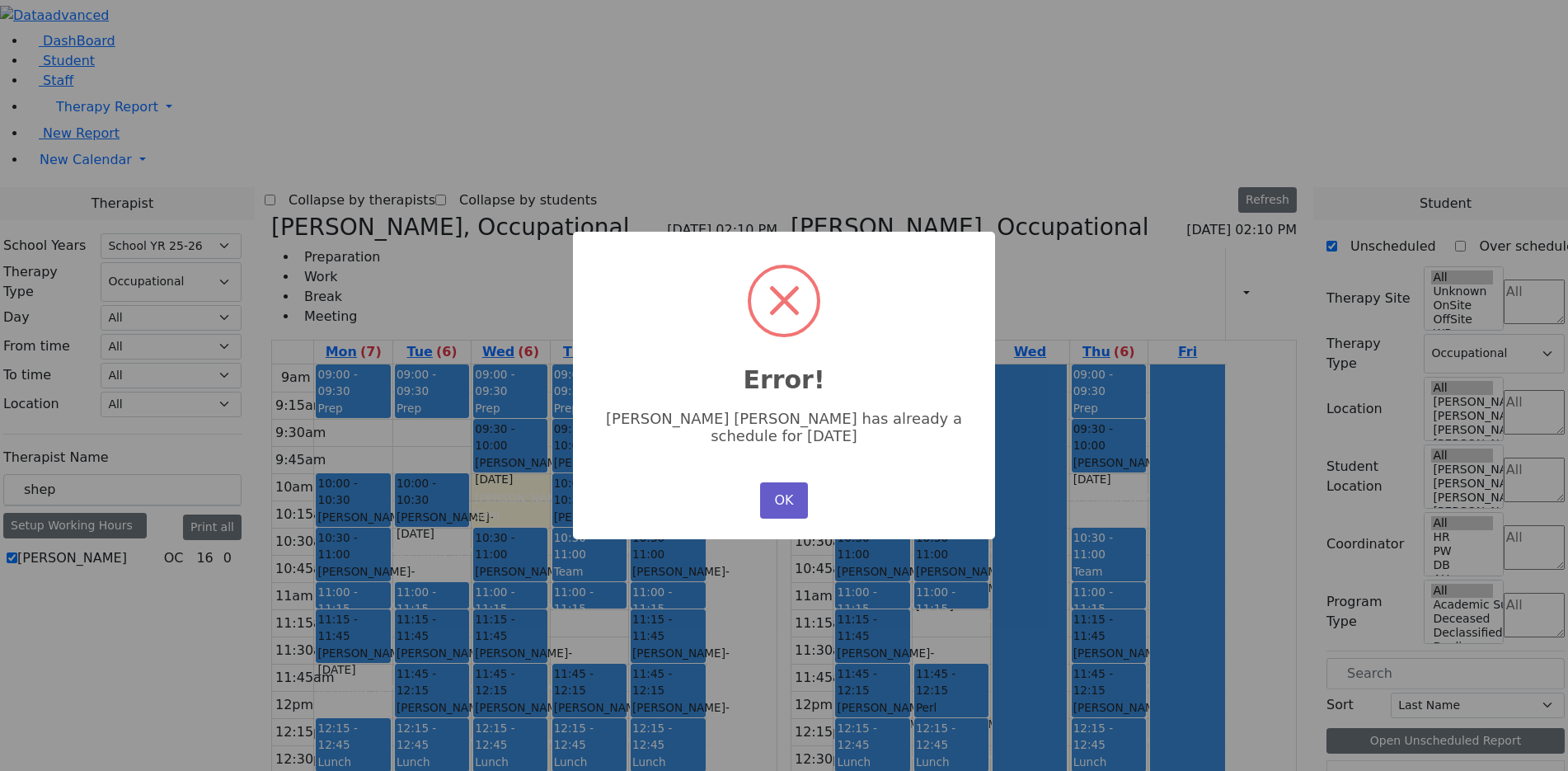
click at [775, 484] on button "OK" at bounding box center [784, 500] width 48 height 37
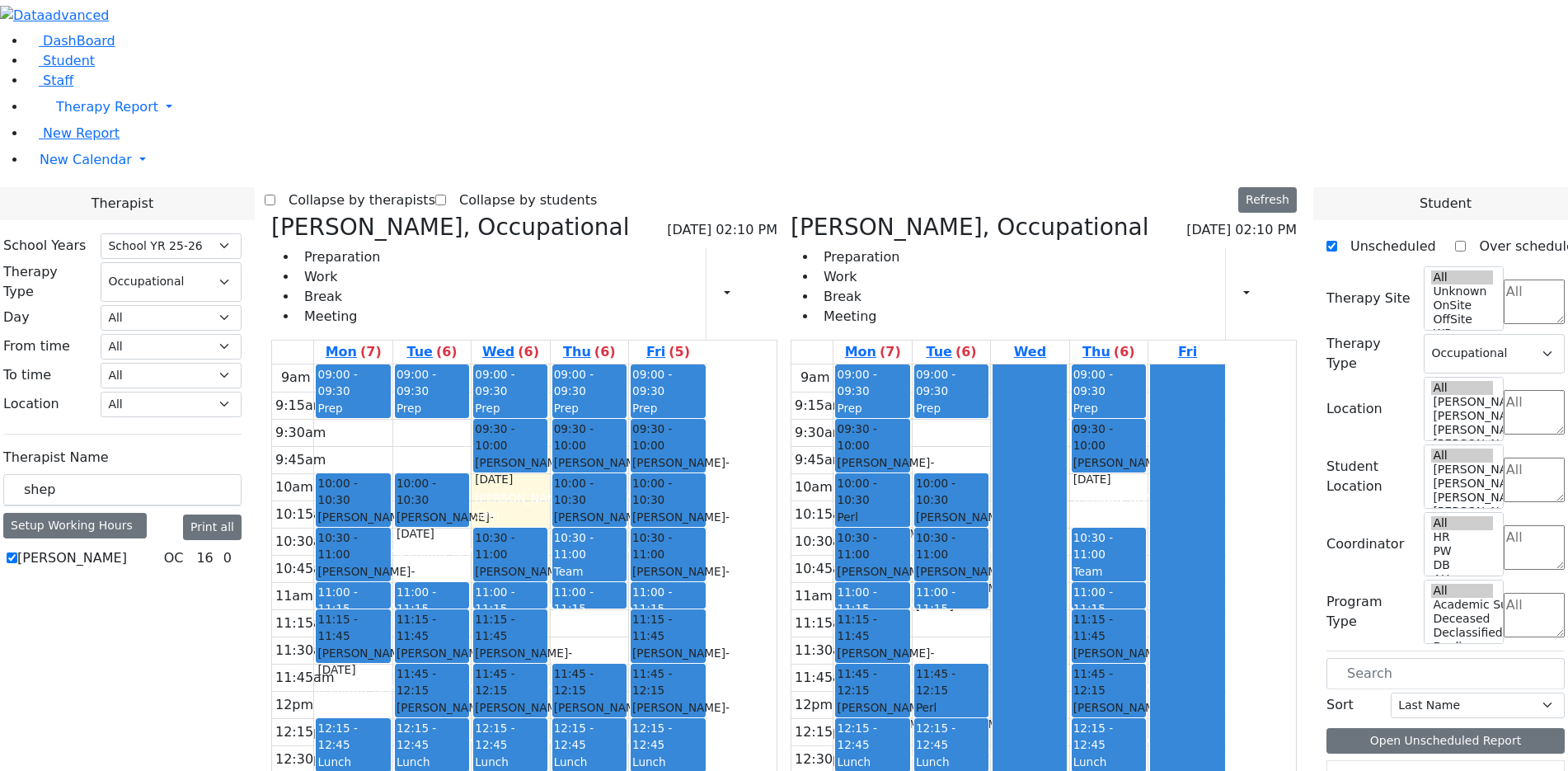
click at [572, 701] on span "- 05/24/2017" at bounding box center [523, 716] width 97 height 29
drag, startPoint x: 672, startPoint y: 454, endPoint x: 970, endPoint y: 733, distance: 408.2
click at [970, 733] on div "Matsri Miriam, Occupational 09/03/2025 02:10 PM Preparation Work Break Meeting …" at bounding box center [784, 617] width 1039 height 806
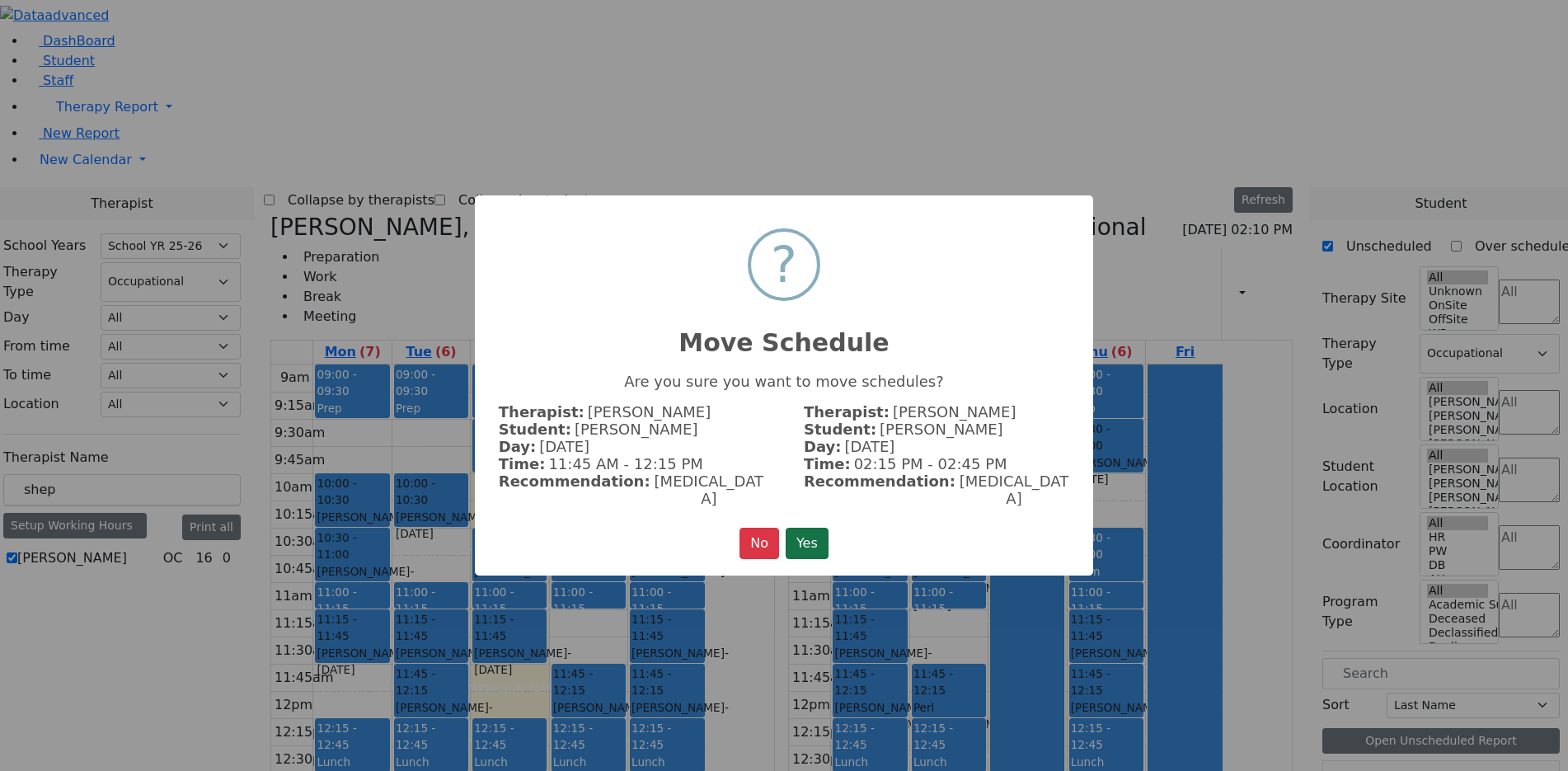
click at [825, 541] on button "Yes" at bounding box center [807, 543] width 43 height 31
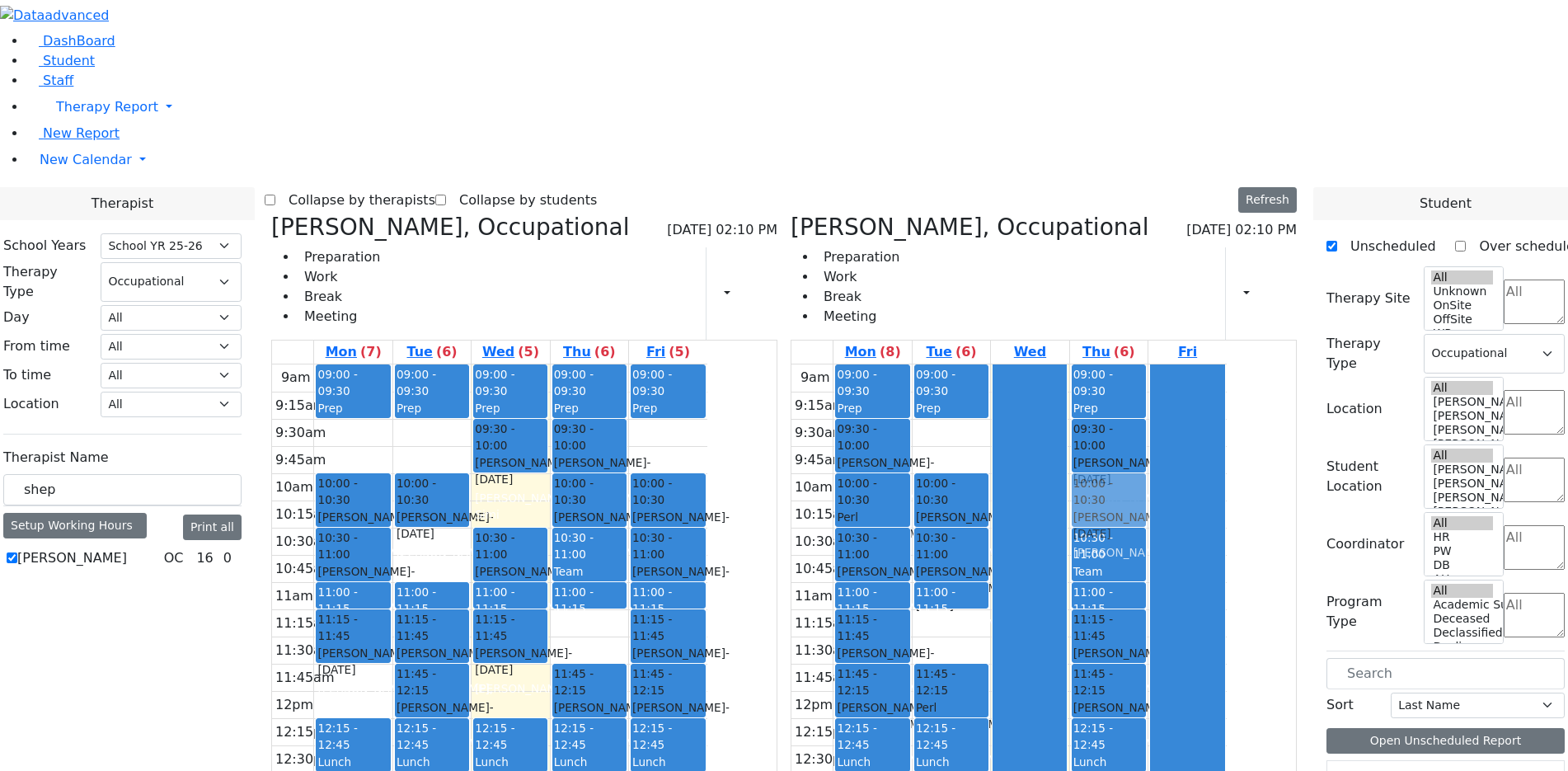
drag, startPoint x: 826, startPoint y: 209, endPoint x: 1222, endPoint y: 262, distance: 399.5
click at [1222, 262] on div "Matsri Miriam, Occupational 09/03/2025 02:10 PM Preparation Work Break Meeting …" at bounding box center [784, 617] width 1039 height 806
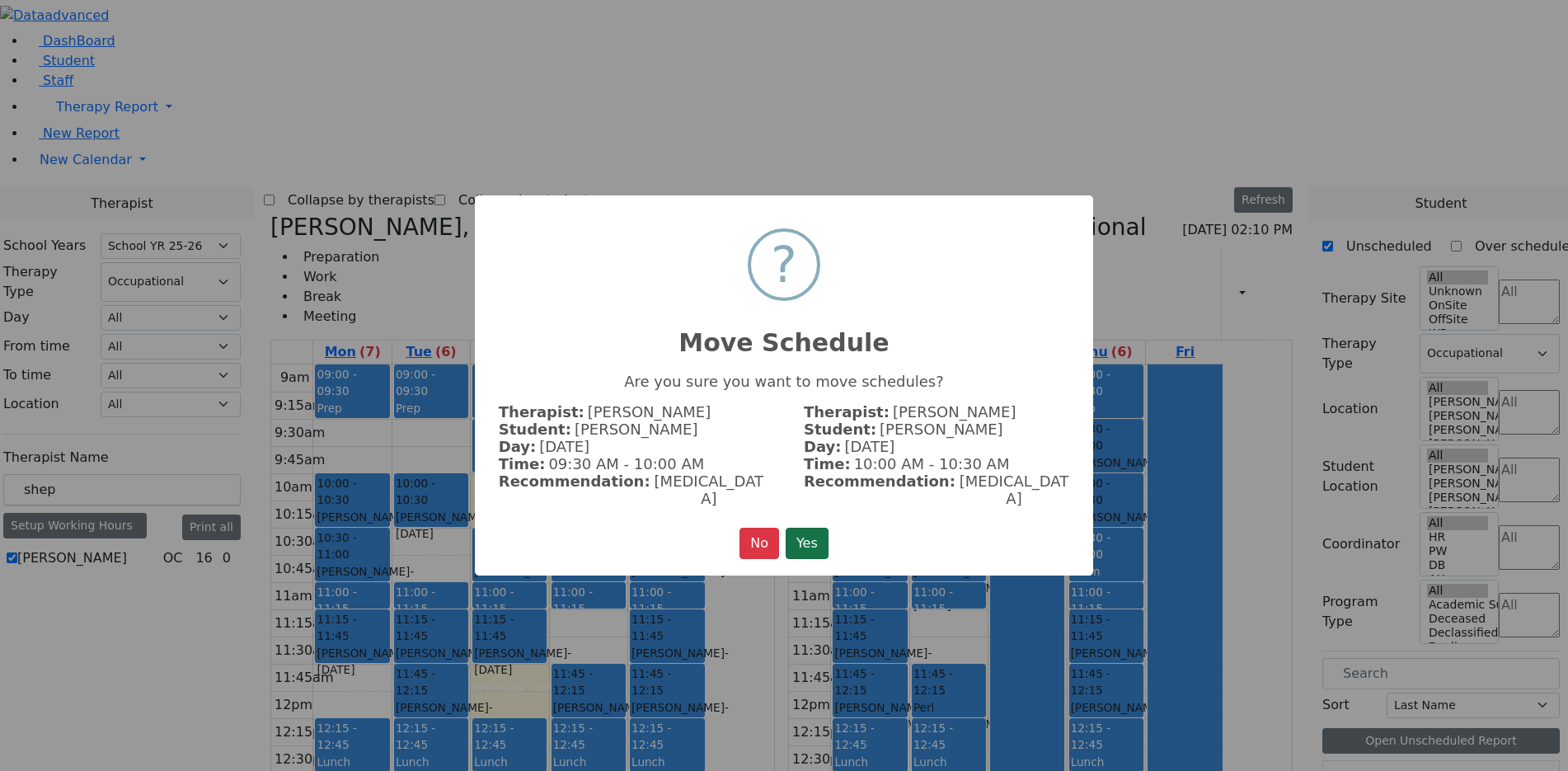
click at [819, 529] on button "Yes" at bounding box center [807, 543] width 43 height 31
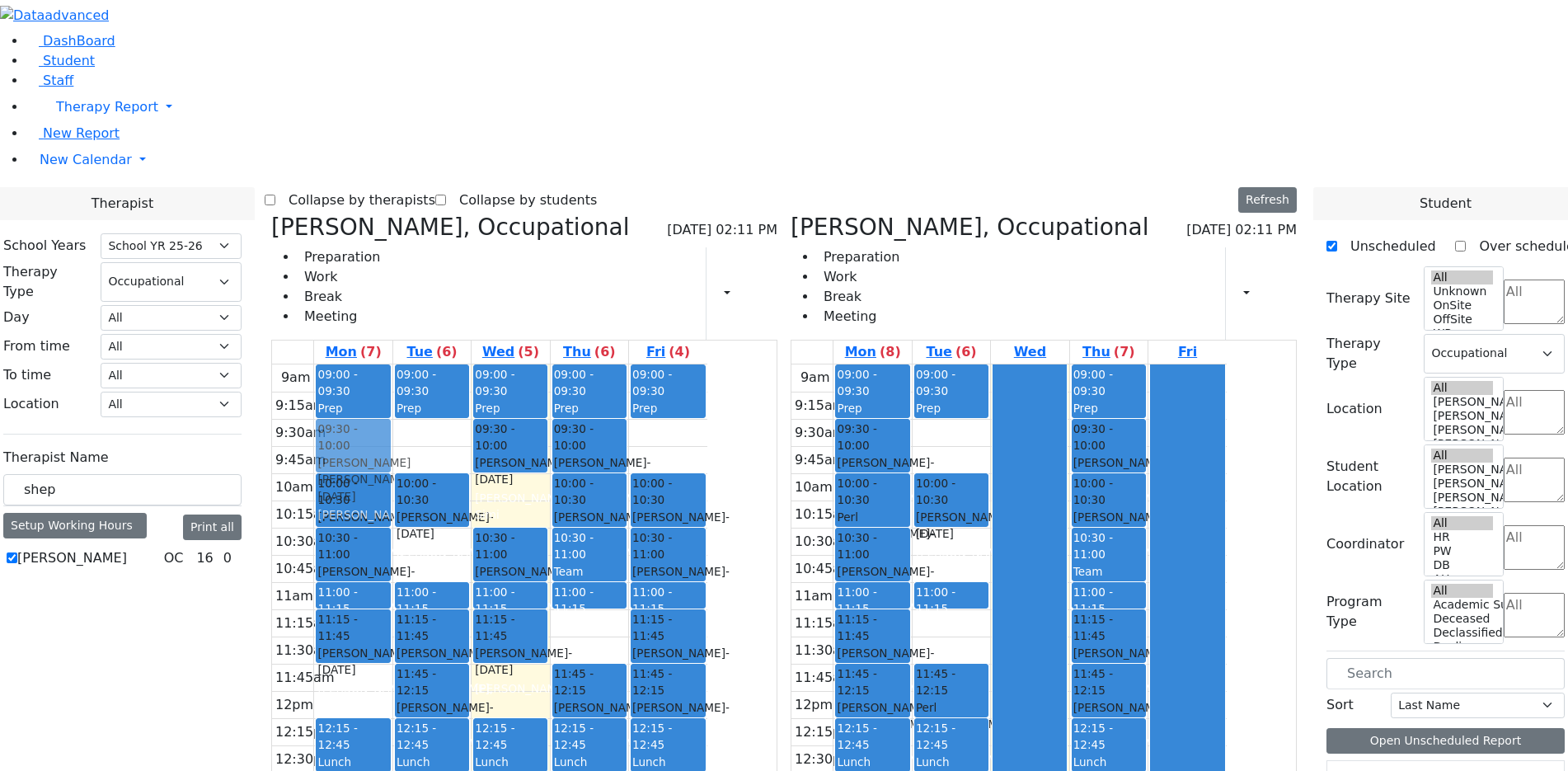
drag, startPoint x: 1054, startPoint y: 309, endPoint x: 486, endPoint y: 176, distance: 583.4
click at [513, 214] on div "Matsri Miriam, Occupational 09/03/2025 02:11 PM Preparation Work Break Meeting …" at bounding box center [784, 617] width 1039 height 806
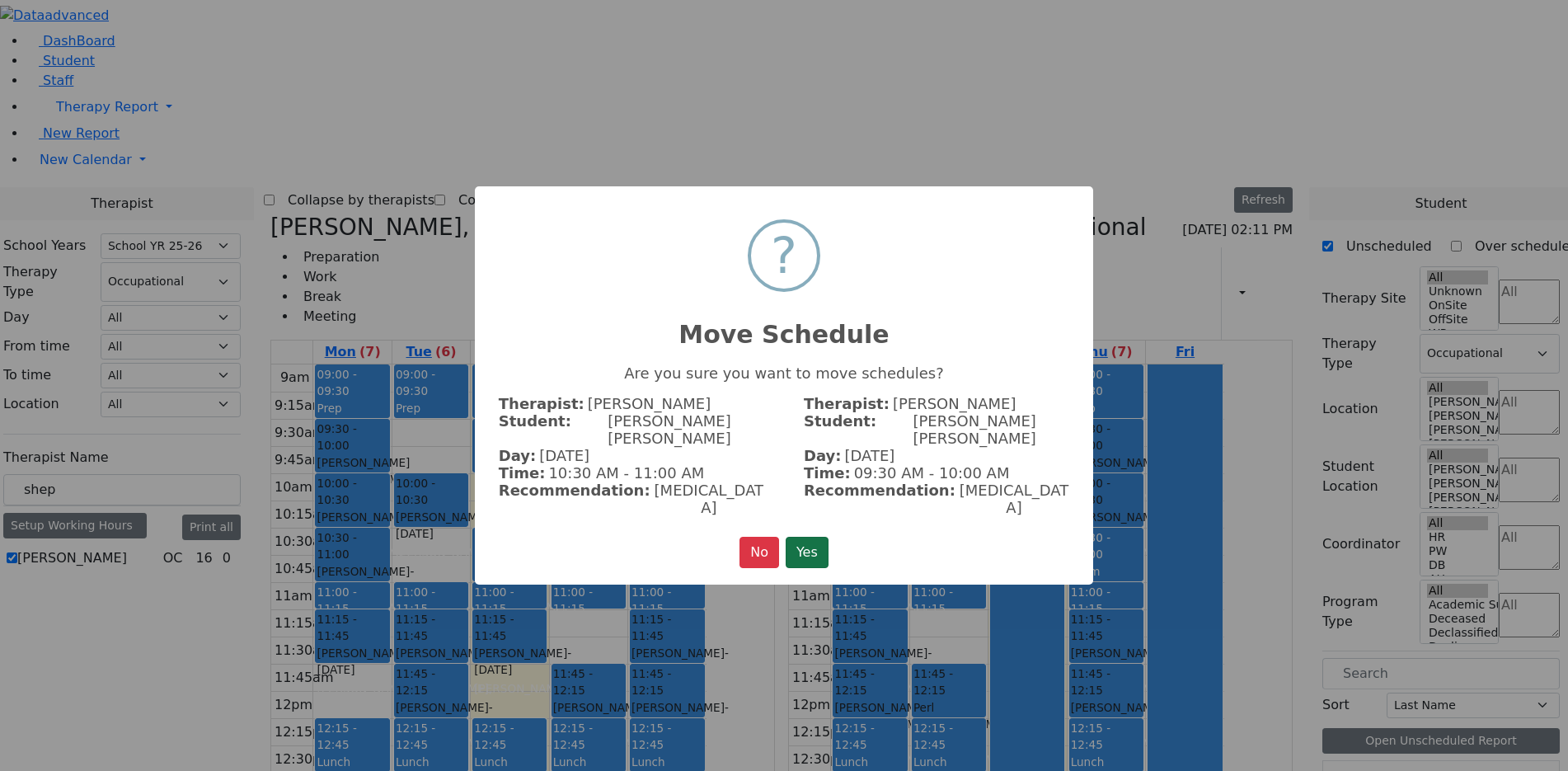
click at [797, 537] on button "Yes" at bounding box center [807, 553] width 43 height 31
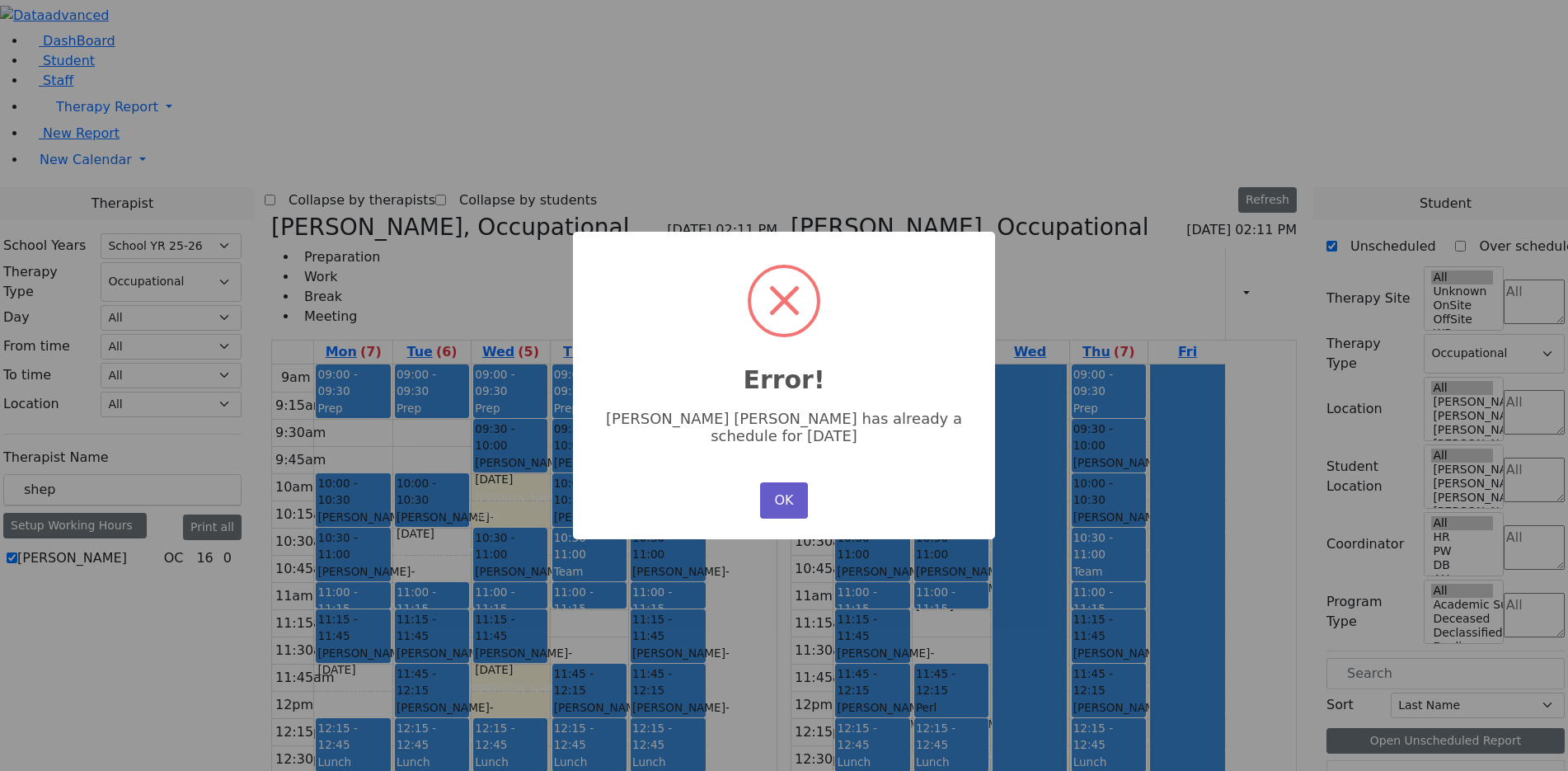
click at [771, 483] on button "OK" at bounding box center [784, 500] width 48 height 37
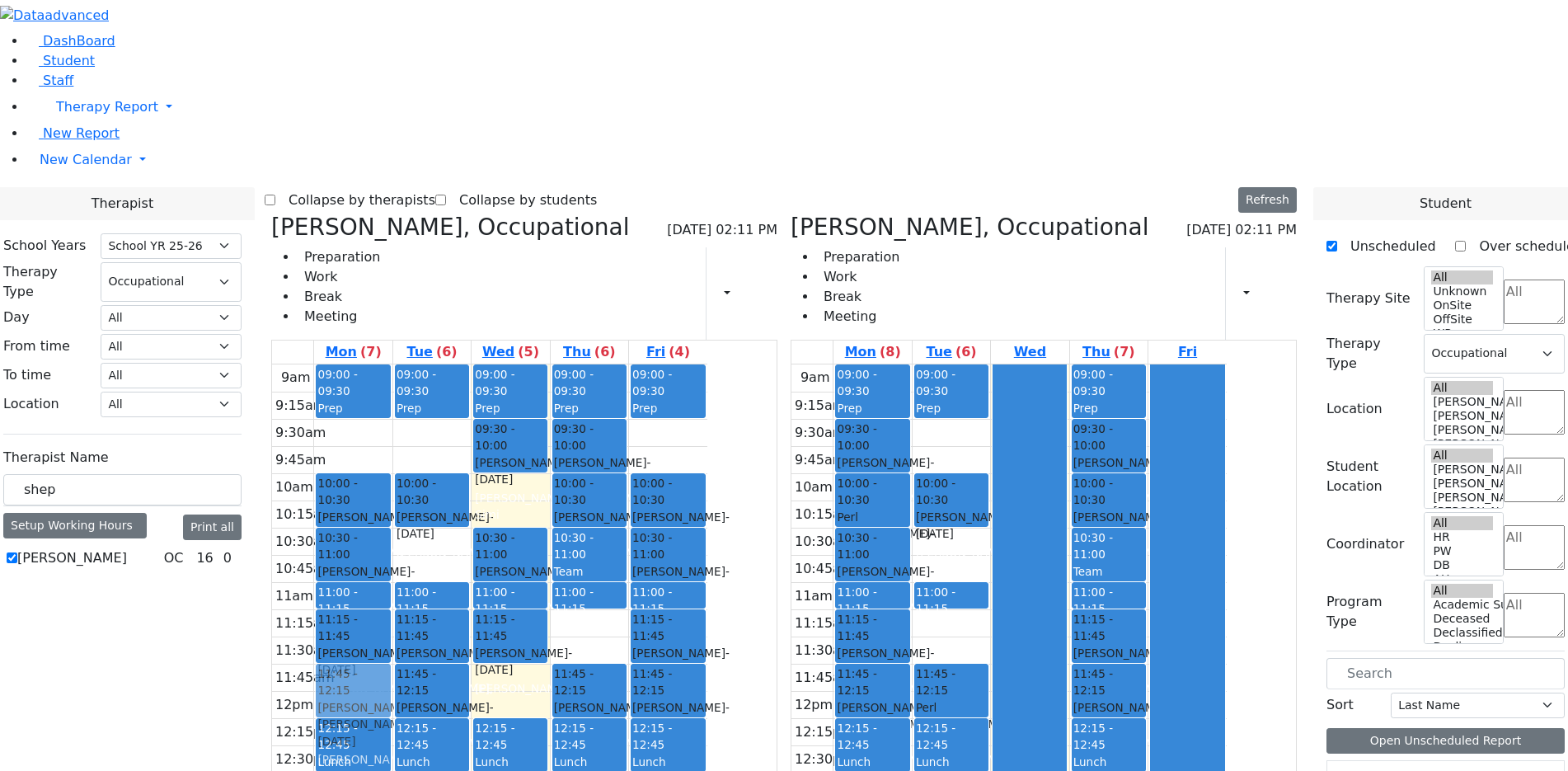
drag, startPoint x: 723, startPoint y: 361, endPoint x: 495, endPoint y: 443, distance: 242.3
click at [495, 443] on div "Matsri Miriam, Occupational 09/03/2025 02:11 PM Preparation Work Break Meeting …" at bounding box center [784, 617] width 1039 height 806
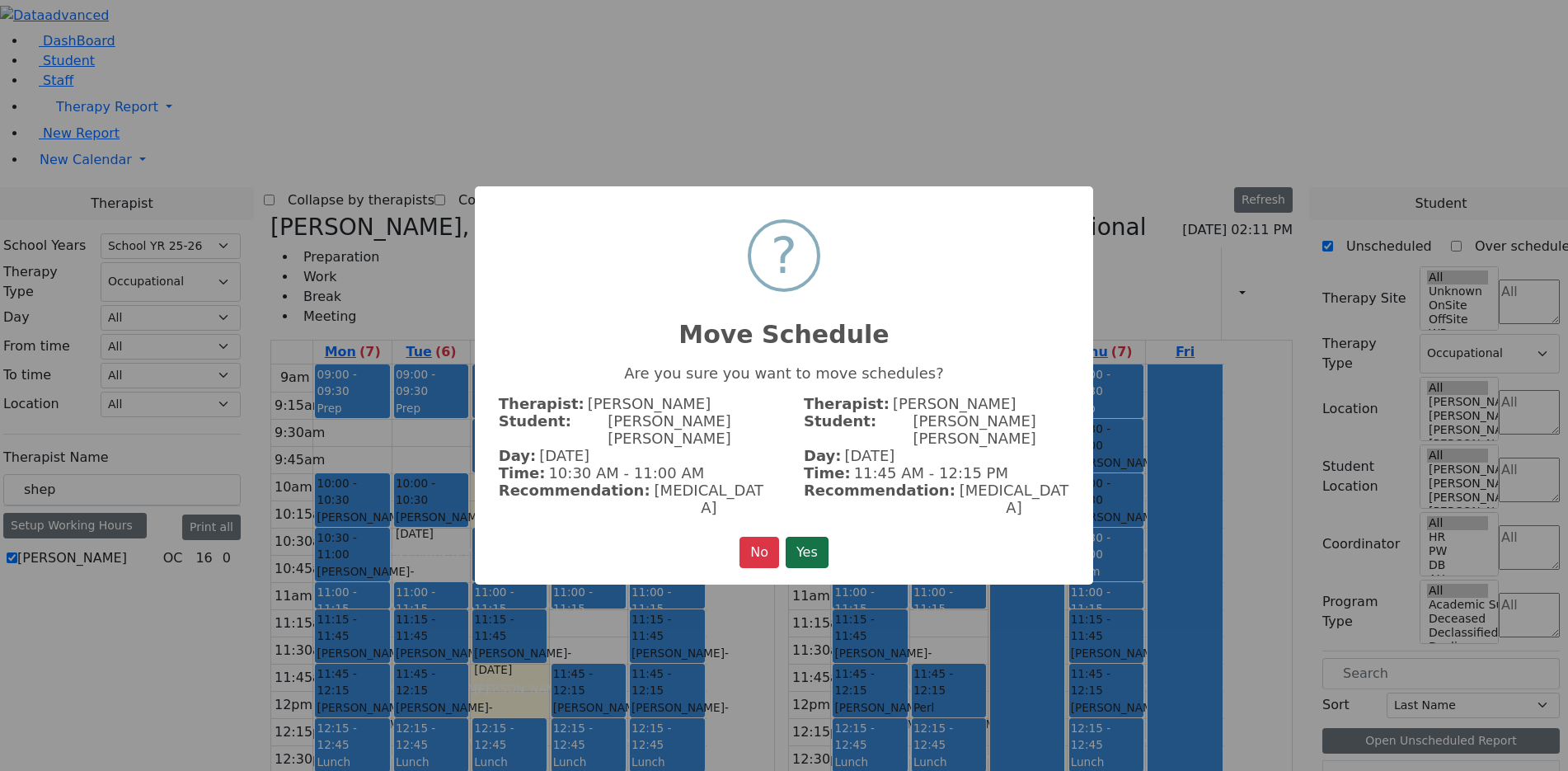
click at [797, 541] on button "Yes" at bounding box center [807, 553] width 43 height 31
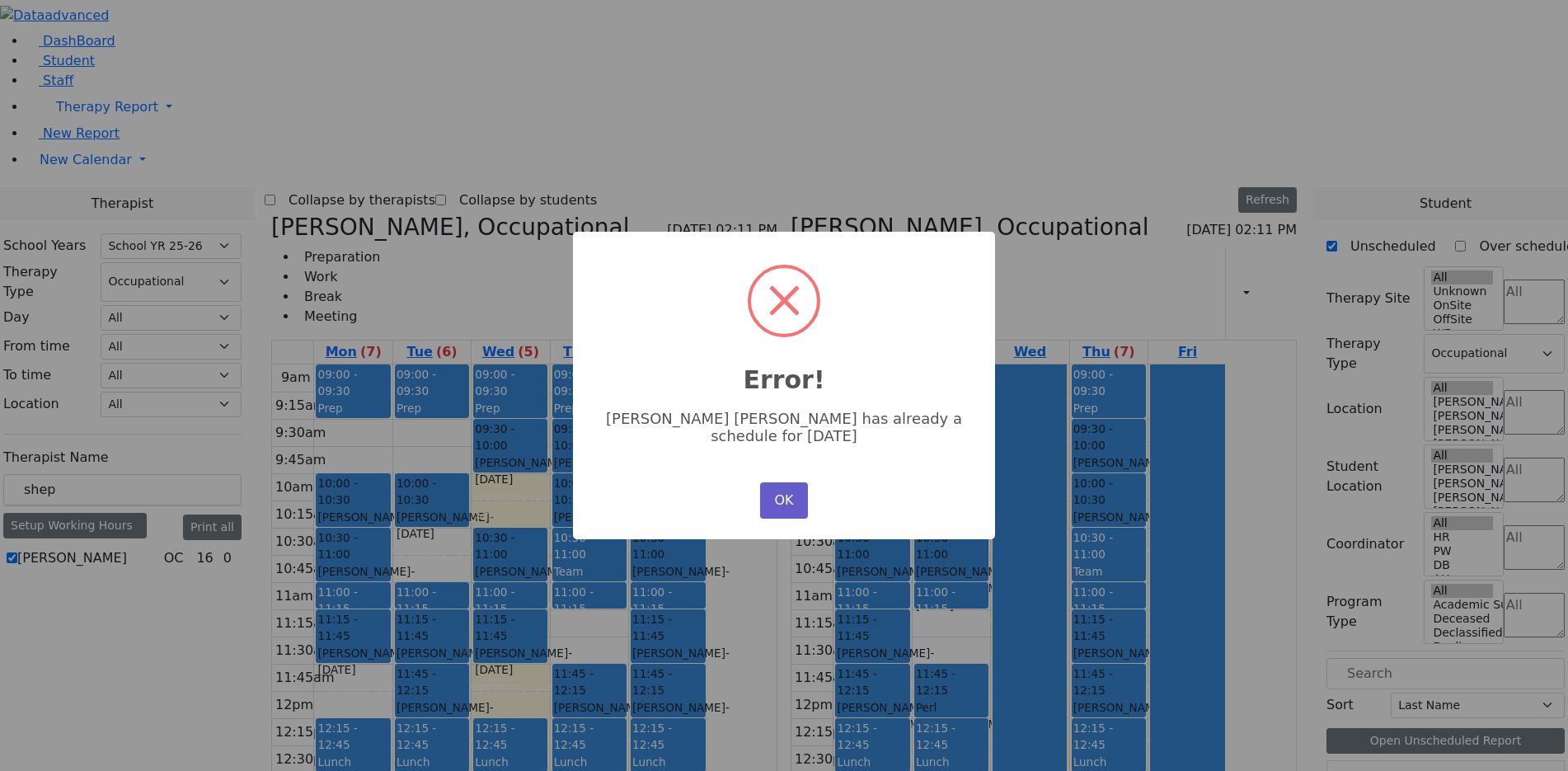
click at [776, 498] on button "OK" at bounding box center [784, 500] width 48 height 37
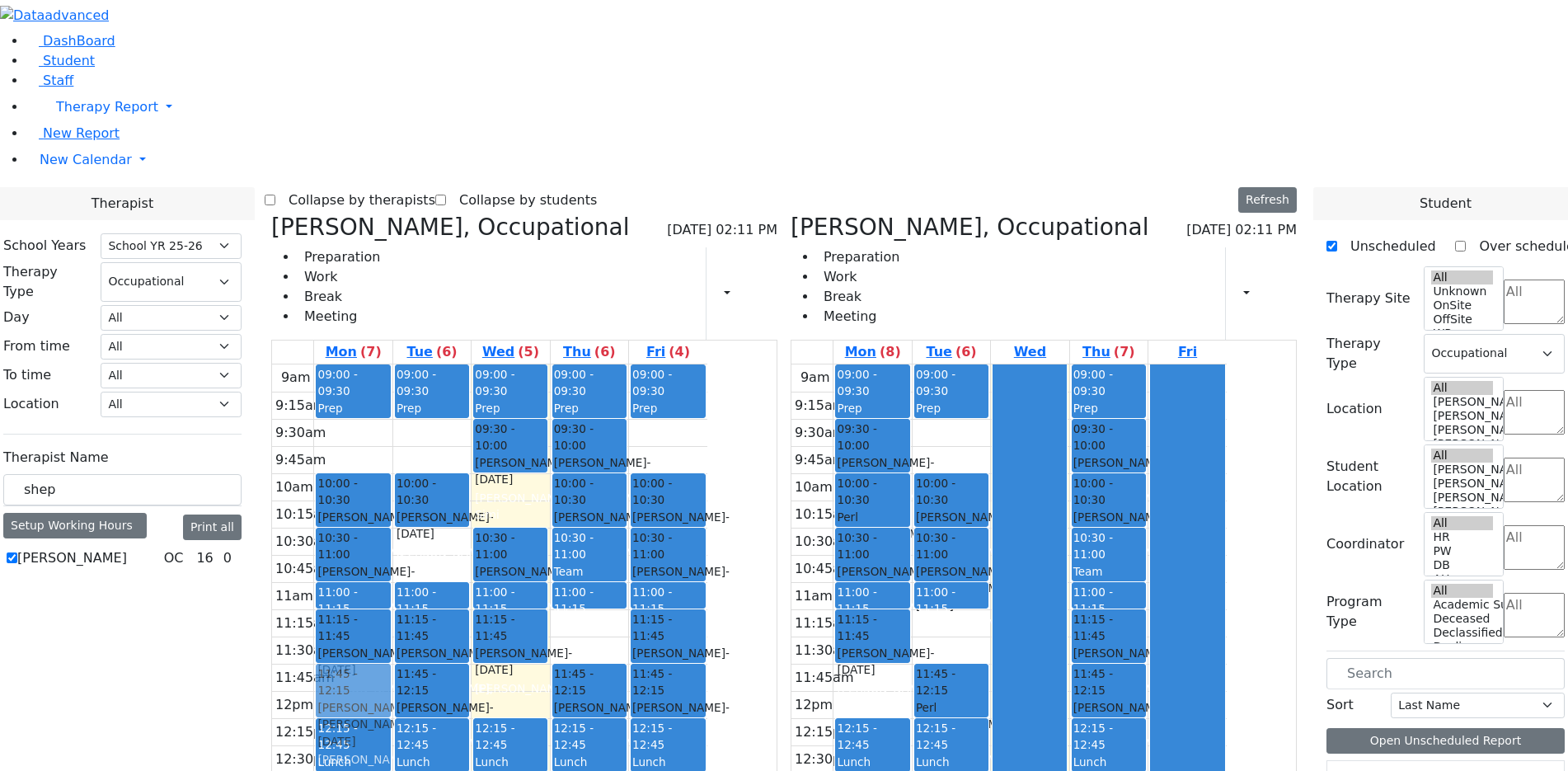
drag, startPoint x: 954, startPoint y: 442, endPoint x: 516, endPoint y: 439, distance: 438.0
click at [516, 439] on div "Matsri Miriam, Occupational 09/03/2025 02:11 PM Preparation Work Break Meeting …" at bounding box center [784, 617] width 1039 height 806
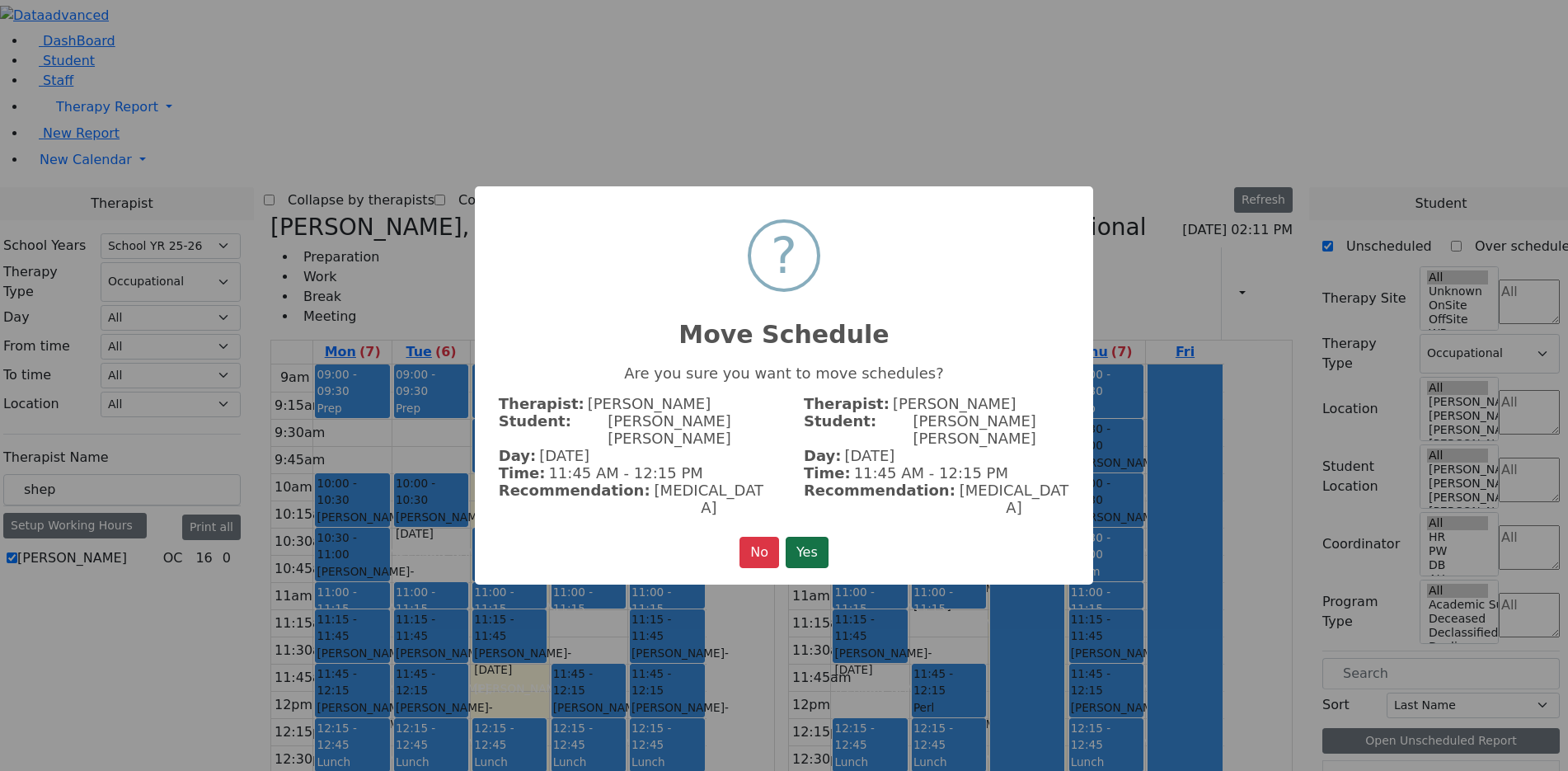
click at [804, 541] on button "Yes" at bounding box center [807, 553] width 43 height 31
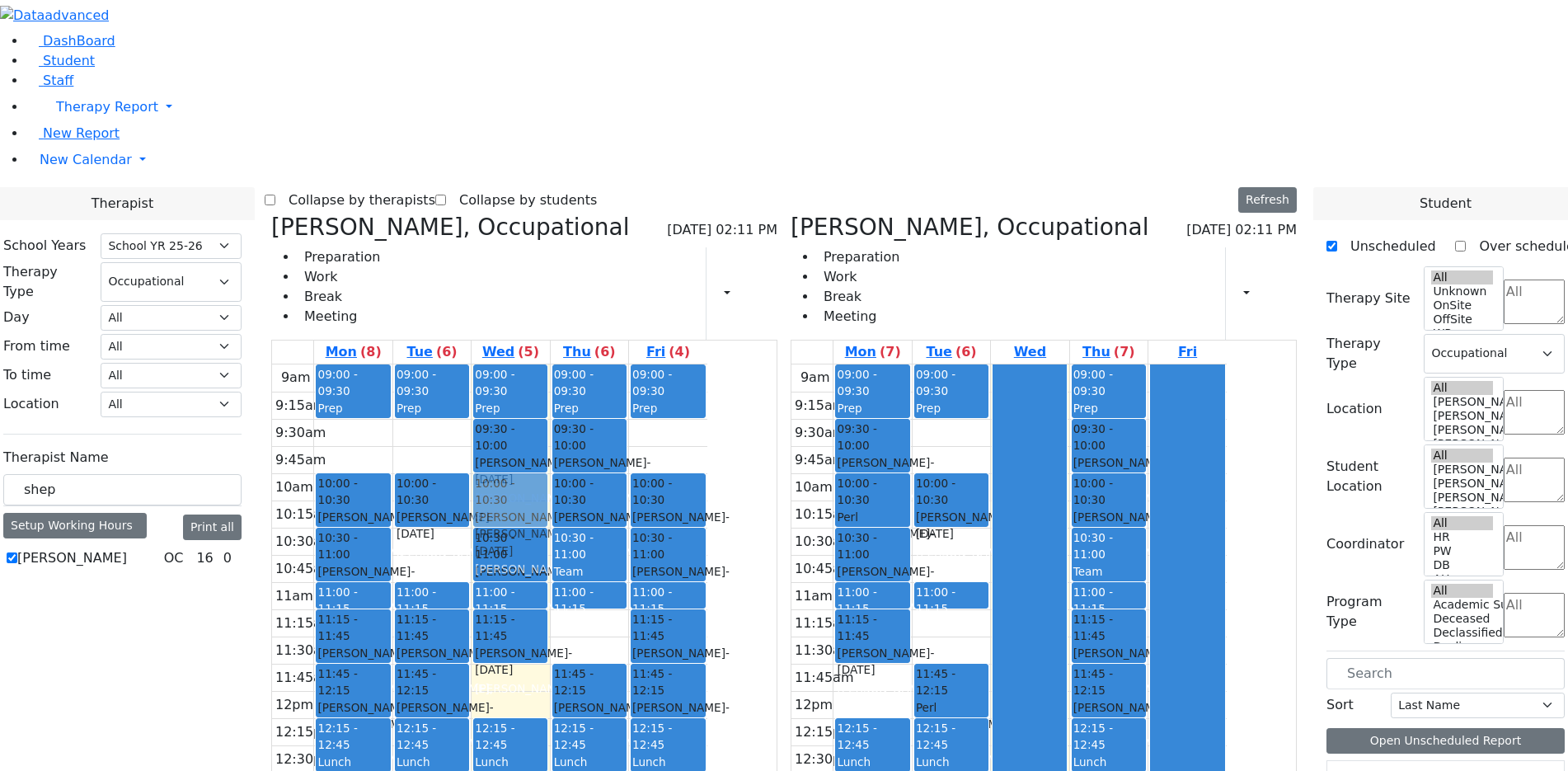
drag, startPoint x: 1046, startPoint y: 308, endPoint x: 691, endPoint y: 261, distance: 358.1
click at [691, 261] on div "Matsri Miriam, Occupational 09/03/2025 02:11 PM Preparation Work Break Meeting …" at bounding box center [784, 617] width 1039 height 806
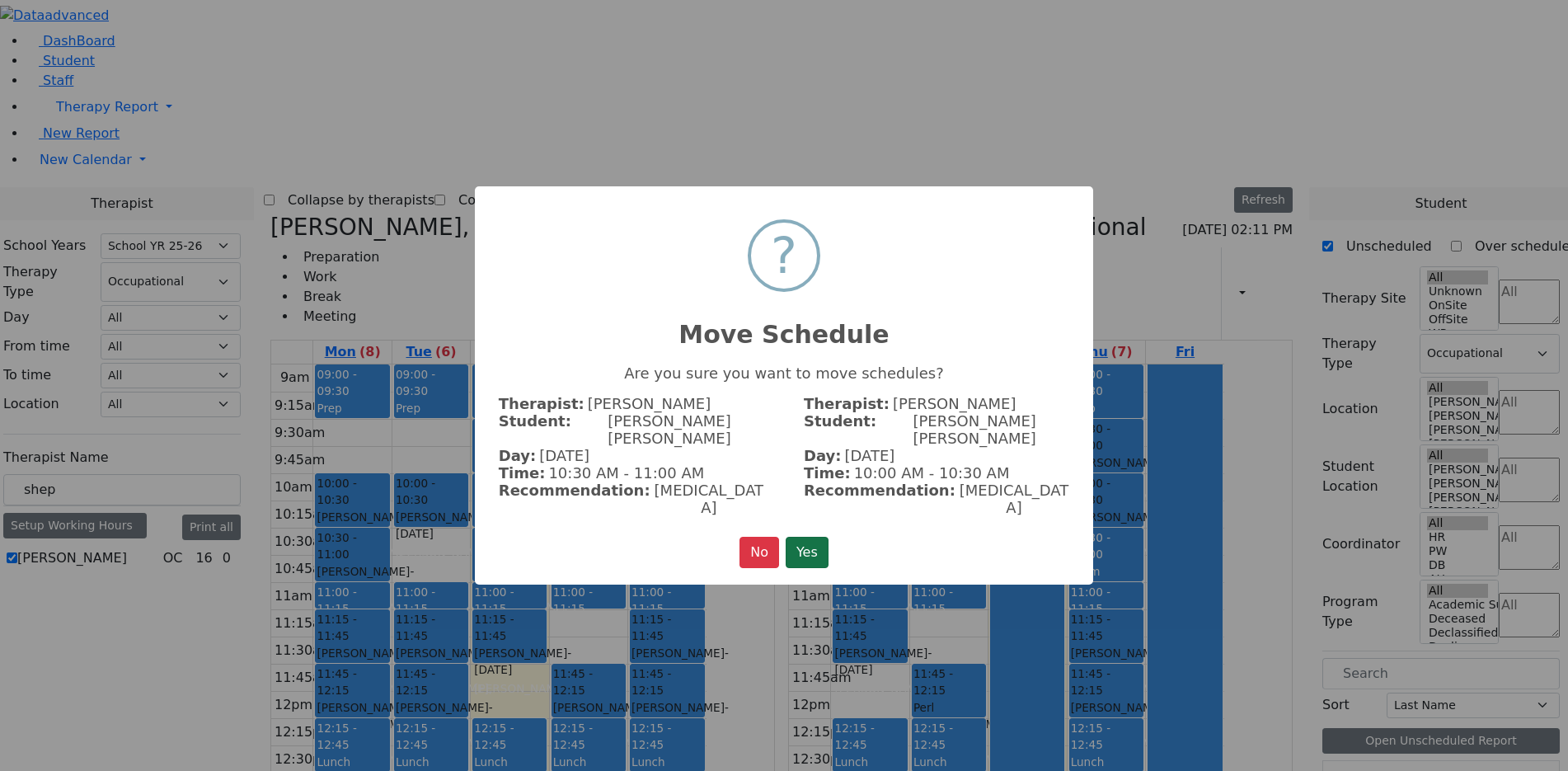
click at [794, 537] on button "Yes" at bounding box center [807, 553] width 43 height 31
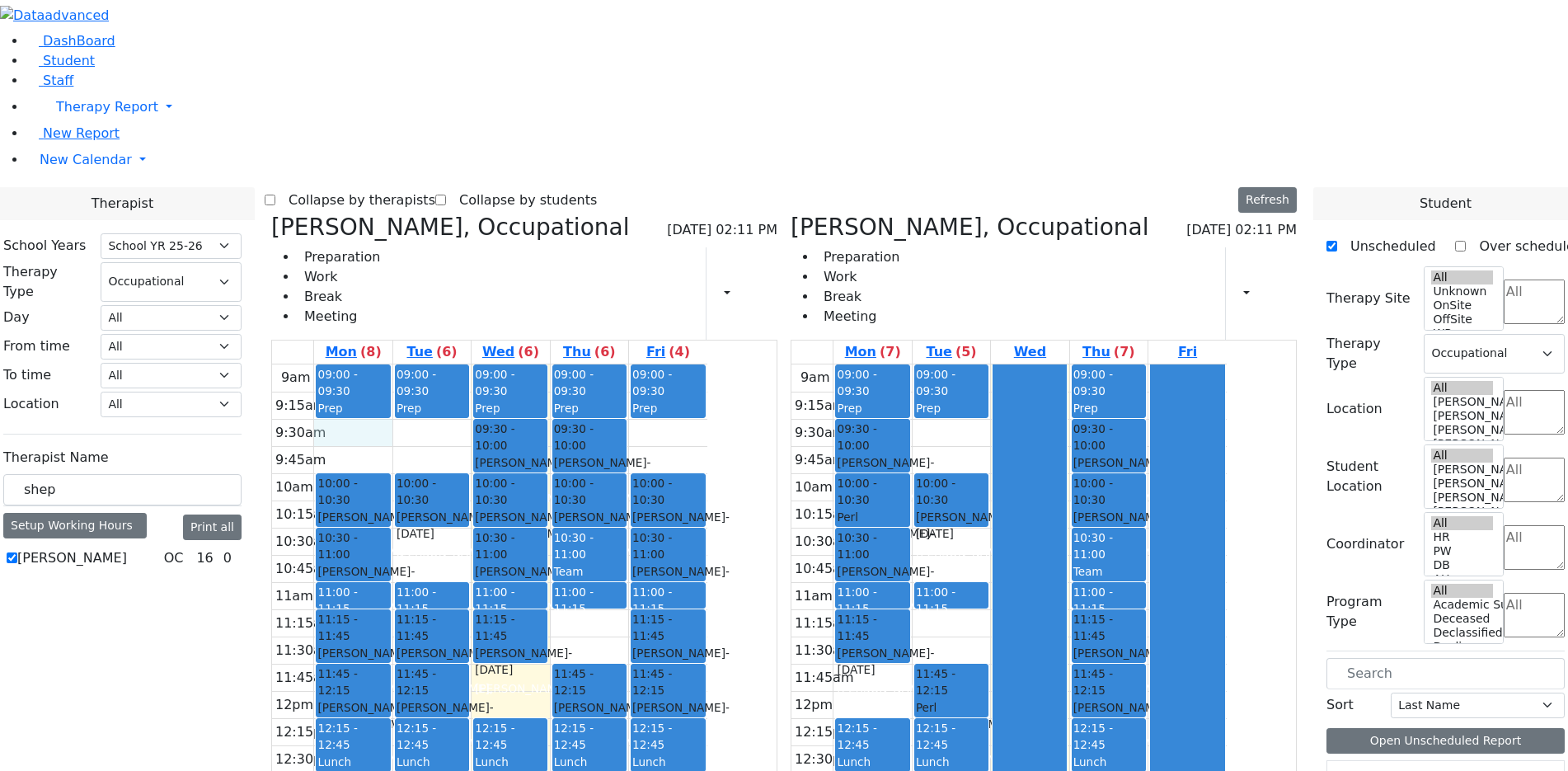
click at [513, 365] on div "9am 9:15am 9:30am 9:45am 10am 10:15am 10:30am 10:45am 11am 11:15am 11:30am 11:4…" at bounding box center [489, 691] width 436 height 653
click at [564, 365] on div "9am 9:15am 9:30am 9:45am 10am 10:15am 10:30am 10:45am 11am 11:15am 11:30am 11:4…" at bounding box center [489, 691] width 436 height 653
click at [546, 455] on div "Neustein Abraham - 10/11/2013" at bounding box center [510, 472] width 71 height 34
click at [651, 456] on span "- 08/21/2017" at bounding box center [602, 471] width 97 height 29
click at [707, 365] on div "9am 9:15am 9:30am 9:45am 10am 10:15am 10:30am 10:45am 11am 11:15am 11:30am 11:4…" at bounding box center [489, 691] width 436 height 653
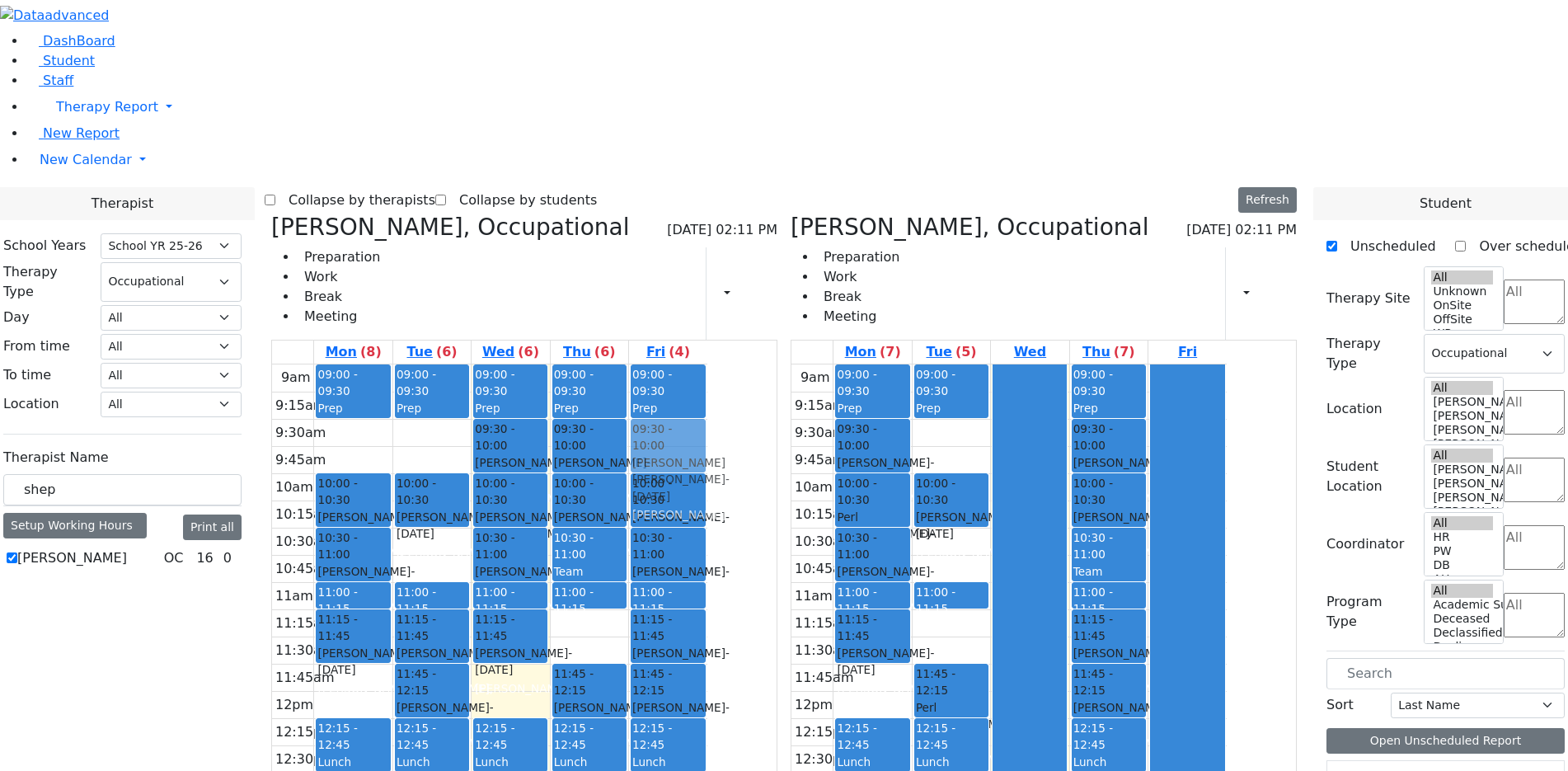
drag, startPoint x: 516, startPoint y: 458, endPoint x: 846, endPoint y: 209, distance: 413.4
click at [707, 365] on tr "09:00 - 09:30 Prep 10:00 - 10:30 Halberstam Bruche - 06/06/2017 Peymer Bracha 1…" at bounding box center [489, 691] width 436 height 653
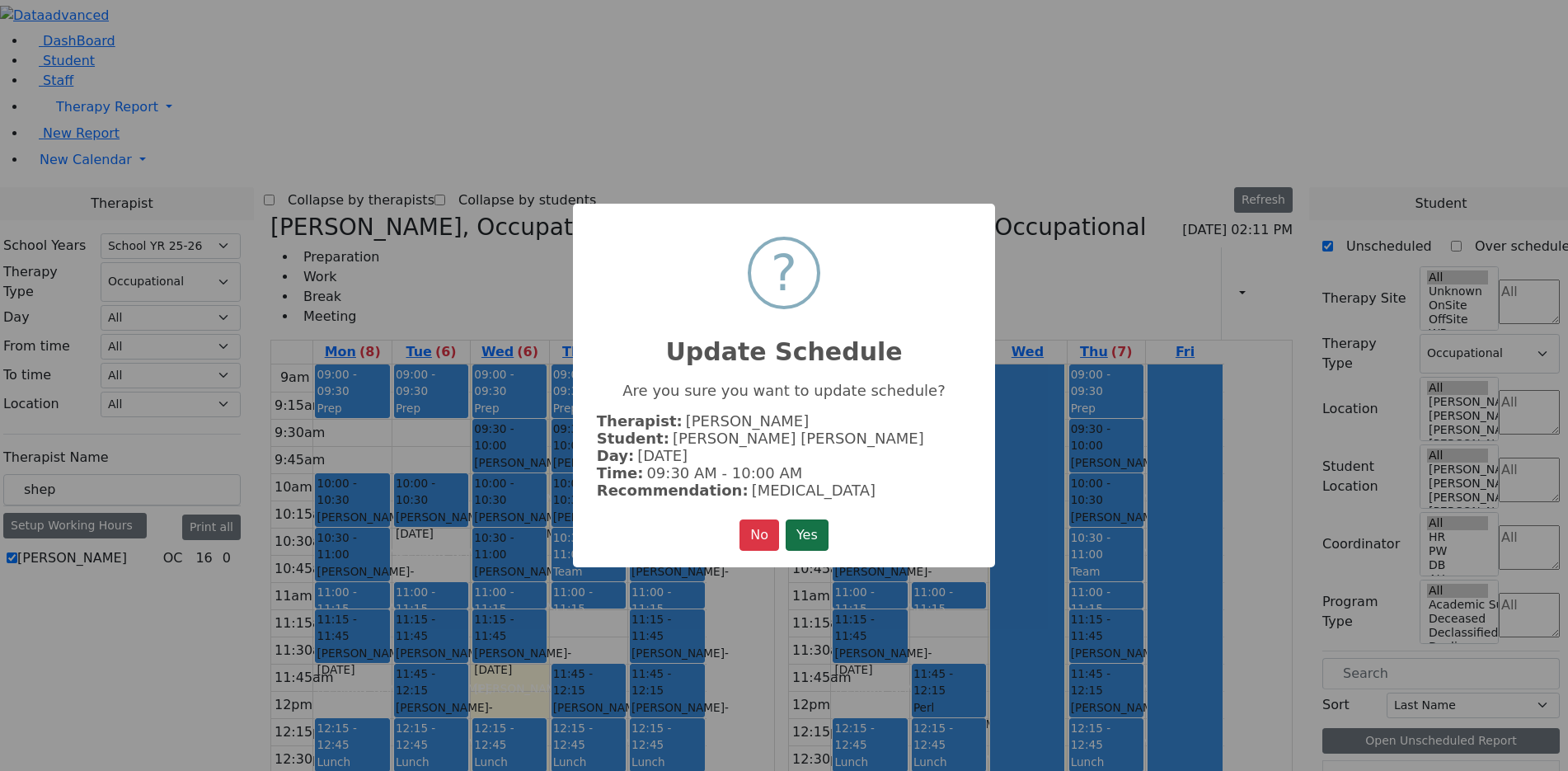
click at [813, 545] on button "Yes" at bounding box center [807, 535] width 43 height 31
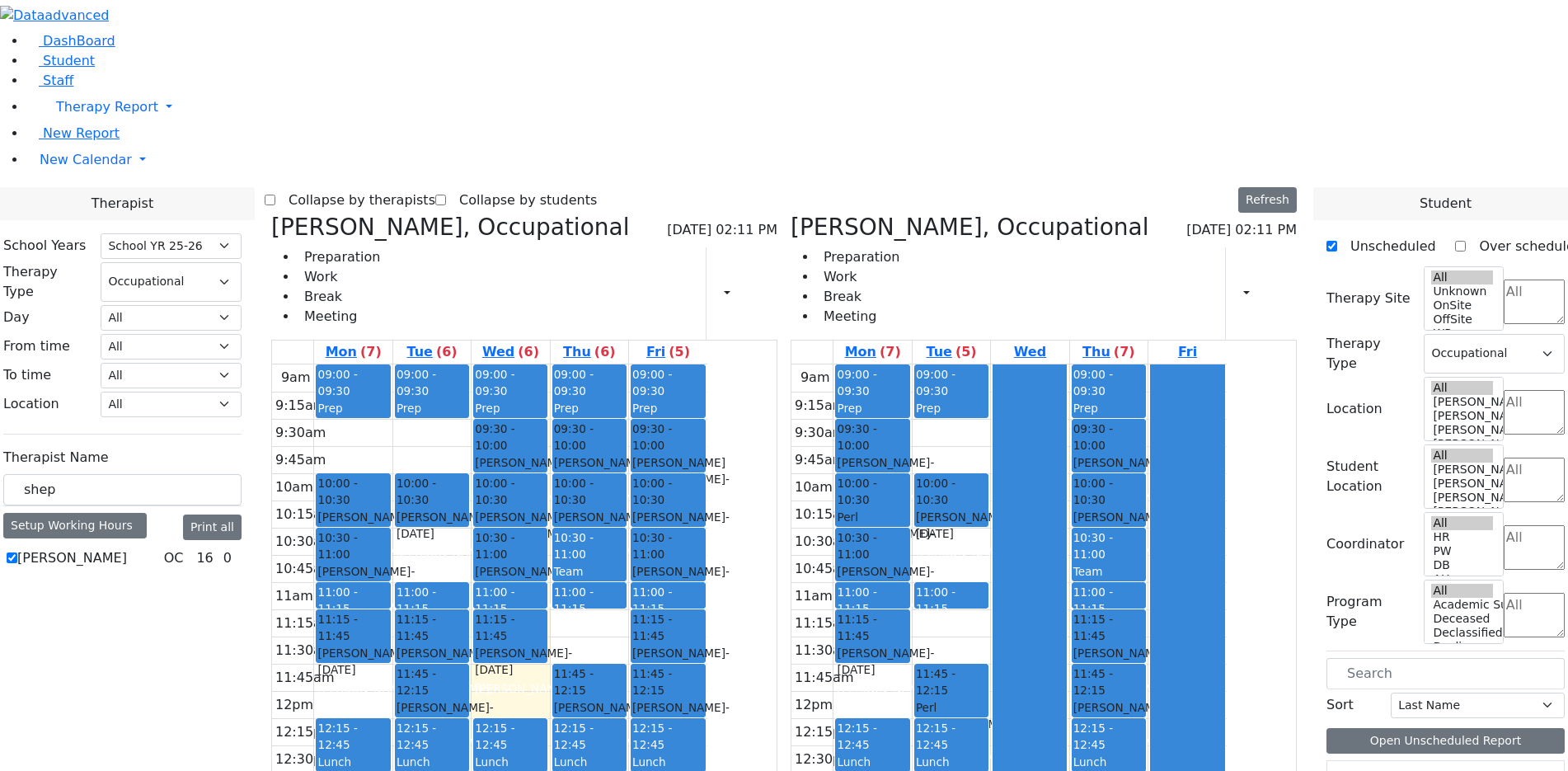
click at [791, 214] on icon at bounding box center [791, 227] width 0 height 28
checkbox input "false"
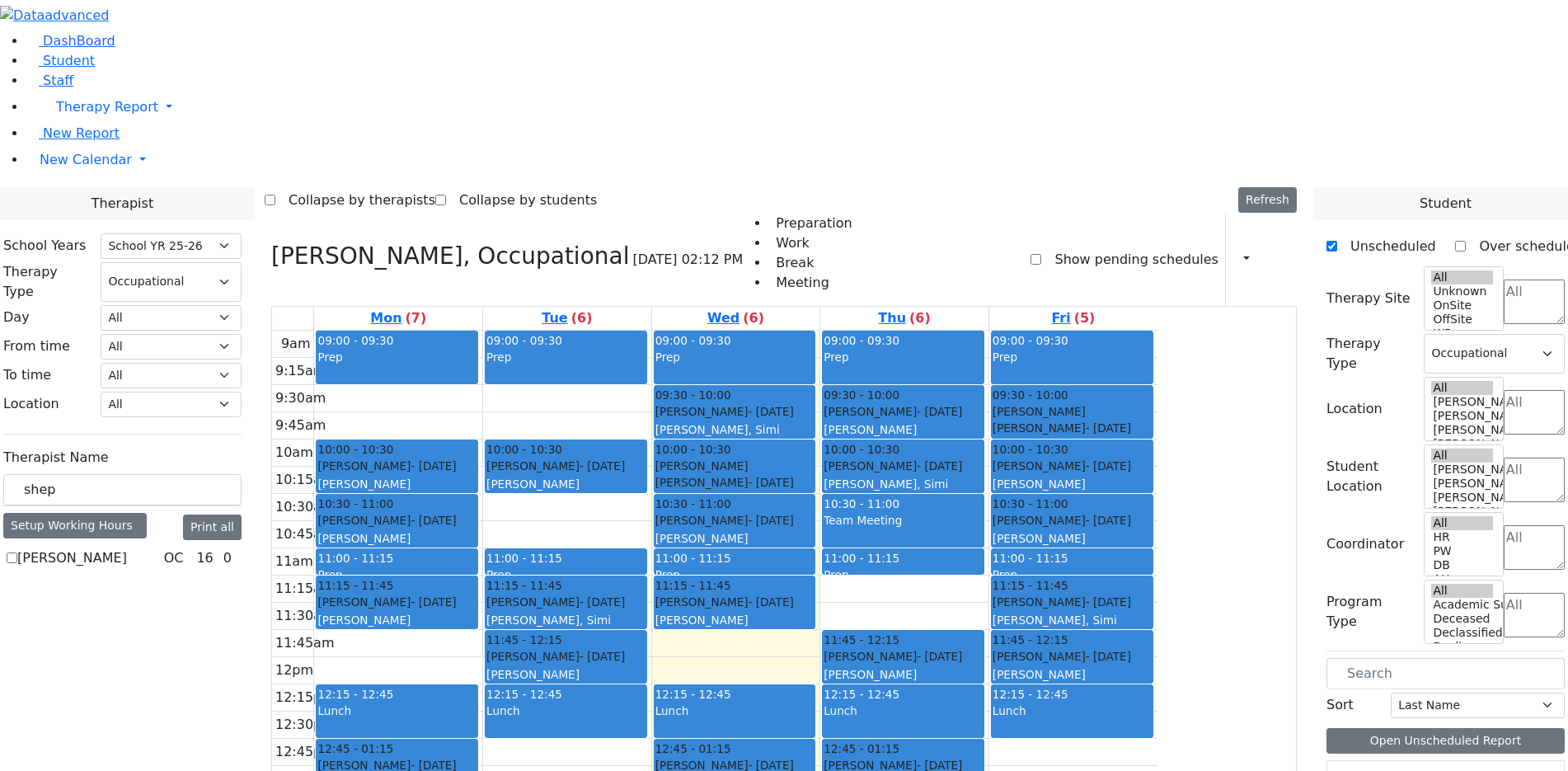
click at [272, 242] on icon at bounding box center [272, 256] width 0 height 28
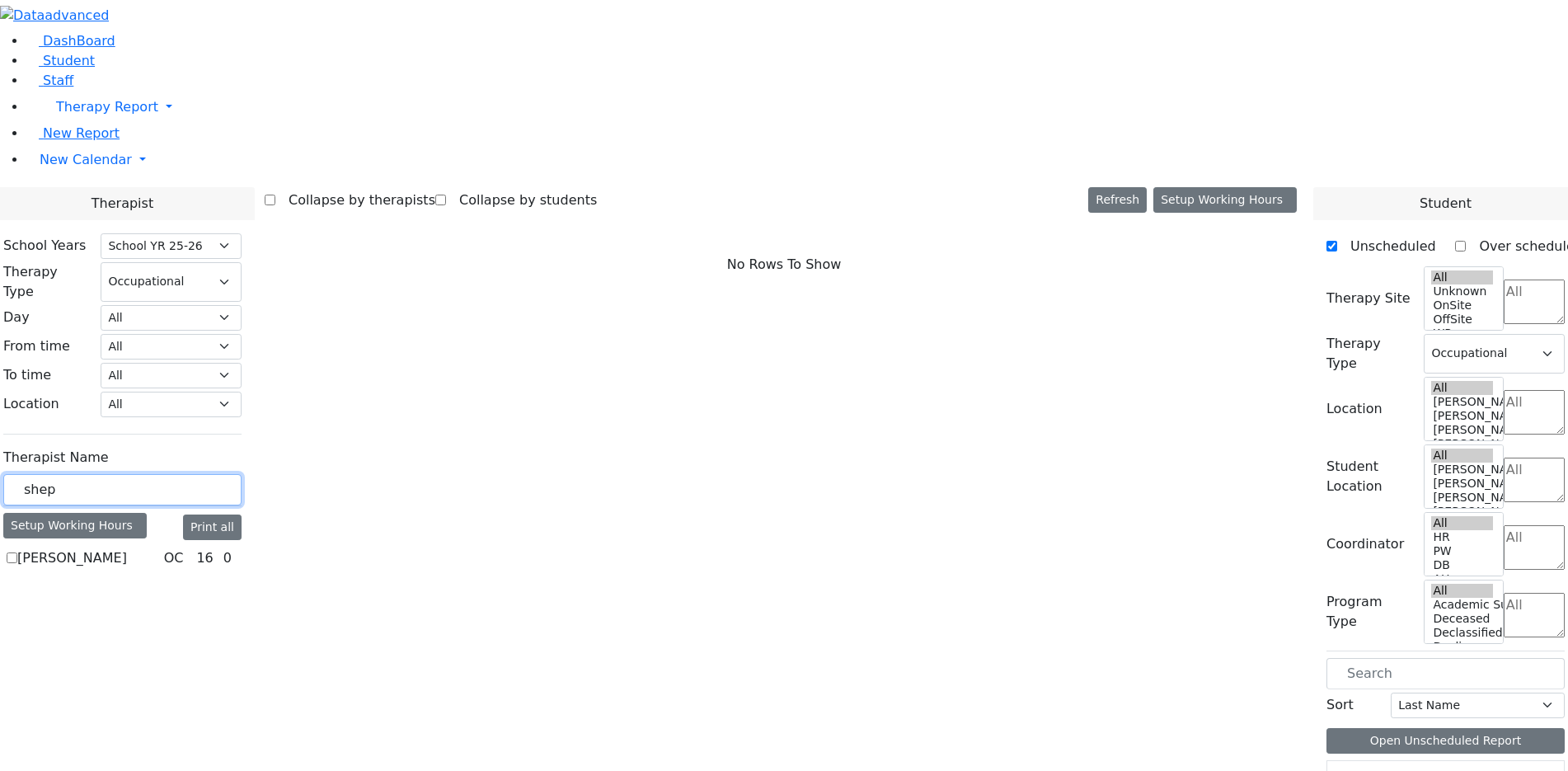
drag, startPoint x: 260, startPoint y: 290, endPoint x: 205, endPoint y: 285, distance: 55.2
click at [205, 474] on div "shep" at bounding box center [122, 490] width 238 height 32
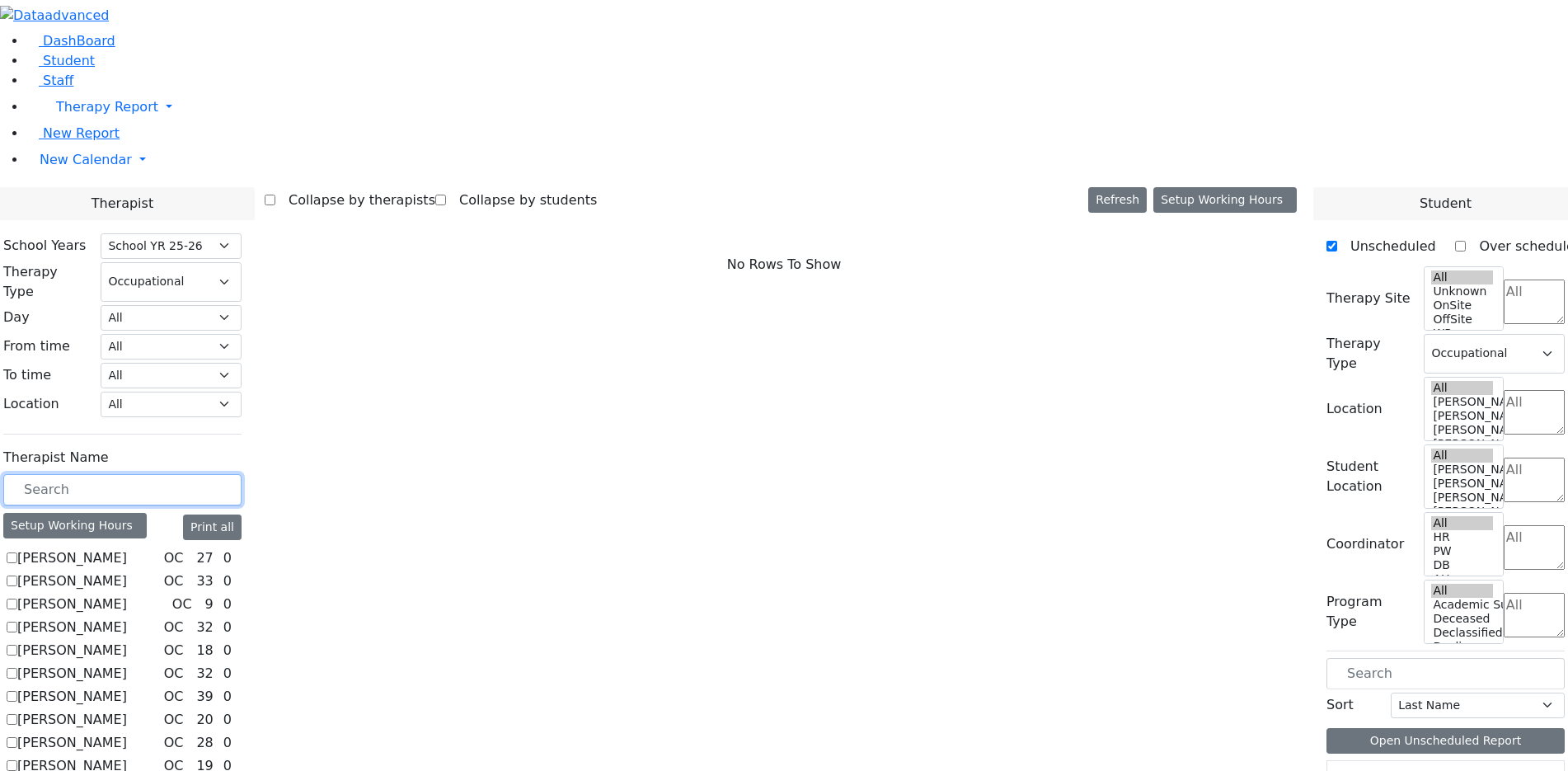
click at [231, 474] on input "text" at bounding box center [122, 489] width 238 height 31
click at [241, 474] on input "text" at bounding box center [122, 489] width 238 height 31
click at [241, 262] on select "All Psych Hearing Vision Speech Physical Occupational" at bounding box center [171, 282] width 141 height 39
click at [109, 448] on label "Therapist Name" at bounding box center [56, 458] width 105 height 20
click at [241, 474] on input "text" at bounding box center [122, 489] width 238 height 31
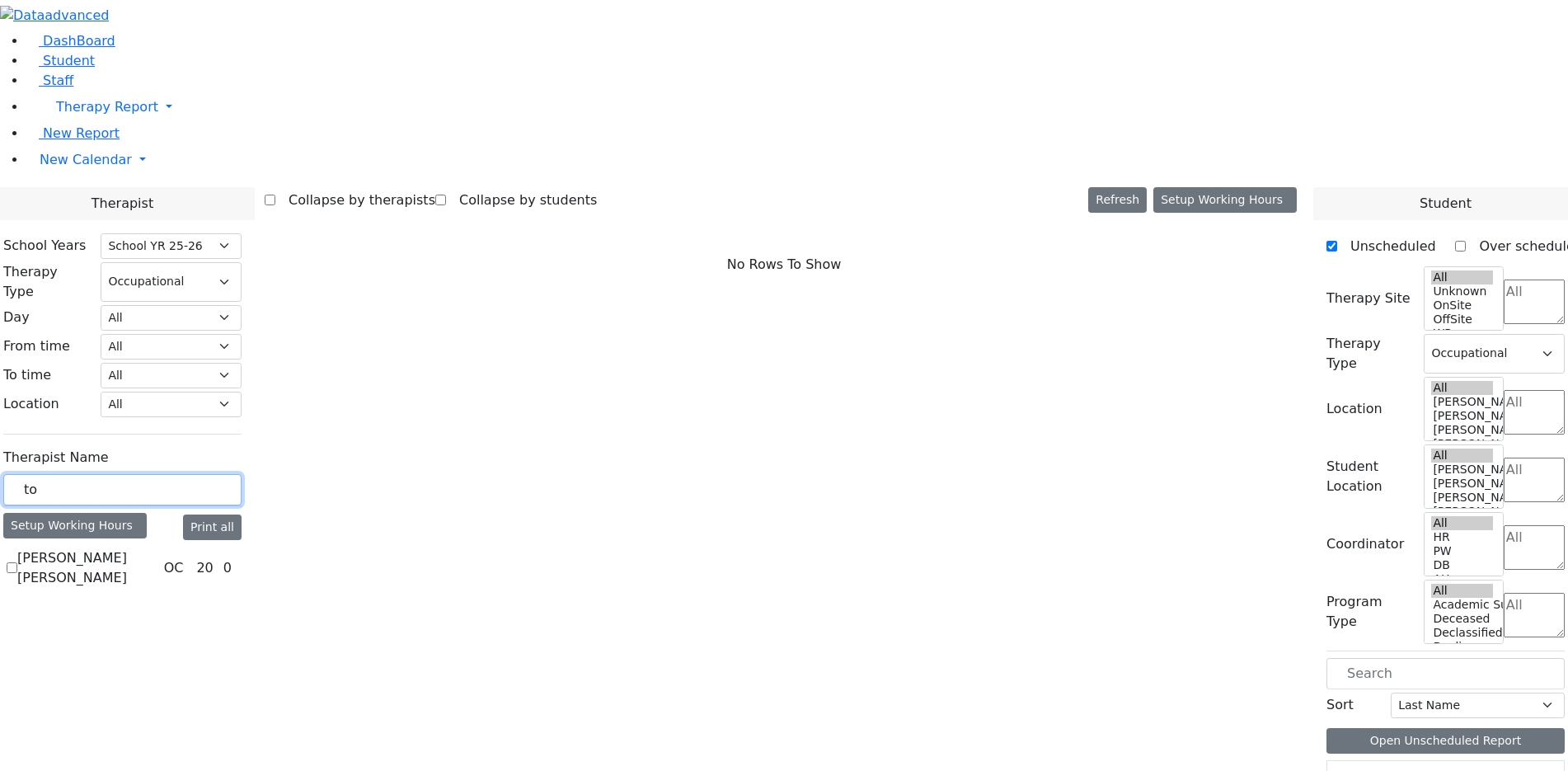
type input "t"
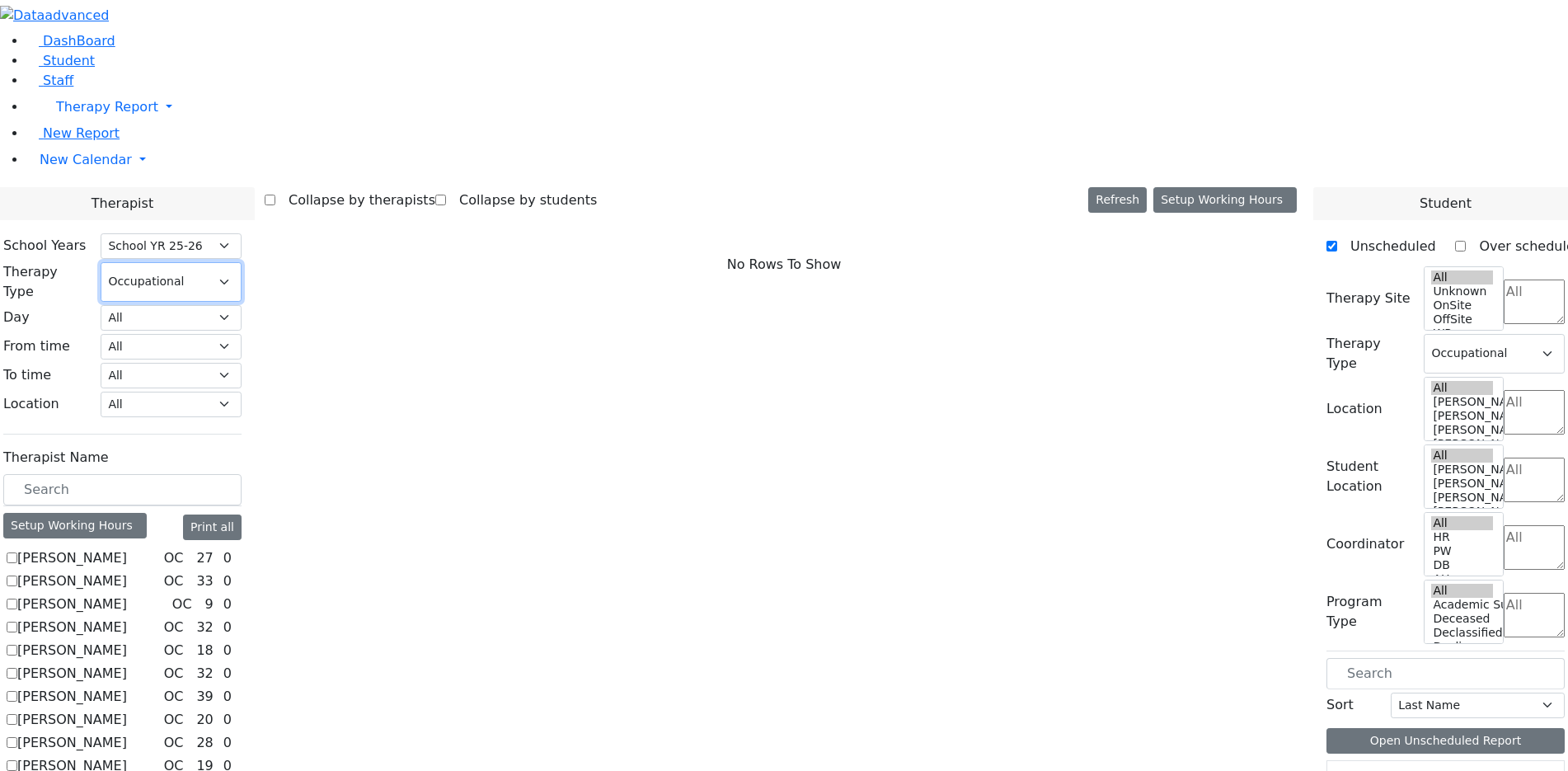
click at [241, 262] on select "All Psych Hearing Vision Speech Physical Occupational" at bounding box center [171, 282] width 141 height 39
select select "3"
click at [241, 262] on select "All Psych Hearing Vision Speech Physical Occupational" at bounding box center [171, 282] width 141 height 39
select select "3"
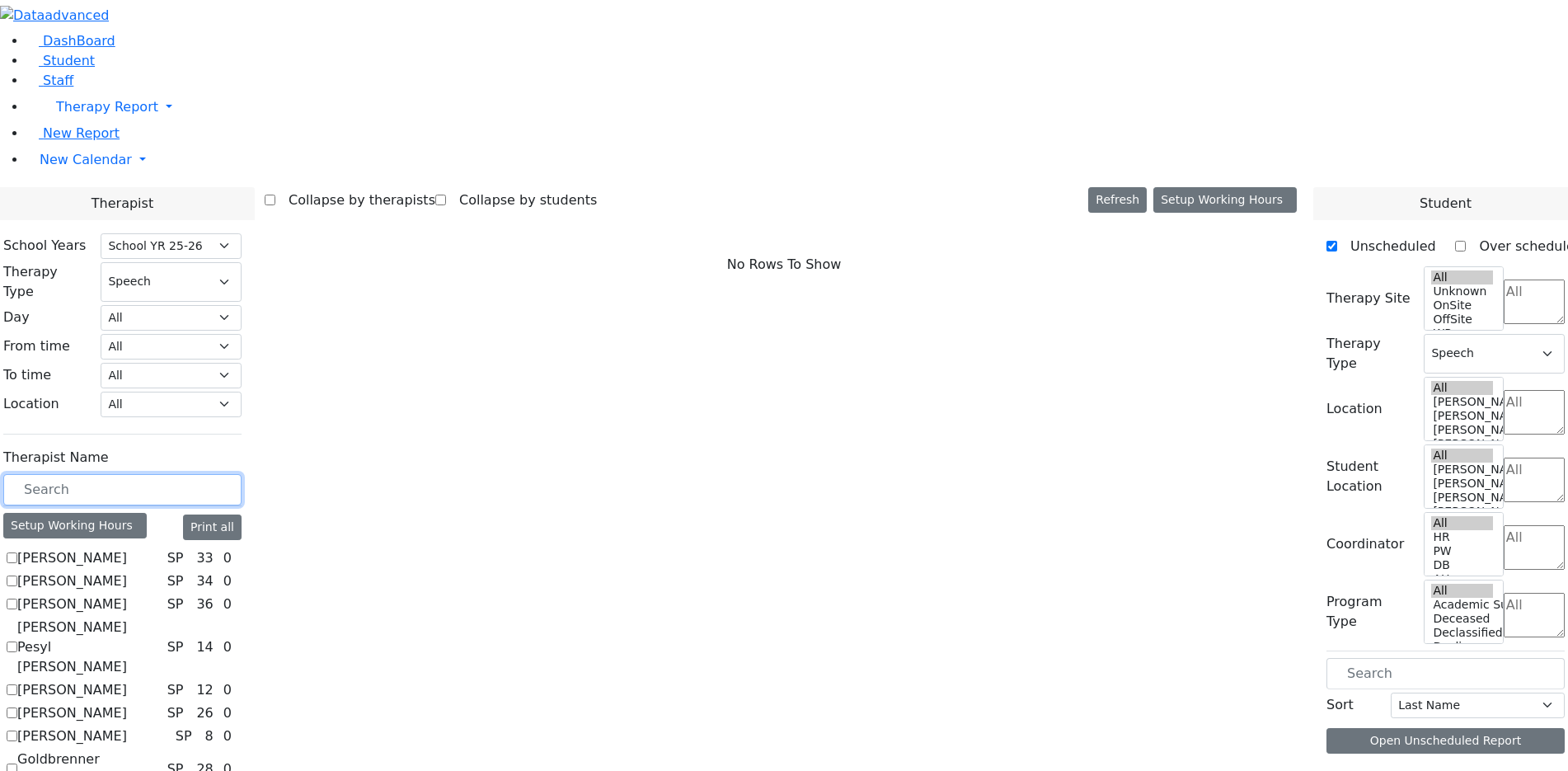
click at [241, 474] on input "text" at bounding box center [122, 489] width 238 height 31
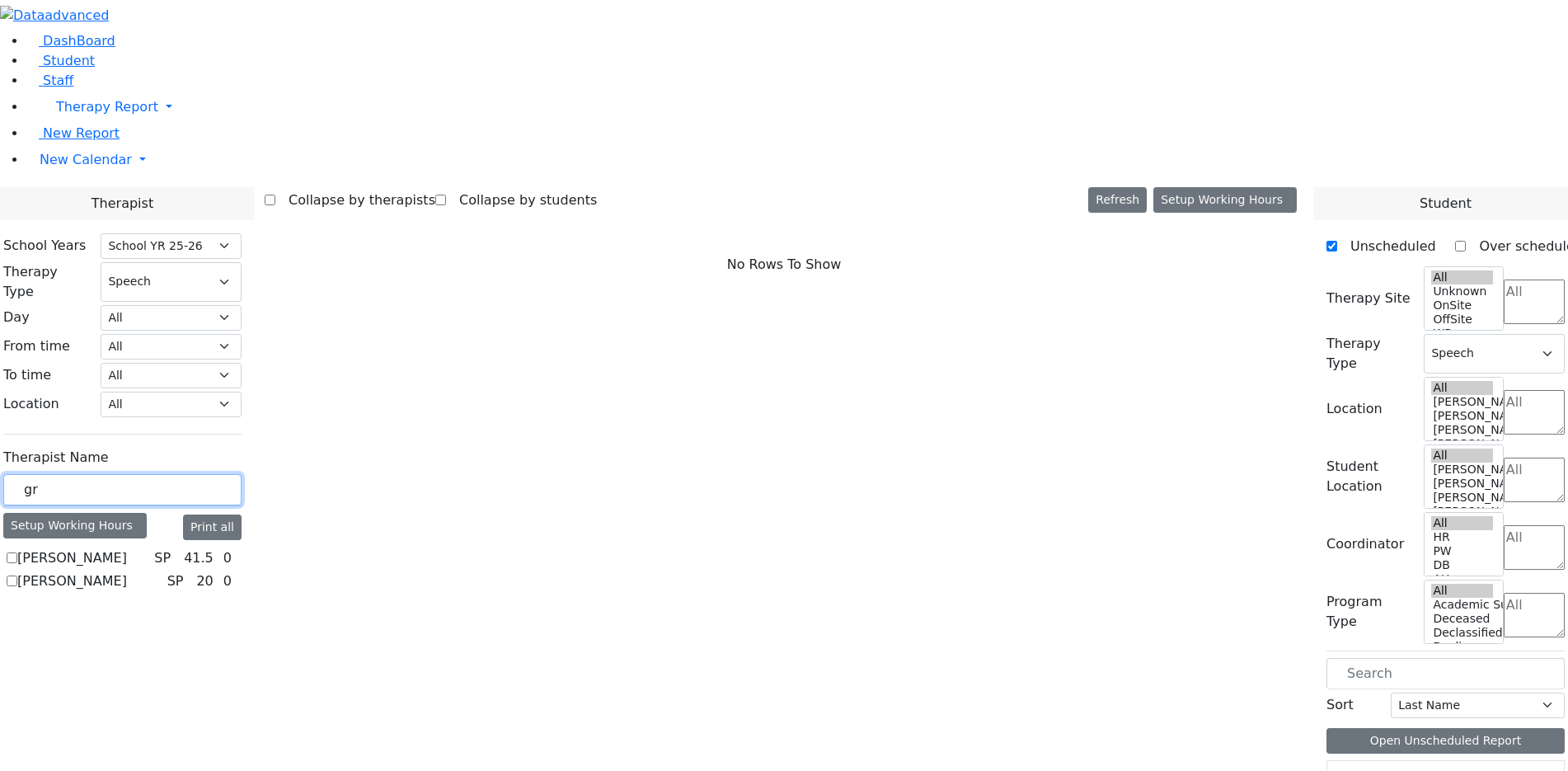
type input "gr"
click at [127, 549] on label "[PERSON_NAME]" at bounding box center [71, 559] width 110 height 20
click at [17, 553] on input "[PERSON_NAME]" at bounding box center [12, 558] width 11 height 11
checkbox input "true"
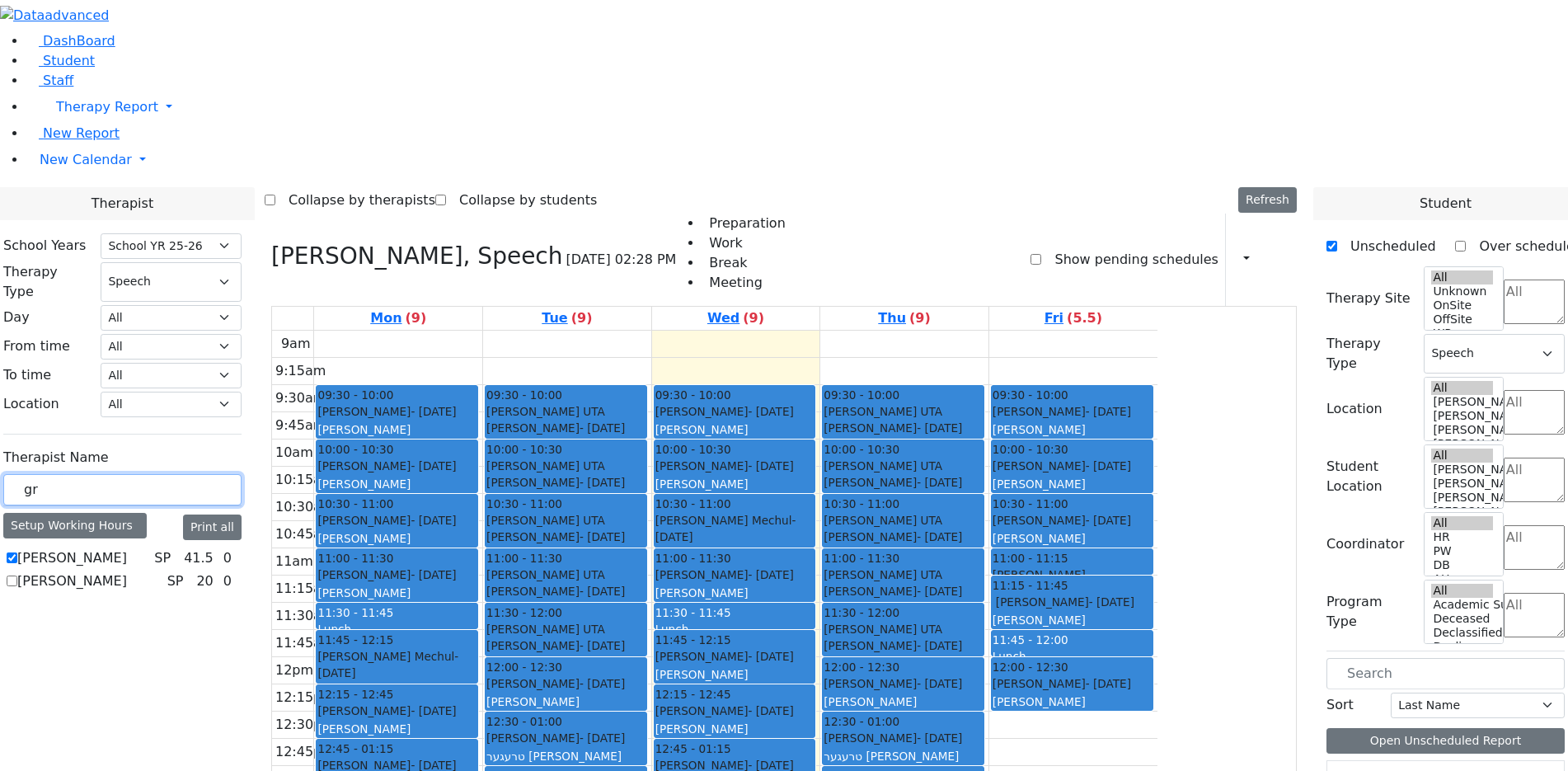
drag, startPoint x: 248, startPoint y: 293, endPoint x: 204, endPoint y: 299, distance: 44.4
click at [204, 474] on div "gr" at bounding box center [122, 490] width 238 height 32
type input "kol"
click at [148, 549] on label "Kerner (Koller) Elisheva" at bounding box center [82, 578] width 130 height 60
click at [17, 572] on input "Kerner (Koller) Elisheva" at bounding box center [12, 578] width 11 height 11
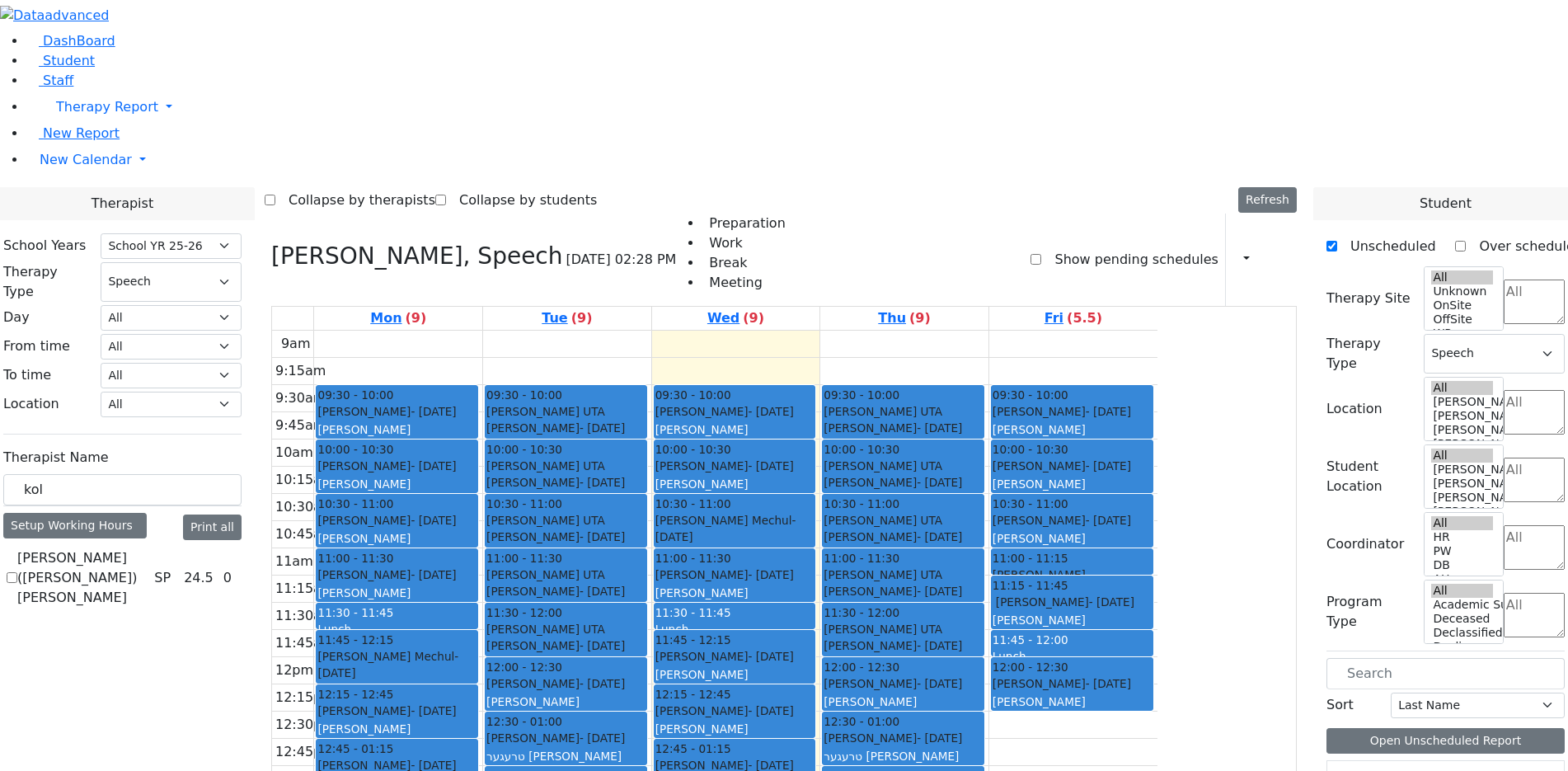
checkbox input "true"
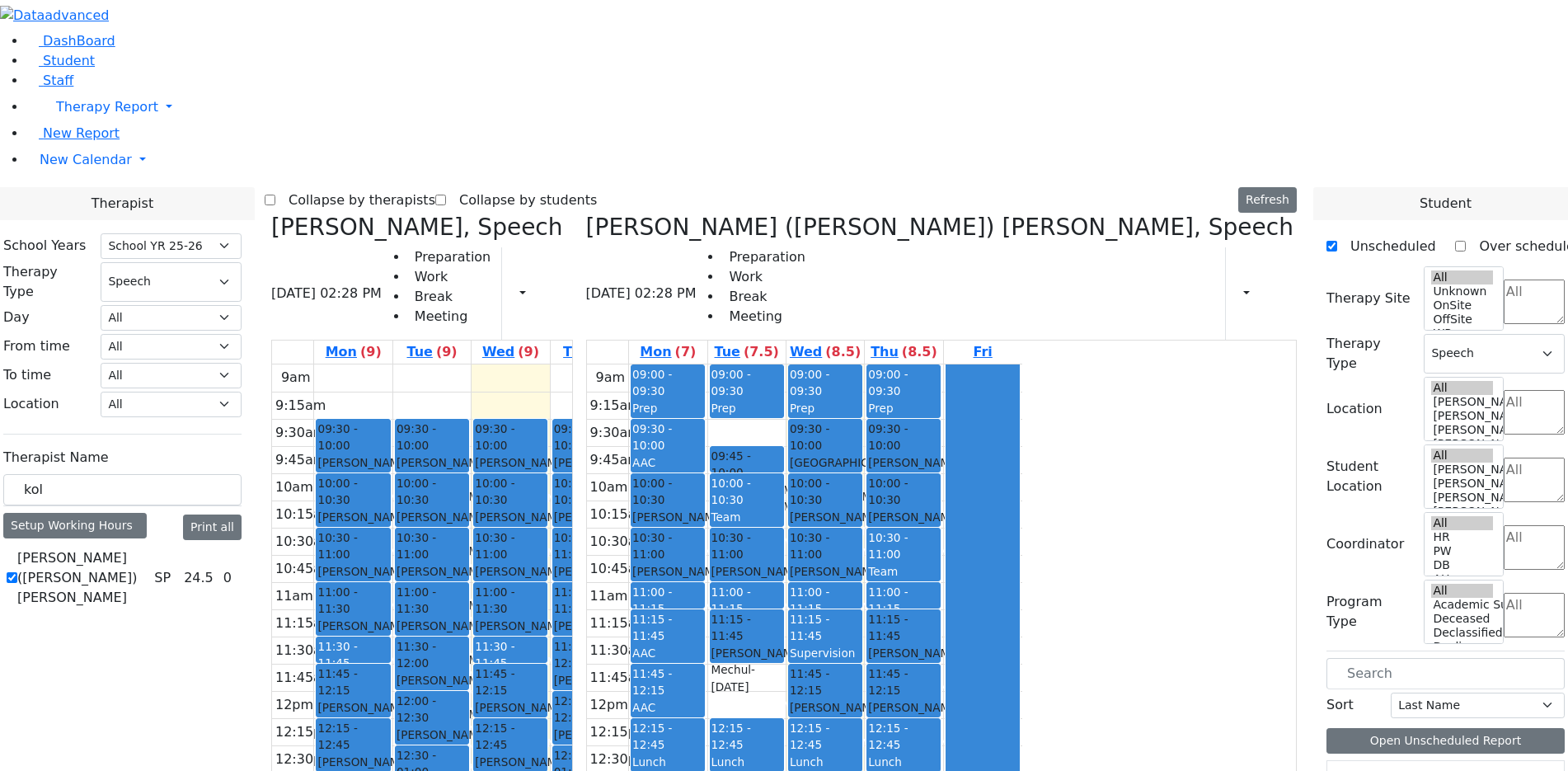
click at [241, 549] on div "Kerner (Koller) Elisheva SP 24.5 0" at bounding box center [122, 578] width 238 height 60
click at [514, 269] on button "Delete Schedule" at bounding box center [551, 270] width 110 height 26
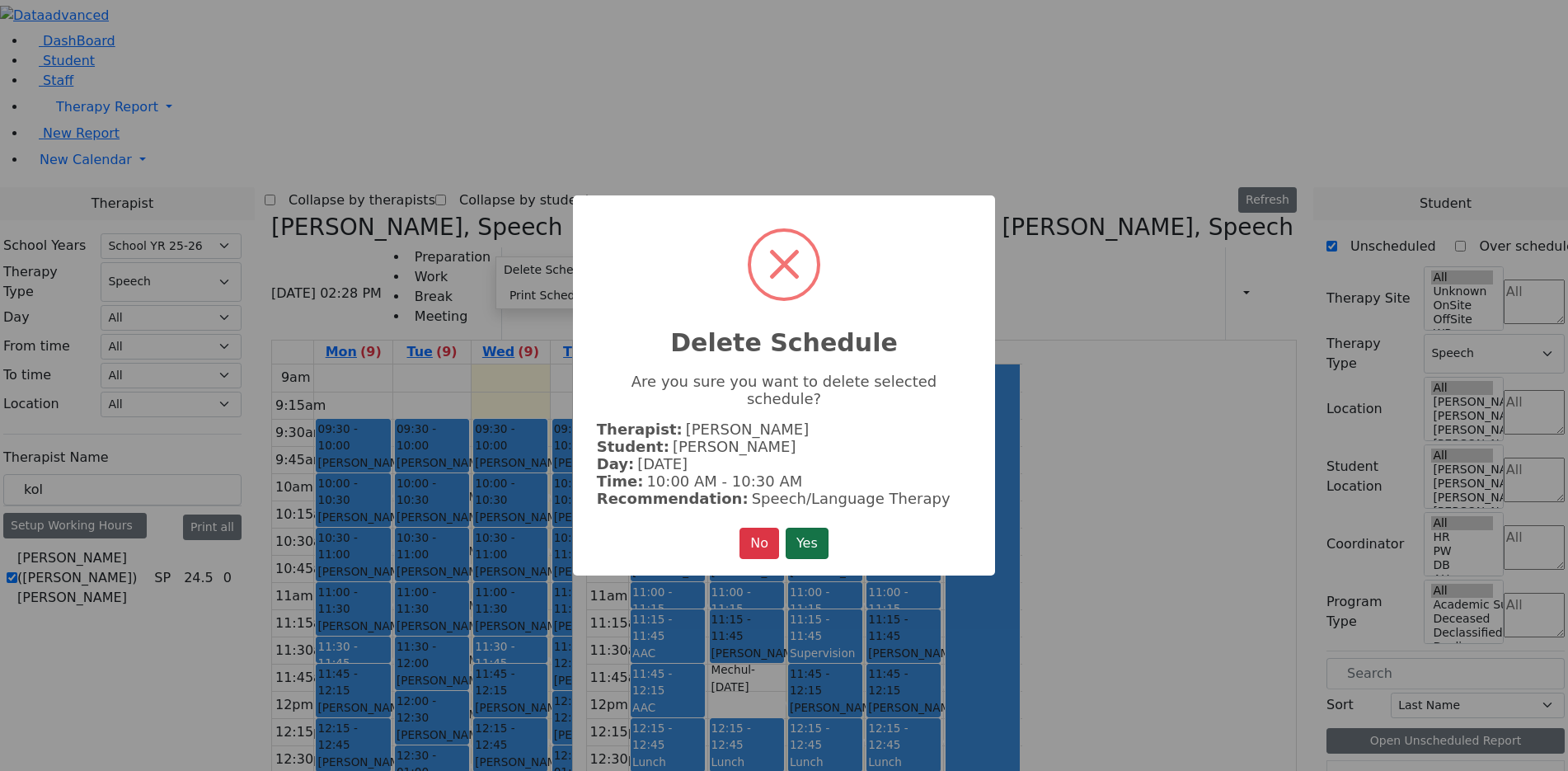
click at [789, 532] on button "Yes" at bounding box center [807, 543] width 43 height 31
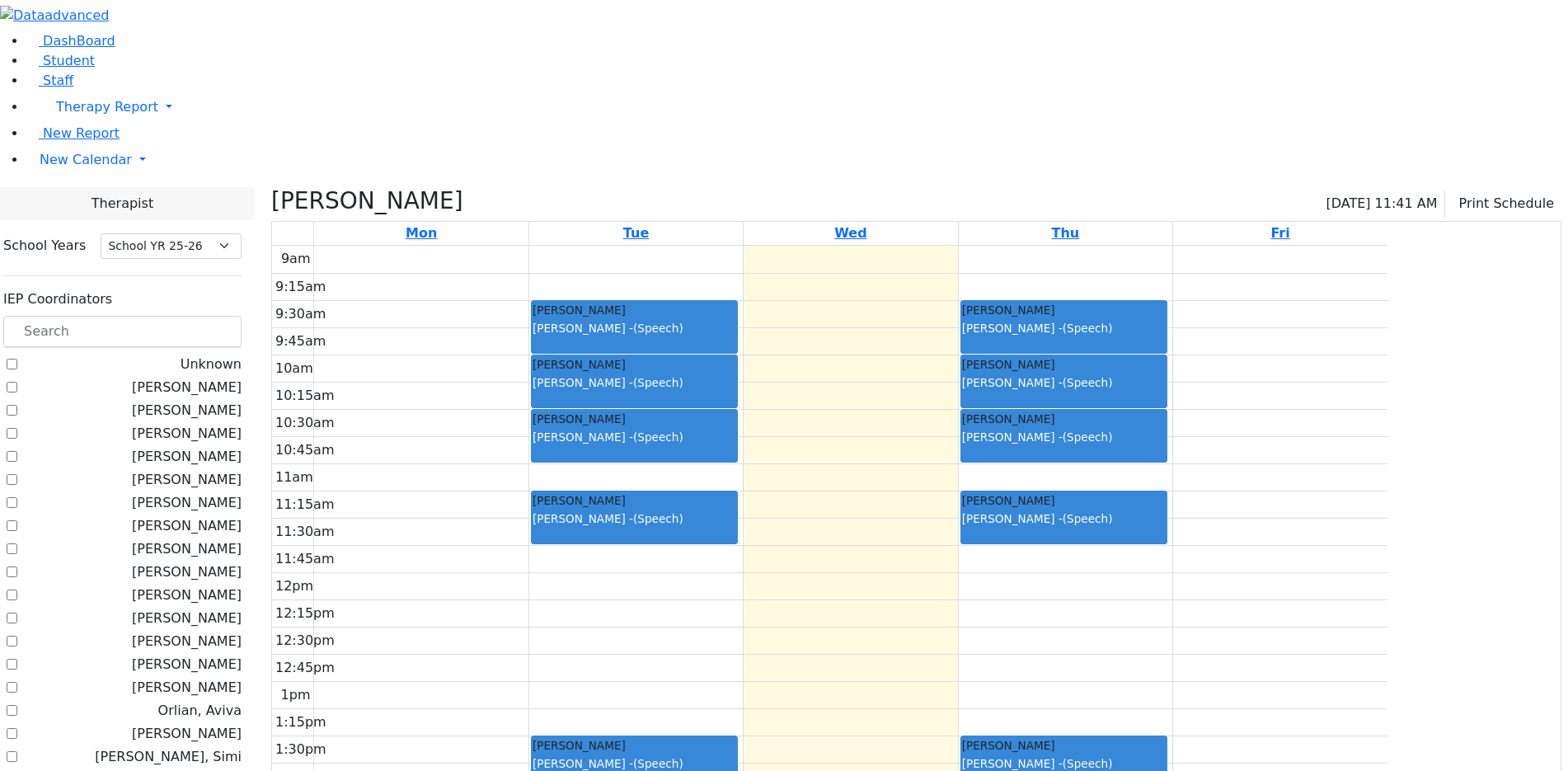
select select "212"
click at [272, 187] on icon at bounding box center [272, 201] width 0 height 28
checkbox input "false"
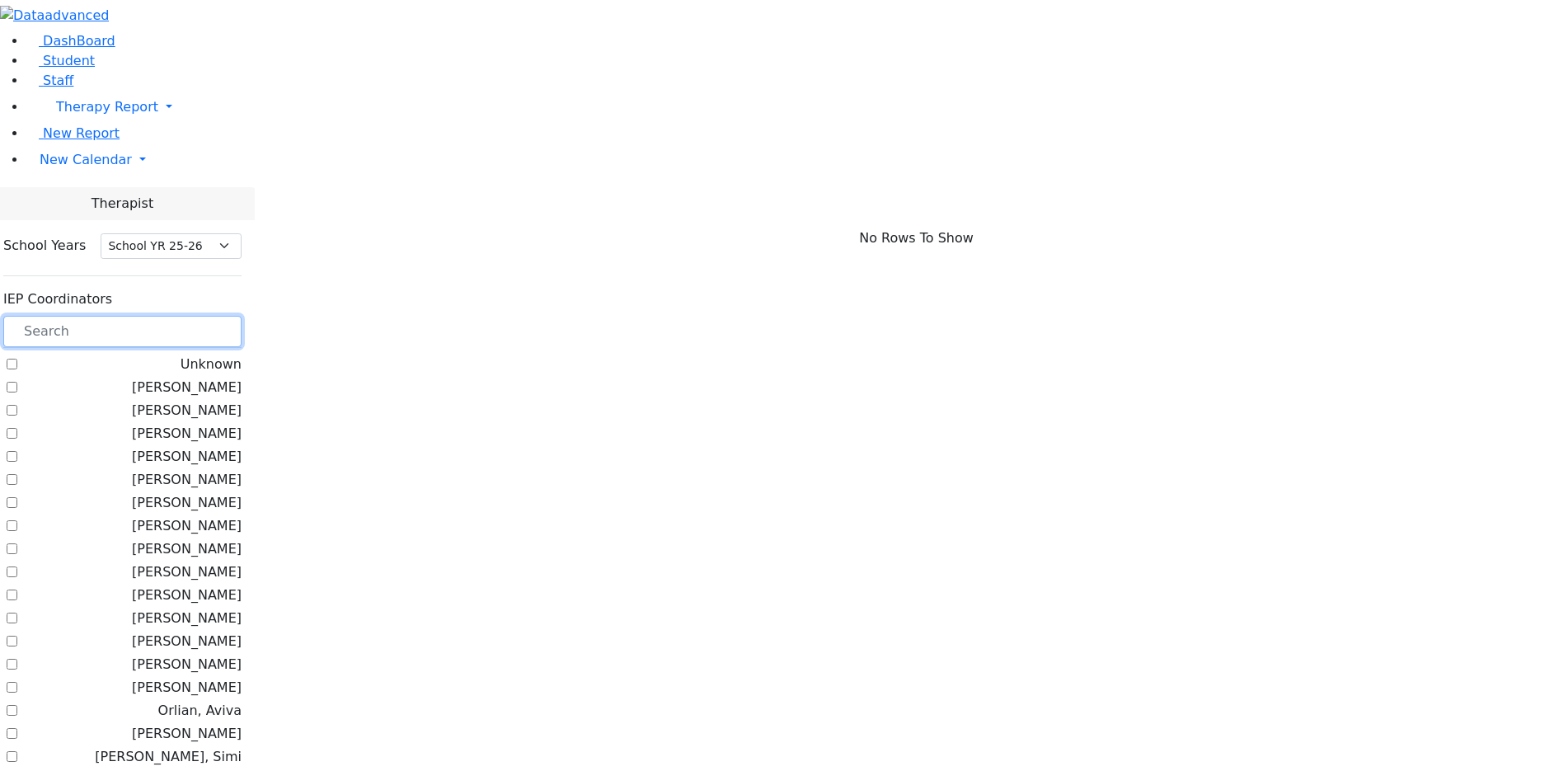
click at [241, 316] on input "text" at bounding box center [122, 332] width 238 height 31
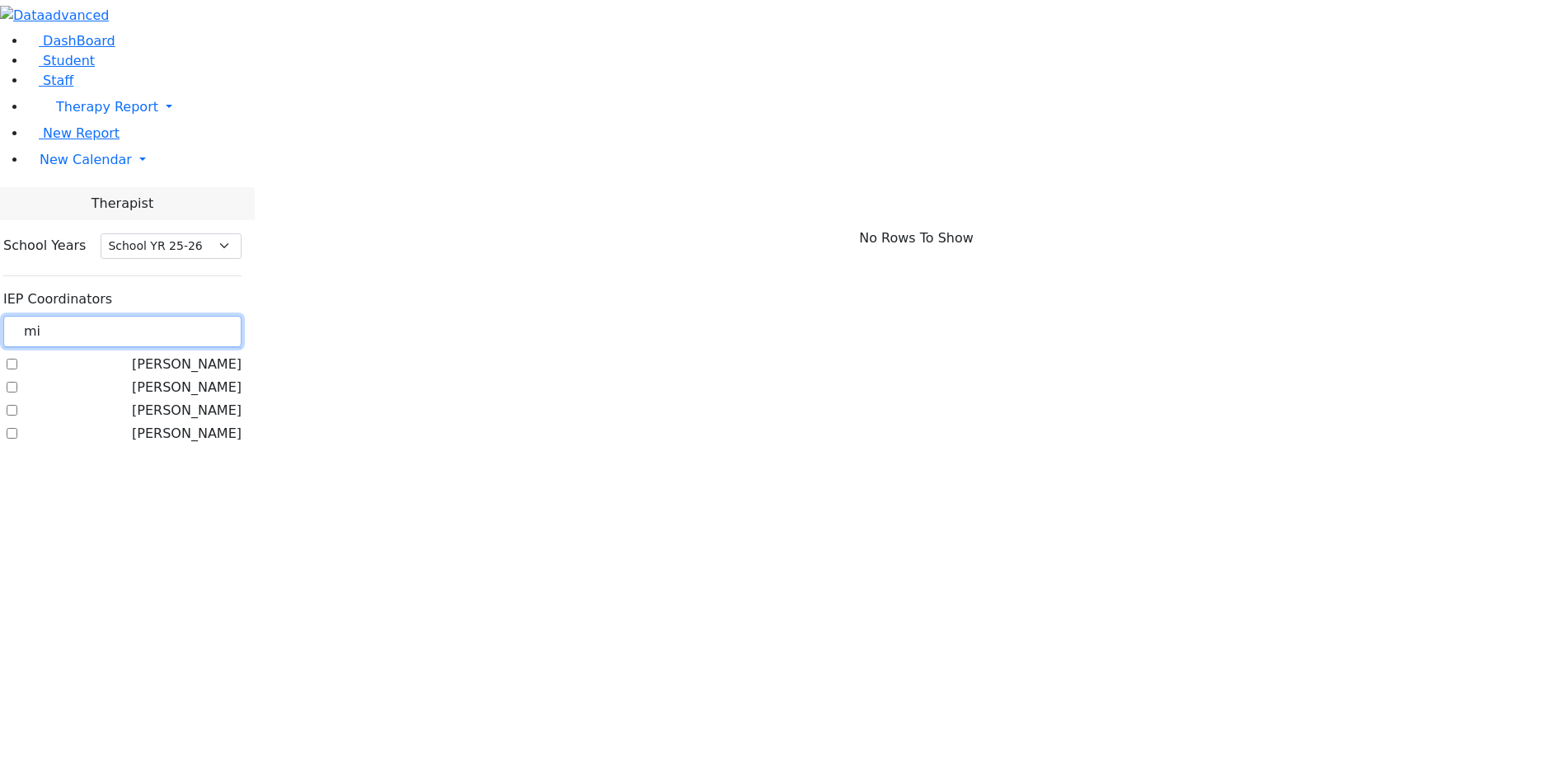
type input "m"
type input "mats"
click at [91, 168] on span "New Calendar" at bounding box center [86, 160] width 93 height 16
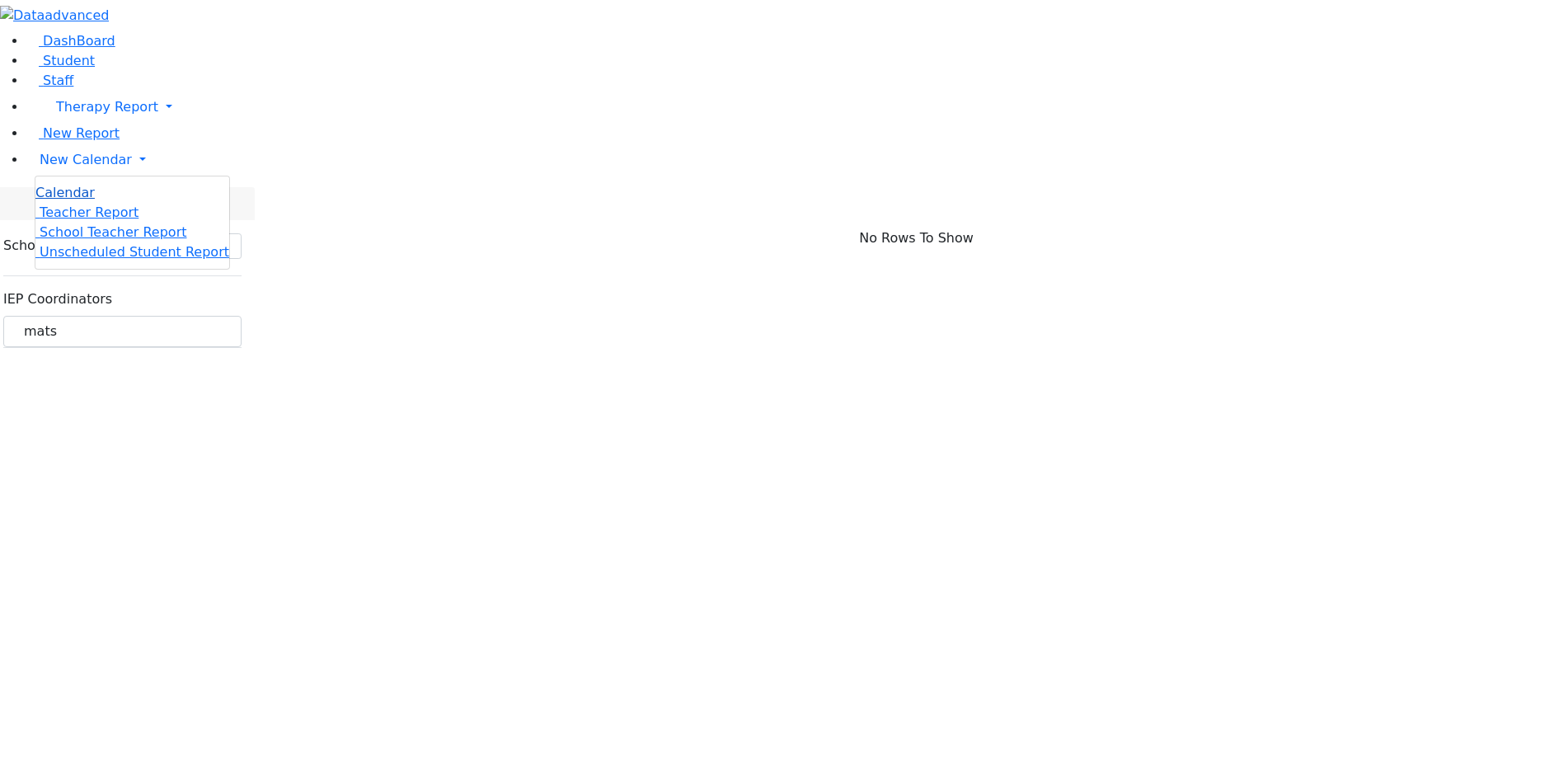
click at [80, 203] on link "Calendar" at bounding box center [65, 193] width 60 height 20
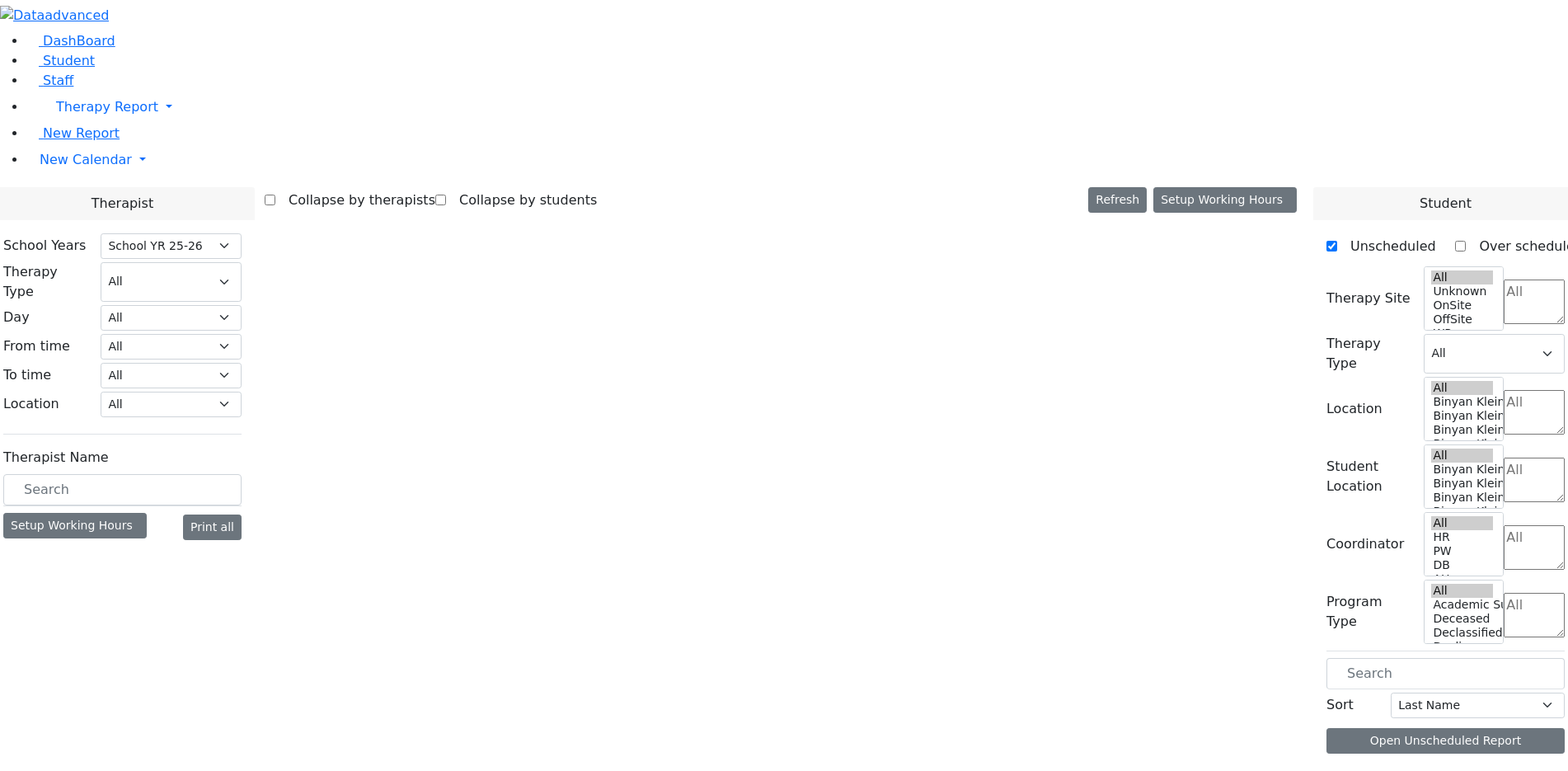
select select "212"
select select "4"
click at [226, 276] on body "Printing Please wait. Remaining time 10 seconds. Print Schedule Options Show Bi…" at bounding box center [784, 416] width 1568 height 833
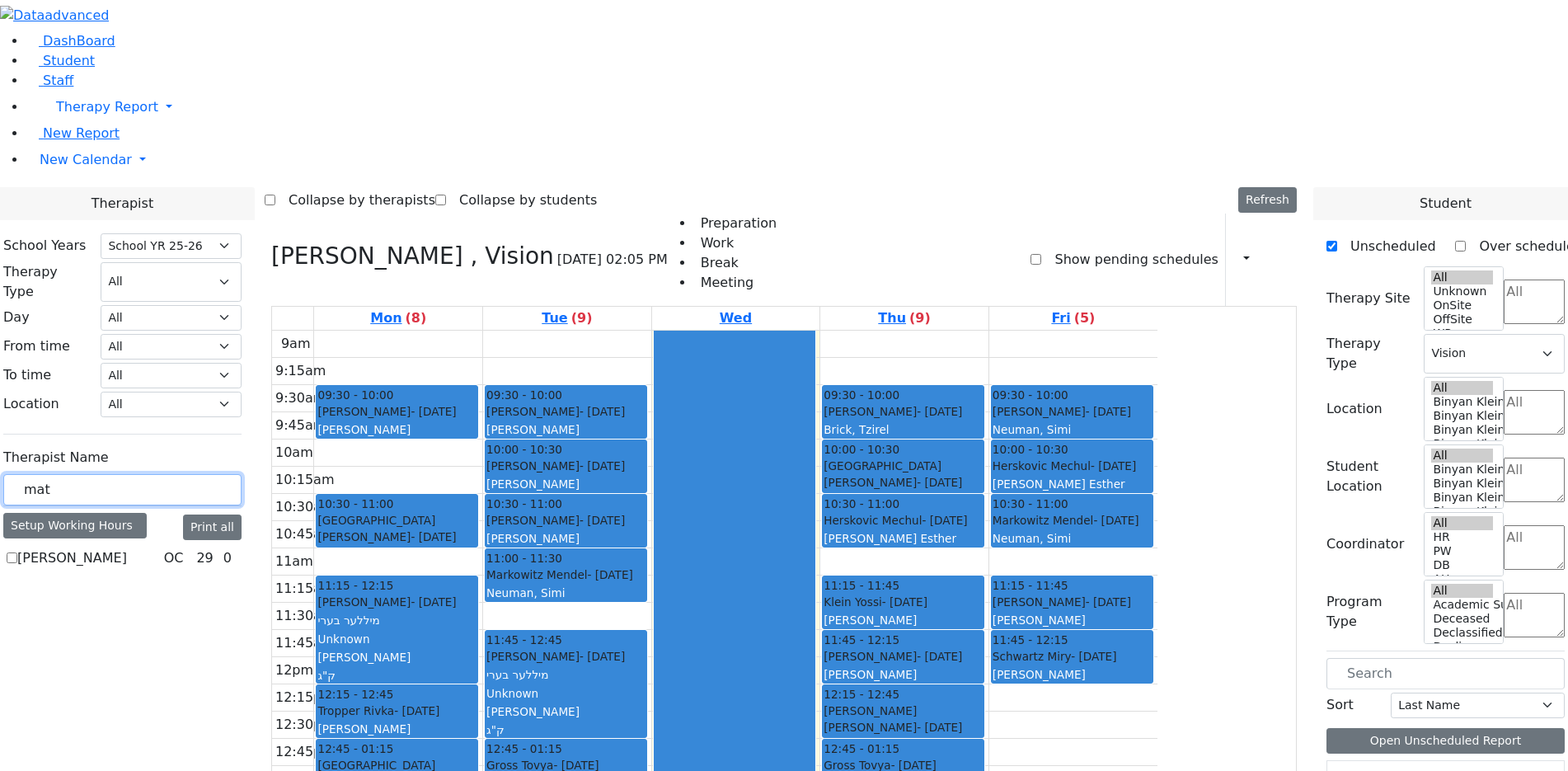
type input "mat"
click at [127, 549] on label "Matsri Miriam" at bounding box center [71, 559] width 110 height 20
click at [17, 553] on input "Matsri Miriam" at bounding box center [12, 558] width 11 height 11
checkbox input "true"
select select "1"
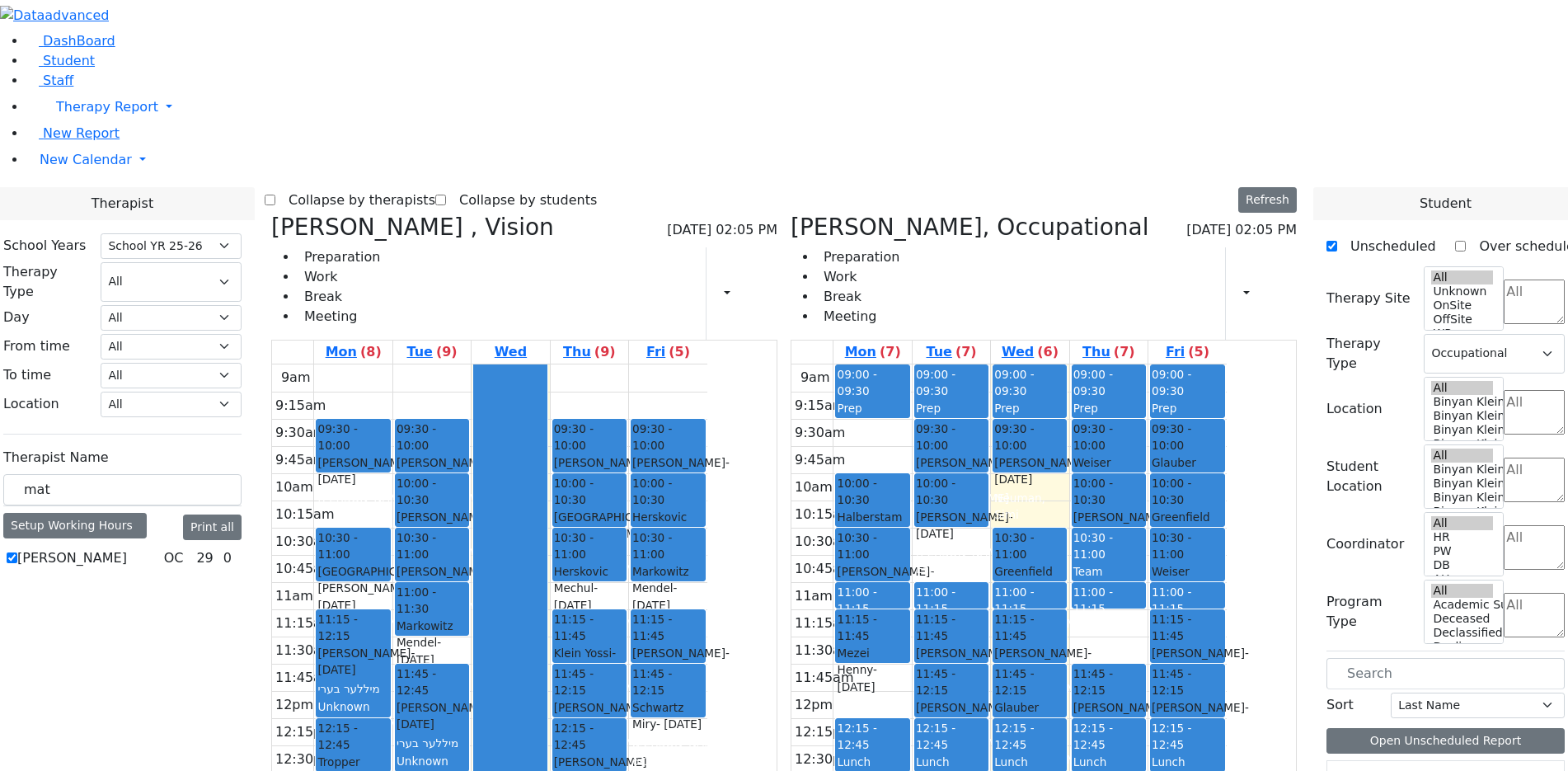
click at [445, 214] on h3 "Bleier Susan , Vision" at bounding box center [412, 227] width 282 height 28
click at [440, 214] on h3 "Bleier Susan , Vision" at bounding box center [412, 227] width 282 height 28
click at [272, 214] on icon at bounding box center [272, 227] width 0 height 28
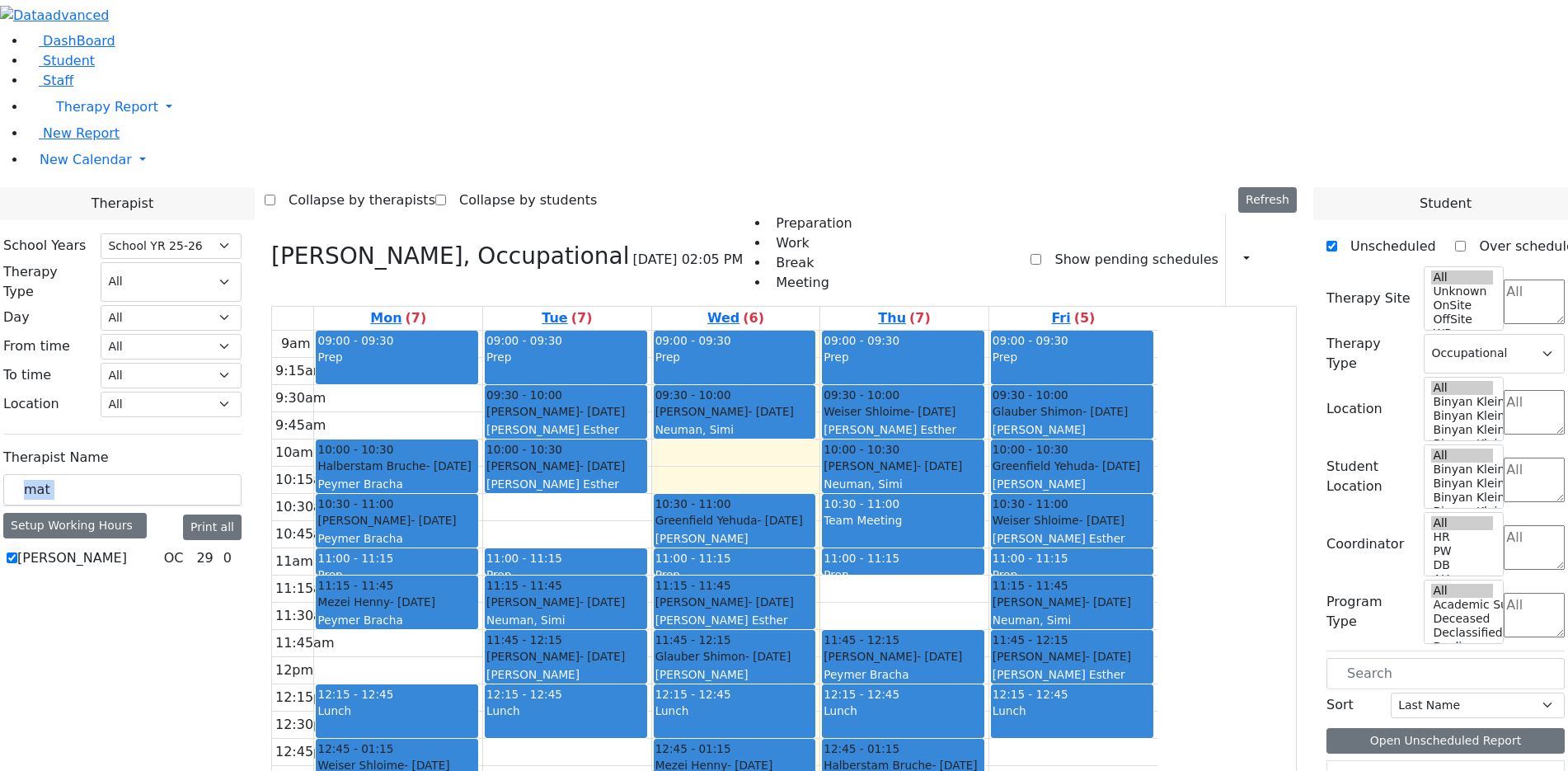
drag, startPoint x: 273, startPoint y: 309, endPoint x: 224, endPoint y: 303, distance: 49.4
click at [224, 441] on div "Therapist Name mat Setup Working Hours Print all Matsri Miriam OC 29 0" at bounding box center [122, 506] width 238 height 130
drag, startPoint x: 256, startPoint y: 291, endPoint x: 208, endPoint y: 286, distance: 48.3
click at [208, 474] on div "mat" at bounding box center [122, 490] width 238 height 32
type input "zilber"
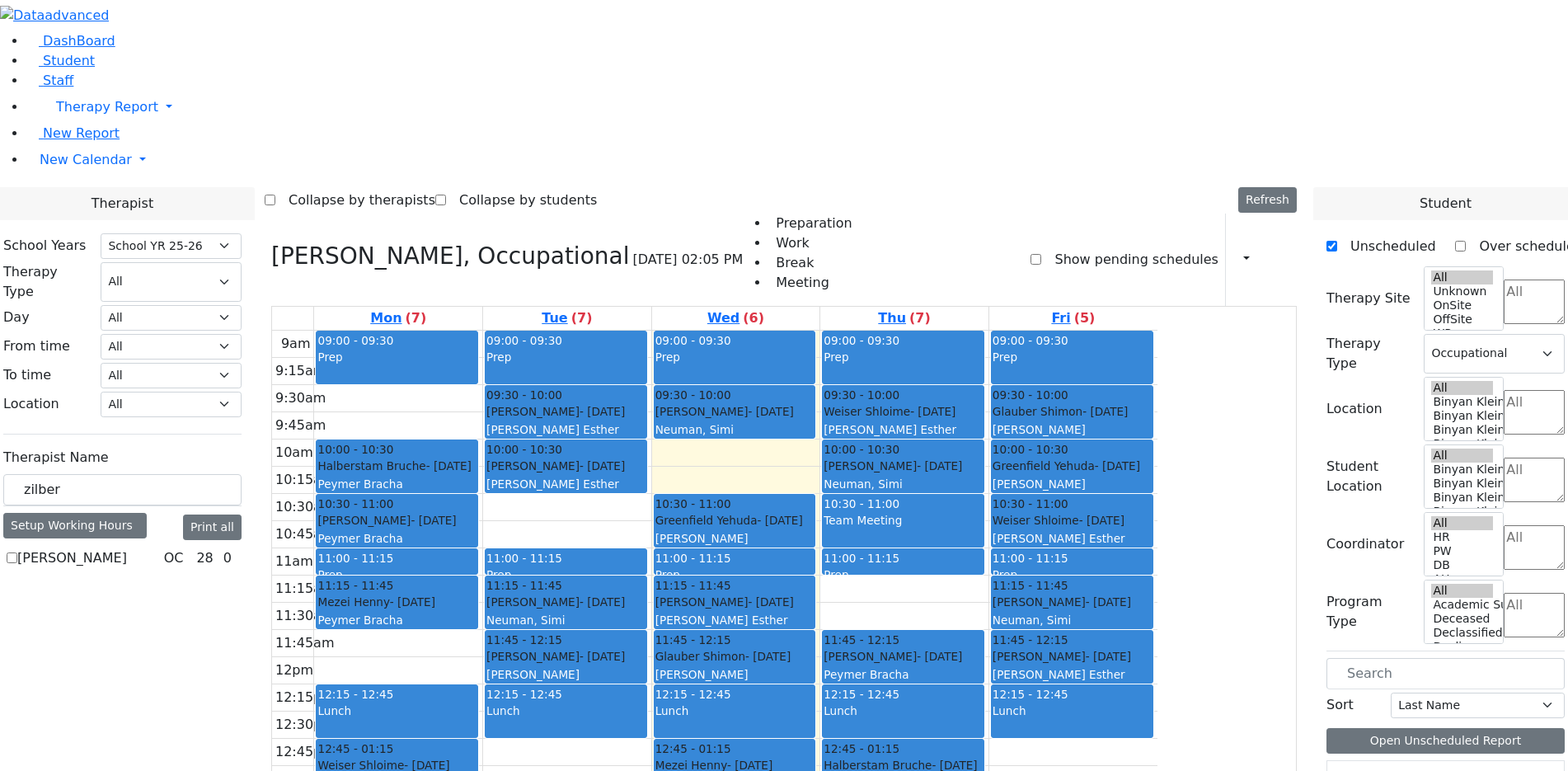
click at [127, 549] on label "[PERSON_NAME]" at bounding box center [71, 559] width 110 height 20
click at [17, 553] on input "[PERSON_NAME]" at bounding box center [12, 558] width 11 height 11
checkbox input "true"
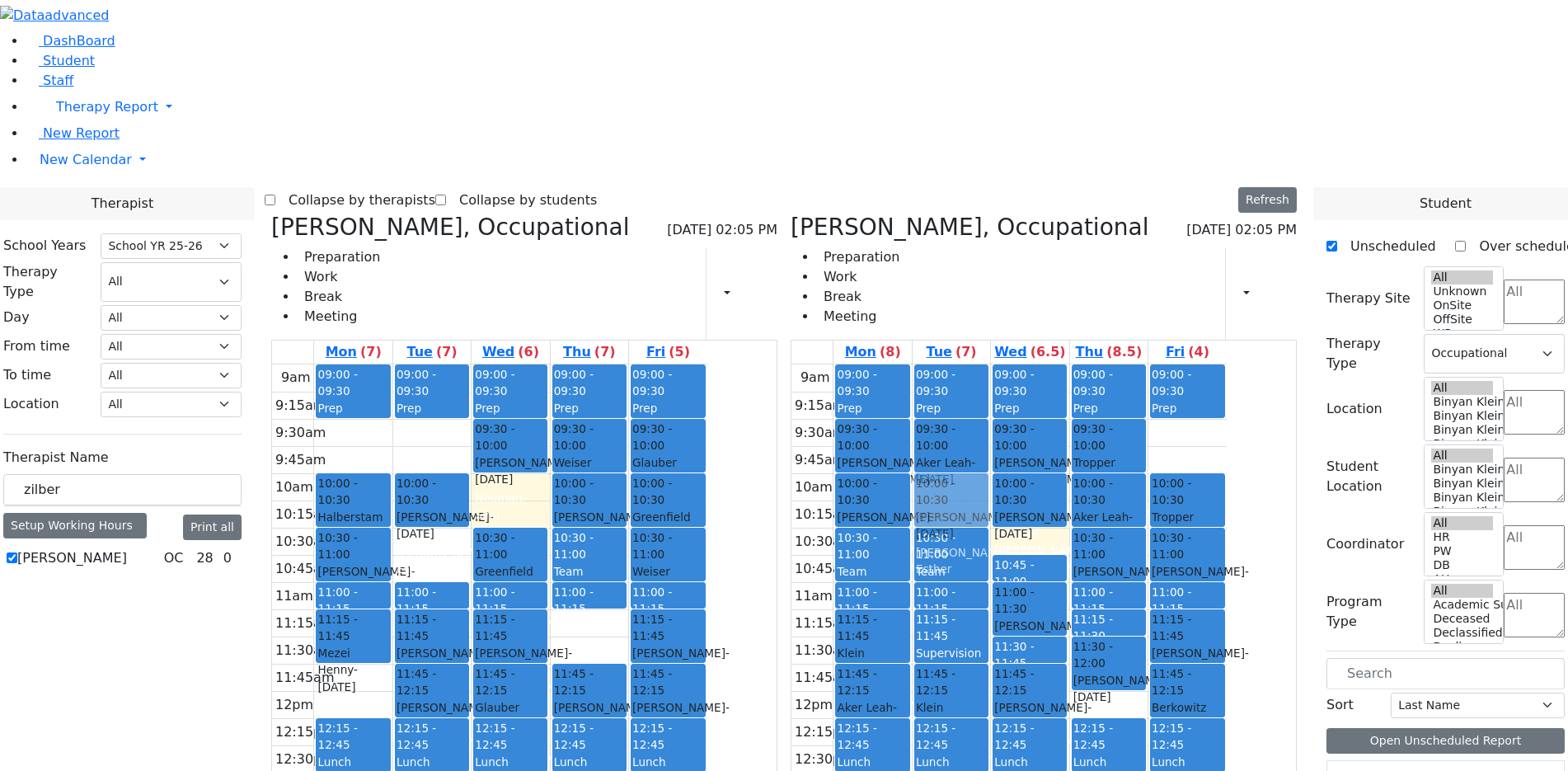
drag, startPoint x: 564, startPoint y: 183, endPoint x: 1046, endPoint y: 250, distance: 486.6
click at [1044, 242] on div "Matsri Miriam, Occupational 09/03/2025 02:05 PM Preparation Work Break Meeting …" at bounding box center [784, 617] width 1039 height 806
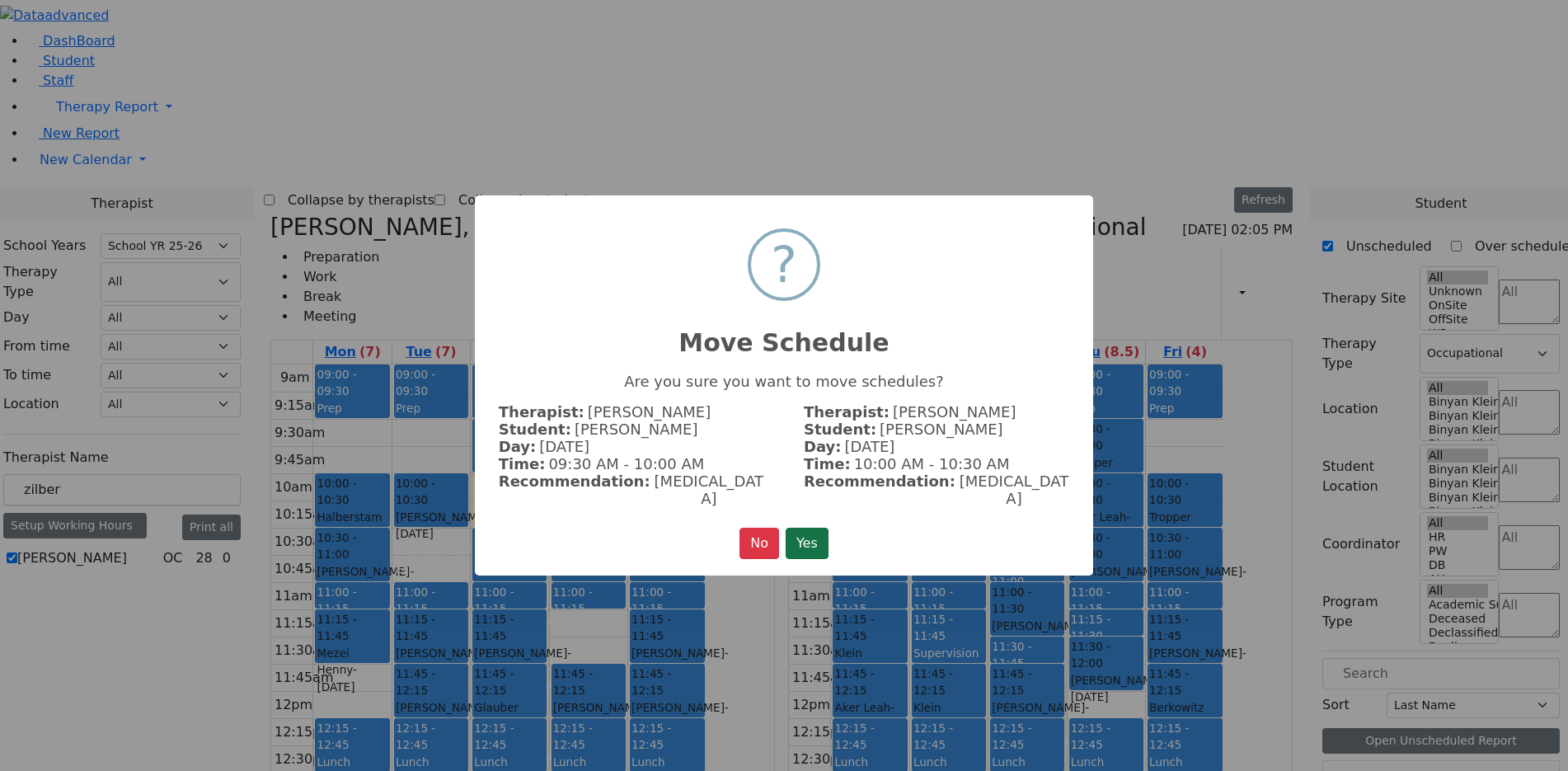
click at [796, 535] on button "Yes" at bounding box center [807, 543] width 43 height 31
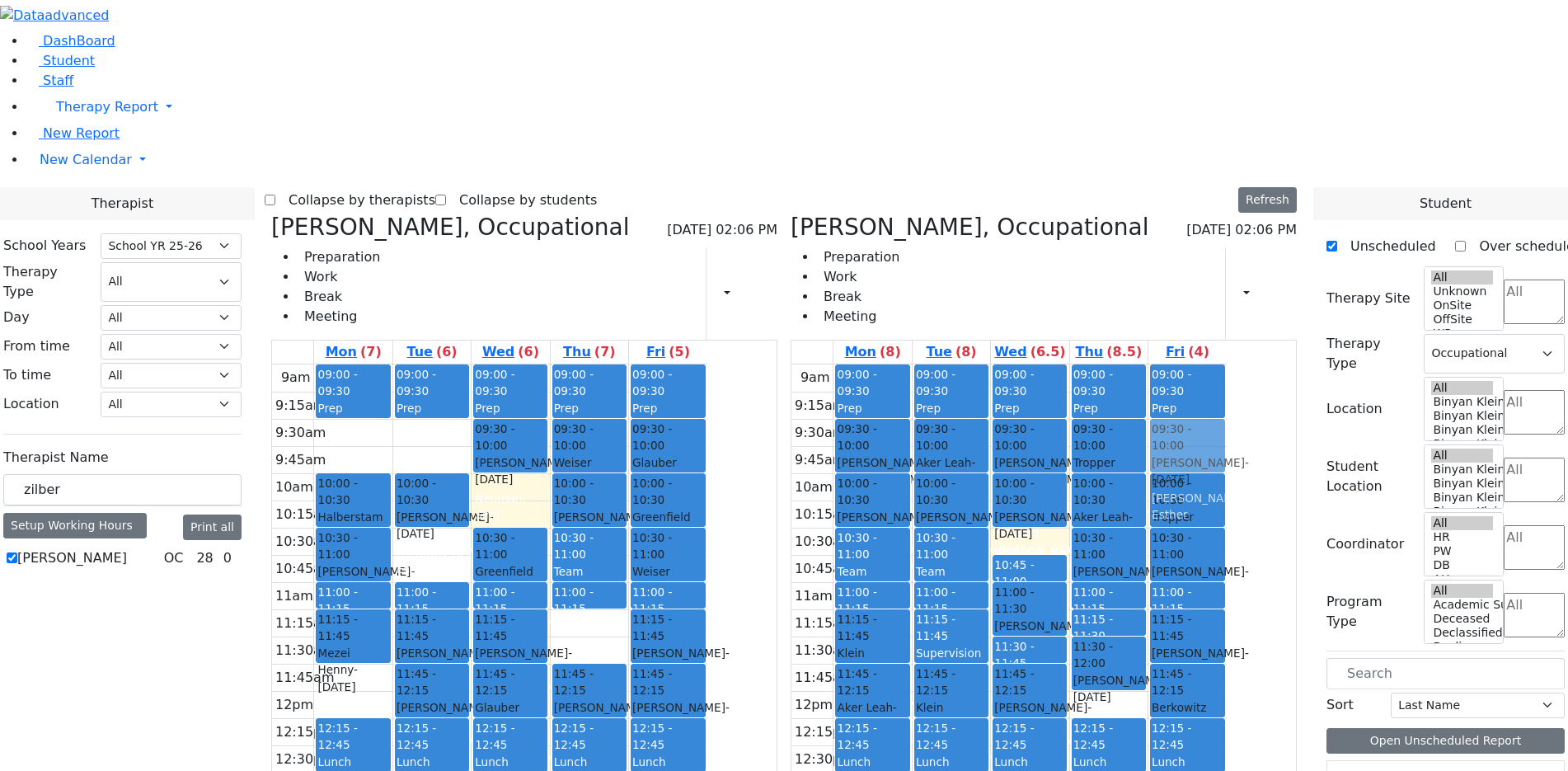
drag, startPoint x: 766, startPoint y: 605, endPoint x: 1299, endPoint y: 194, distance: 673.1
click at [1299, 214] on div "Matsri Miriam, Occupational 09/03/2025 02:06 PM Preparation Work Break Meeting …" at bounding box center [784, 617] width 1039 height 806
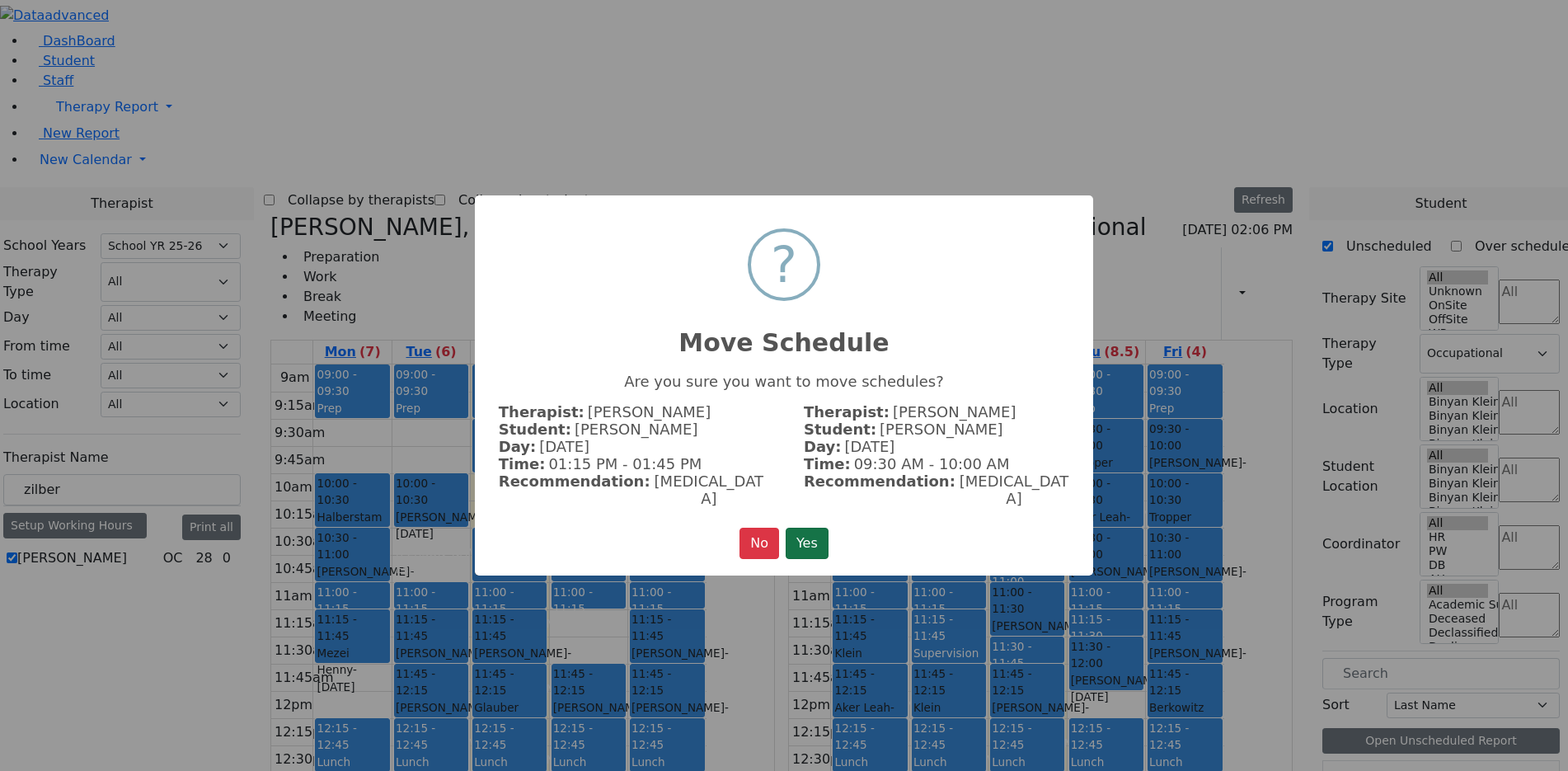
click at [813, 528] on button "Yes" at bounding box center [807, 543] width 43 height 31
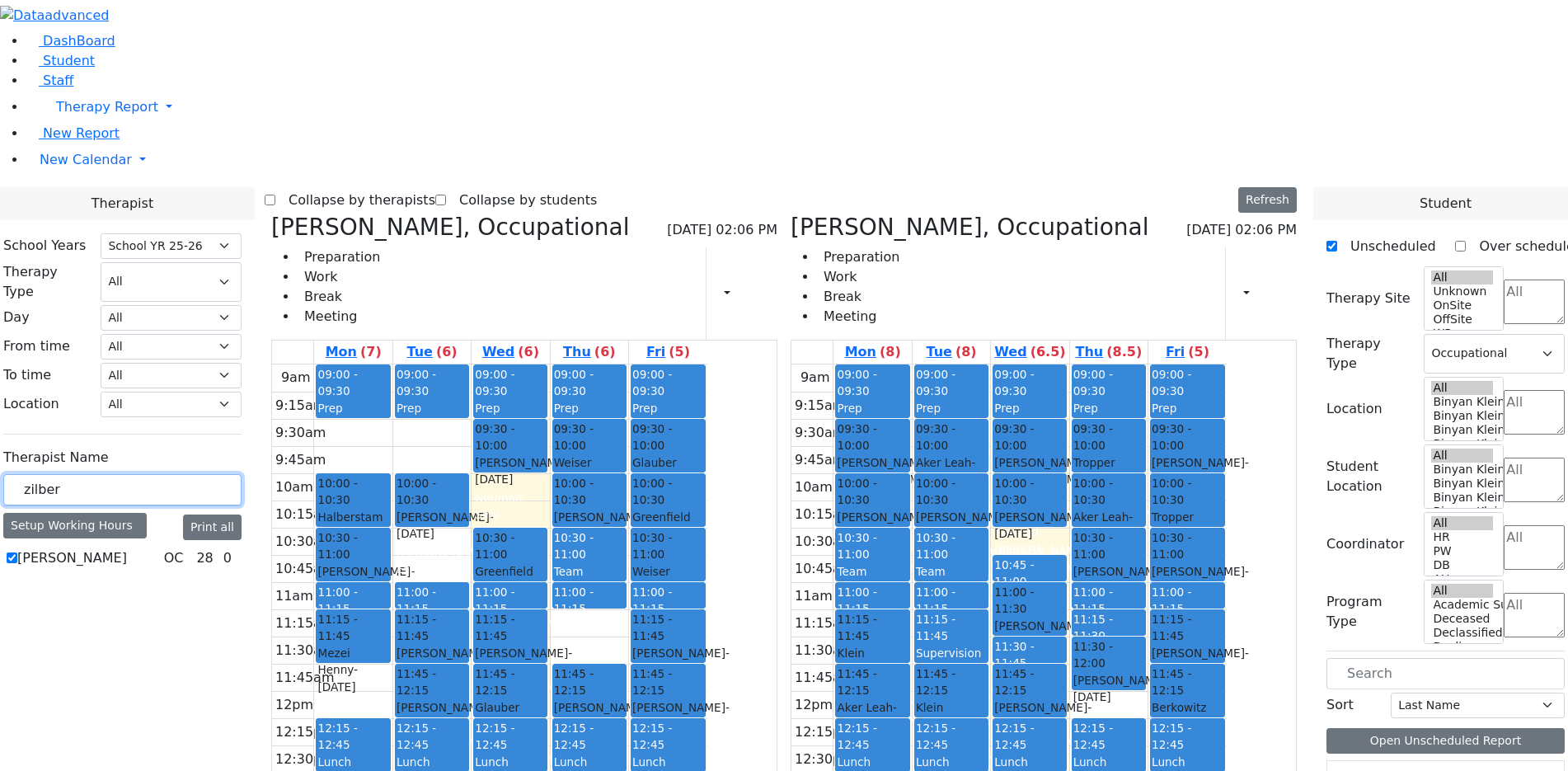
drag, startPoint x: 277, startPoint y: 282, endPoint x: 183, endPoint y: 286, distance: 94.1
type input "sheps"
click at [158, 549] on label "Sheps Rachel" at bounding box center [86, 569] width 140 height 39
click at [17, 562] on input "Sheps Rachel" at bounding box center [12, 568] width 11 height 11
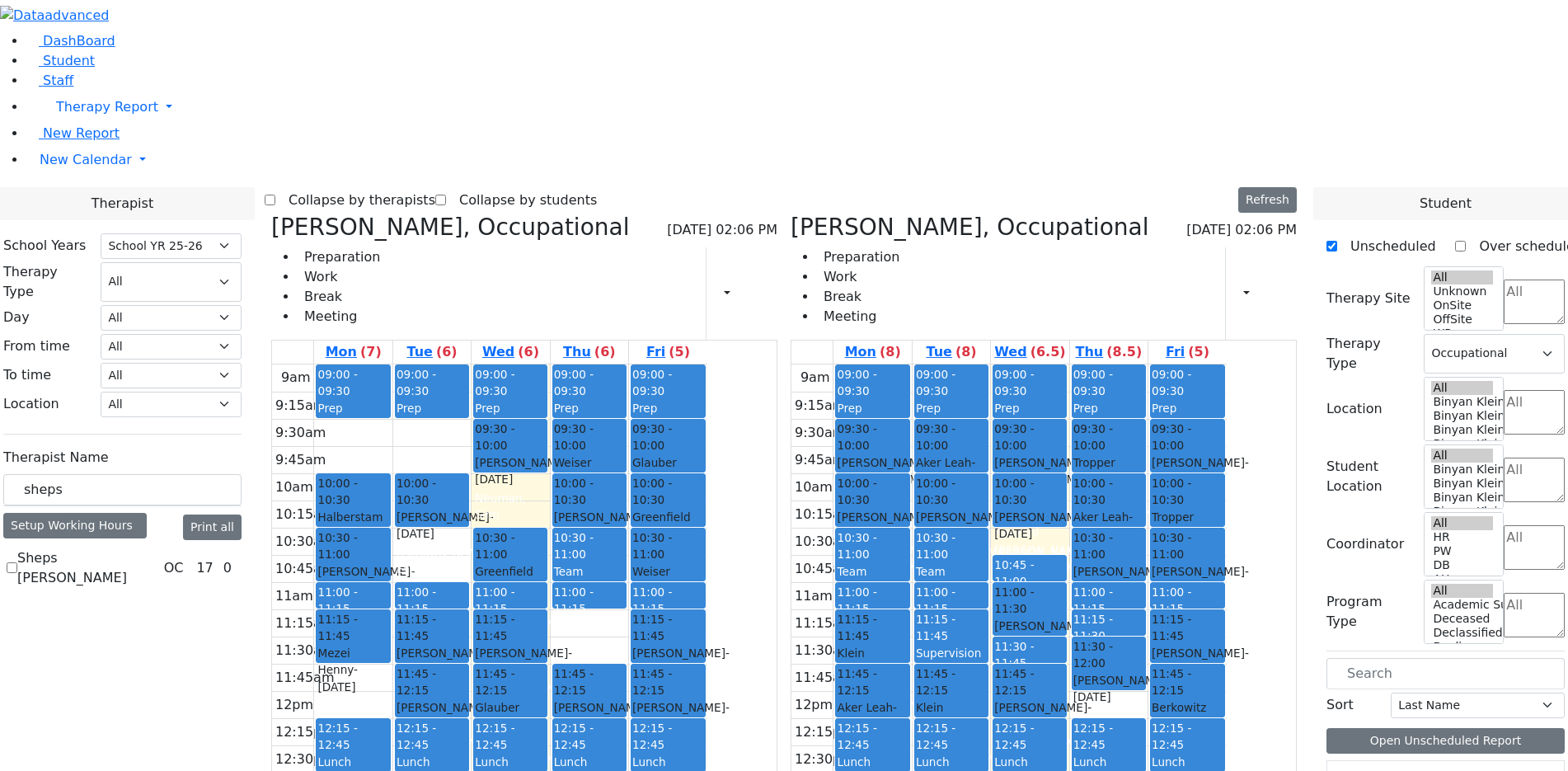
checkbox input "true"
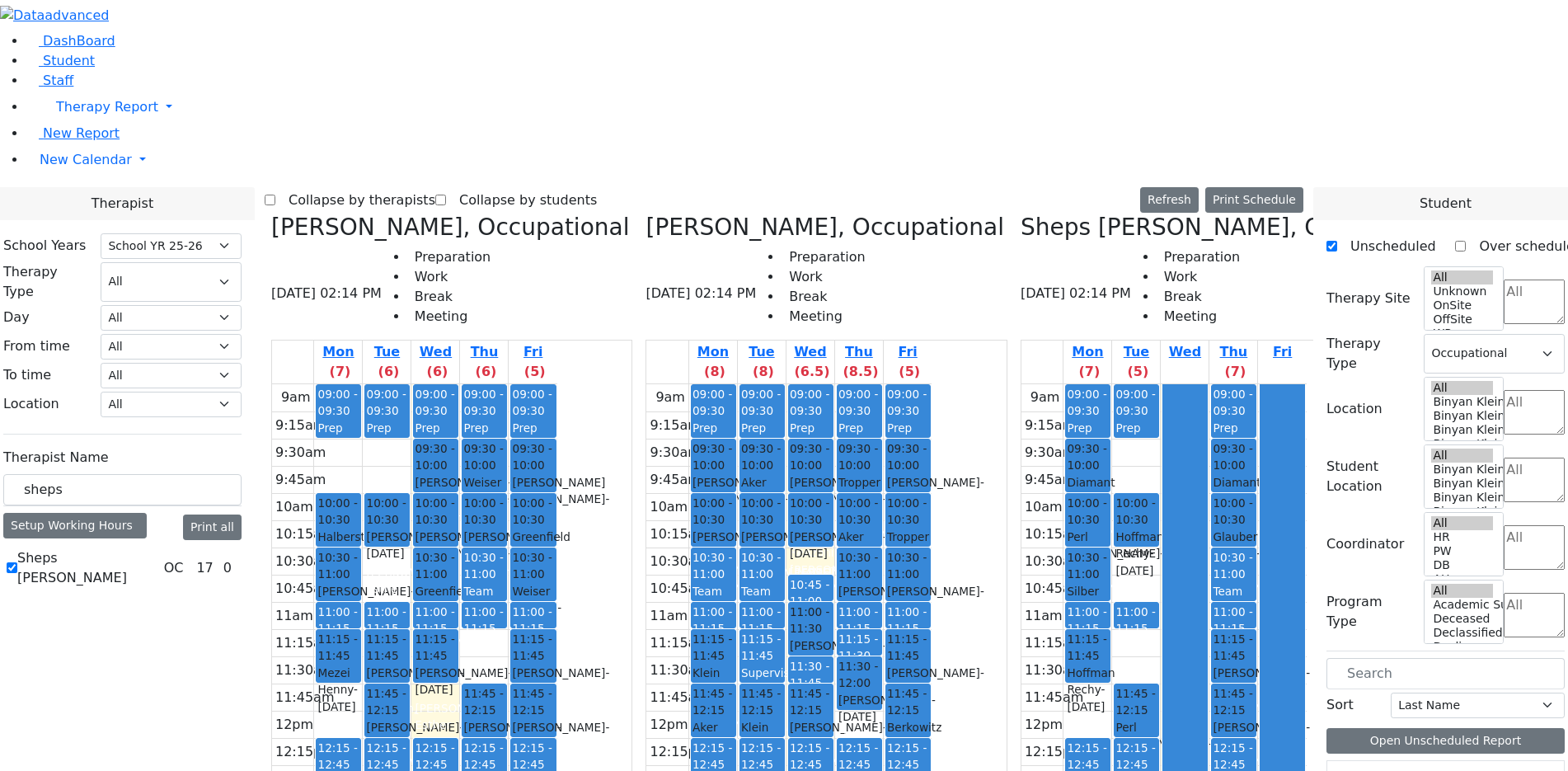
click at [1304, 384] on div at bounding box center [1282, 709] width 44 height 652
click at [1188, 485] on div at bounding box center [1185, 709] width 44 height 652
click at [929, 583] on div "Twerski Ezra - 07/21/2013" at bounding box center [908, 600] width 42 height 34
click at [936, 585] on span "- 08/30/2012" at bounding box center [886, 599] width 97 height 29
click at [832, 577] on div "10:45 - 11:00" at bounding box center [811, 594] width 42 height 34
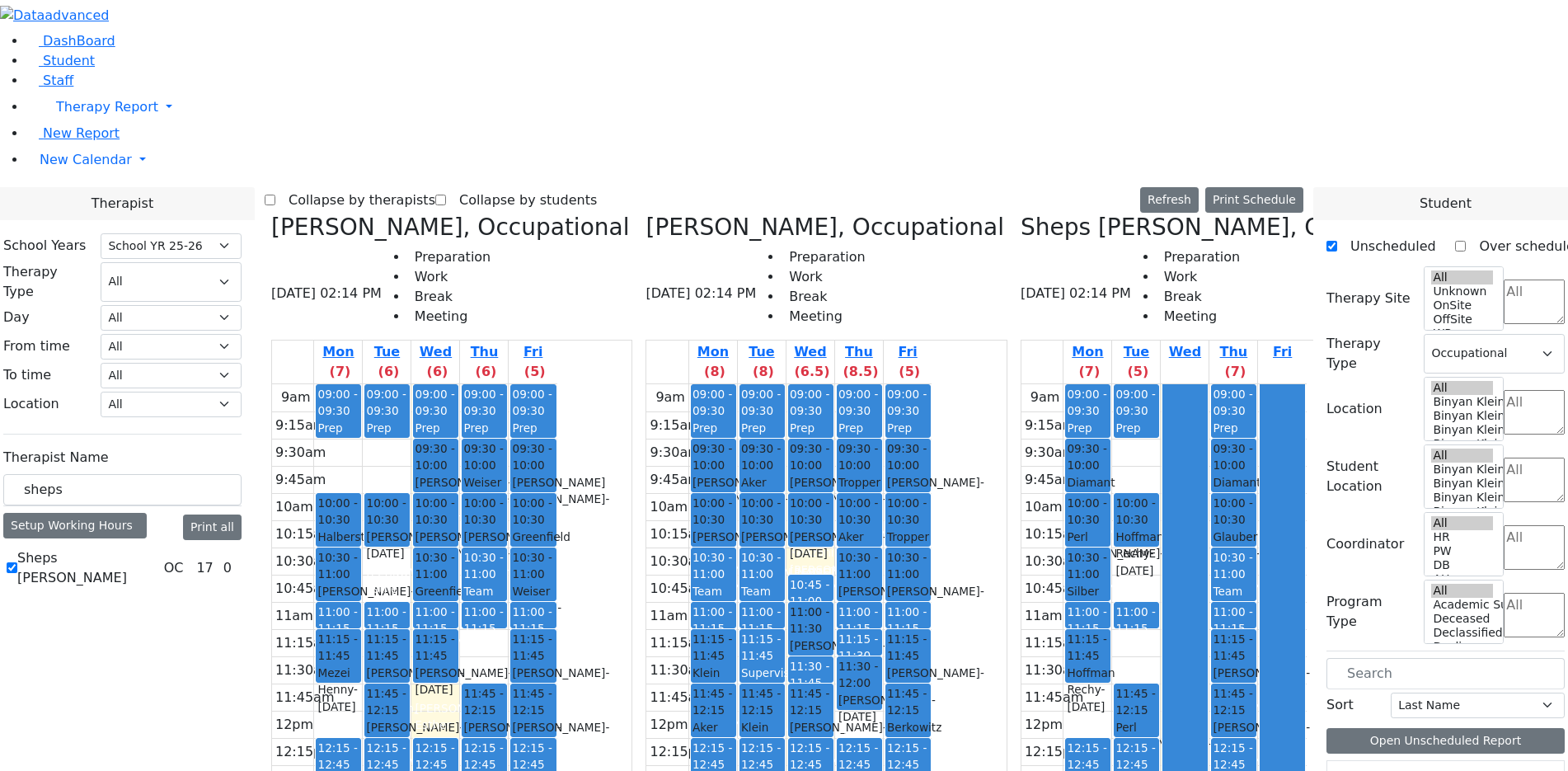
click at [900, 384] on div "9am 9:15am 9:30am 9:45am 10am 10:15am 10:30am 10:45am 11am 11:15am 11:30am 11:4…" at bounding box center [789, 710] width 285 height 653
click at [932, 446] on div "9am 9:15am 9:30am 9:45am 10am 10:15am 10:30am 10:45am 11am 11:15am 11:30am 11:4…" at bounding box center [789, 710] width 285 height 653
click at [936, 693] on span "- 05/24/2022" at bounding box center [886, 708] width 97 height 29
click at [929, 719] on div "Berkowitz Frimy - 01/12/2013" at bounding box center [908, 744] width 42 height 50
click at [929, 665] on div "Joseph Roizy - 04/01/2006" at bounding box center [908, 682] width 42 height 34
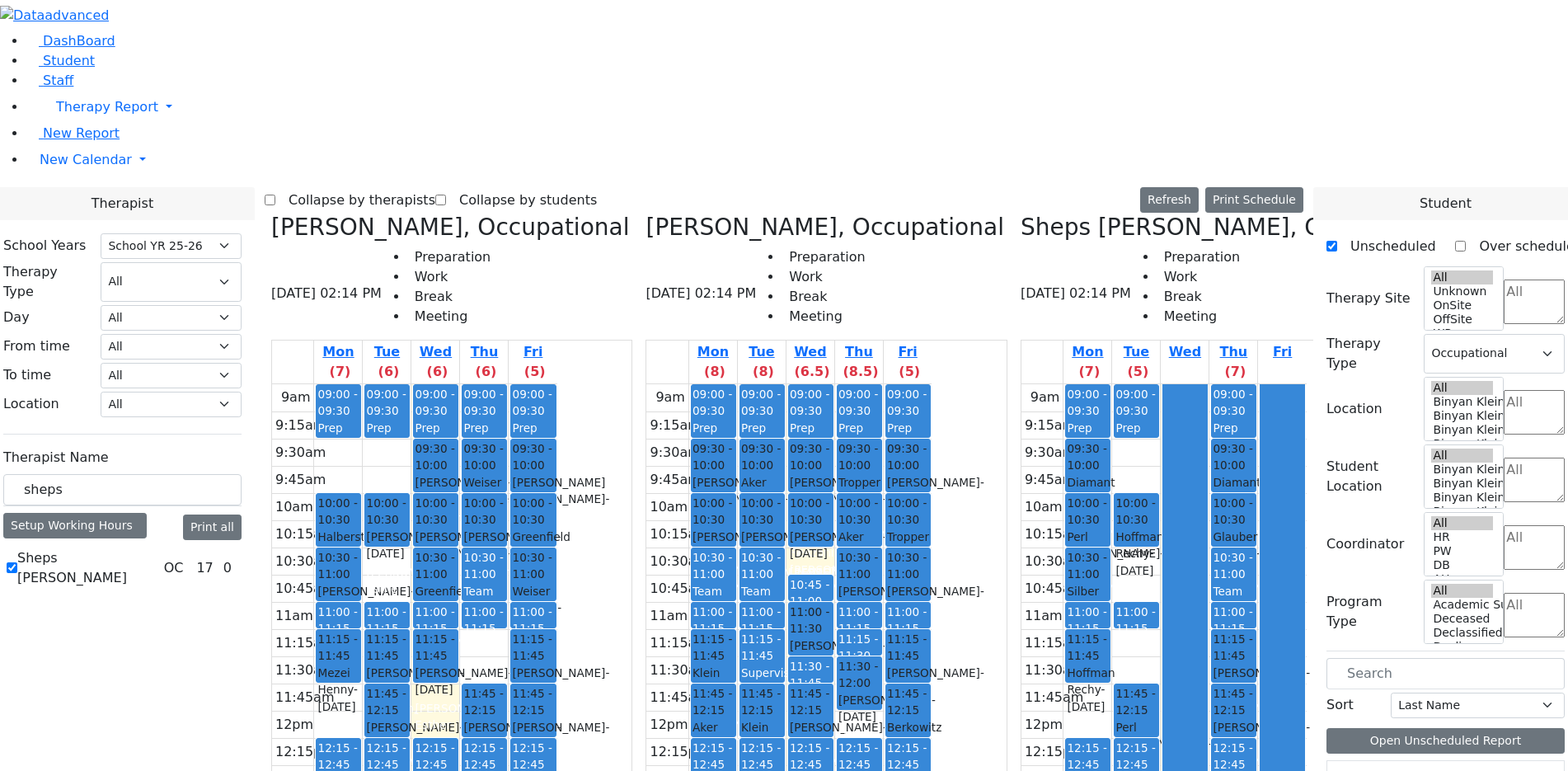
click at [931, 629] on link "11:15 - 11:45 Joseph Roizy - 04/01/2006 Weber, Leah" at bounding box center [908, 656] width 45 height 53
click at [881, 631] on div "11:15 - 11:30" at bounding box center [859, 648] width 42 height 34
click at [881, 603] on div "11:00 - 11:15 Prep" at bounding box center [859, 616] width 44 height 25
click at [932, 506] on div "9am 9:15am 9:30am 9:45am 10am 10:15am 10:30am 10:45am 11am 11:15am 11:30am 11:4…" at bounding box center [789, 710] width 285 height 653
click at [932, 536] on div "9am 9:15am 9:30am 9:45am 10am 10:15am 10:30am 10:45am 11am 11:15am 11:30am 11:4…" at bounding box center [789, 710] width 285 height 653
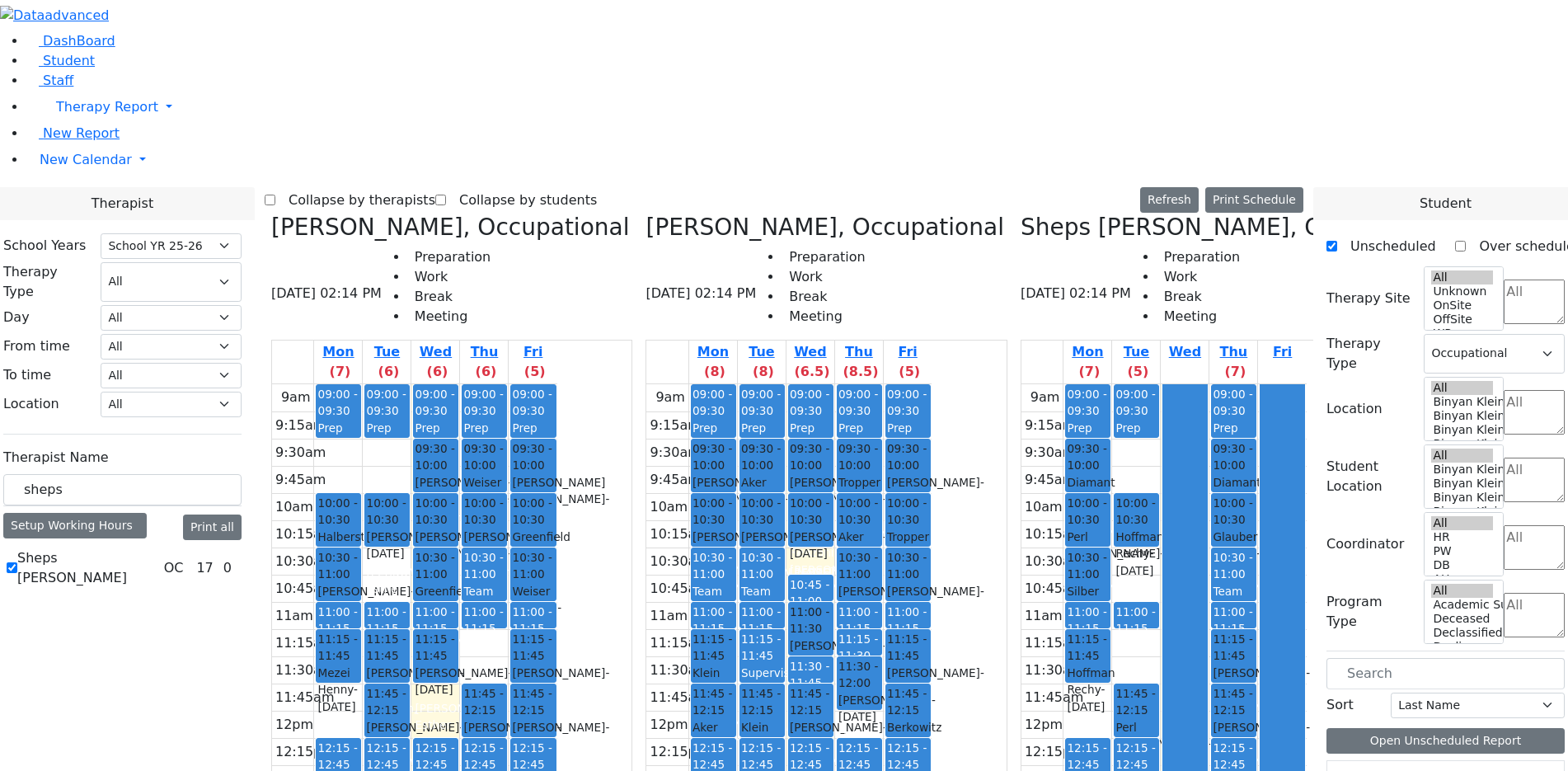
click at [932, 568] on div "9am 9:15am 9:30am 9:45am 10am 10:15am 10:30am 10:45am 11am 11:15am 11:30am 11:4…" at bounding box center [789, 710] width 285 height 653
click at [932, 604] on div "9am 9:15am 9:30am 9:45am 10am 10:15am 10:30am 10:45am 11am 11:15am 11:30am 11:4…" at bounding box center [789, 710] width 285 height 653
click at [932, 627] on div "9am 9:15am 9:30am 9:45am 10am 10:15am 10:30am 10:45am 11am 11:15am 11:30am 11:4…" at bounding box center [789, 710] width 285 height 653
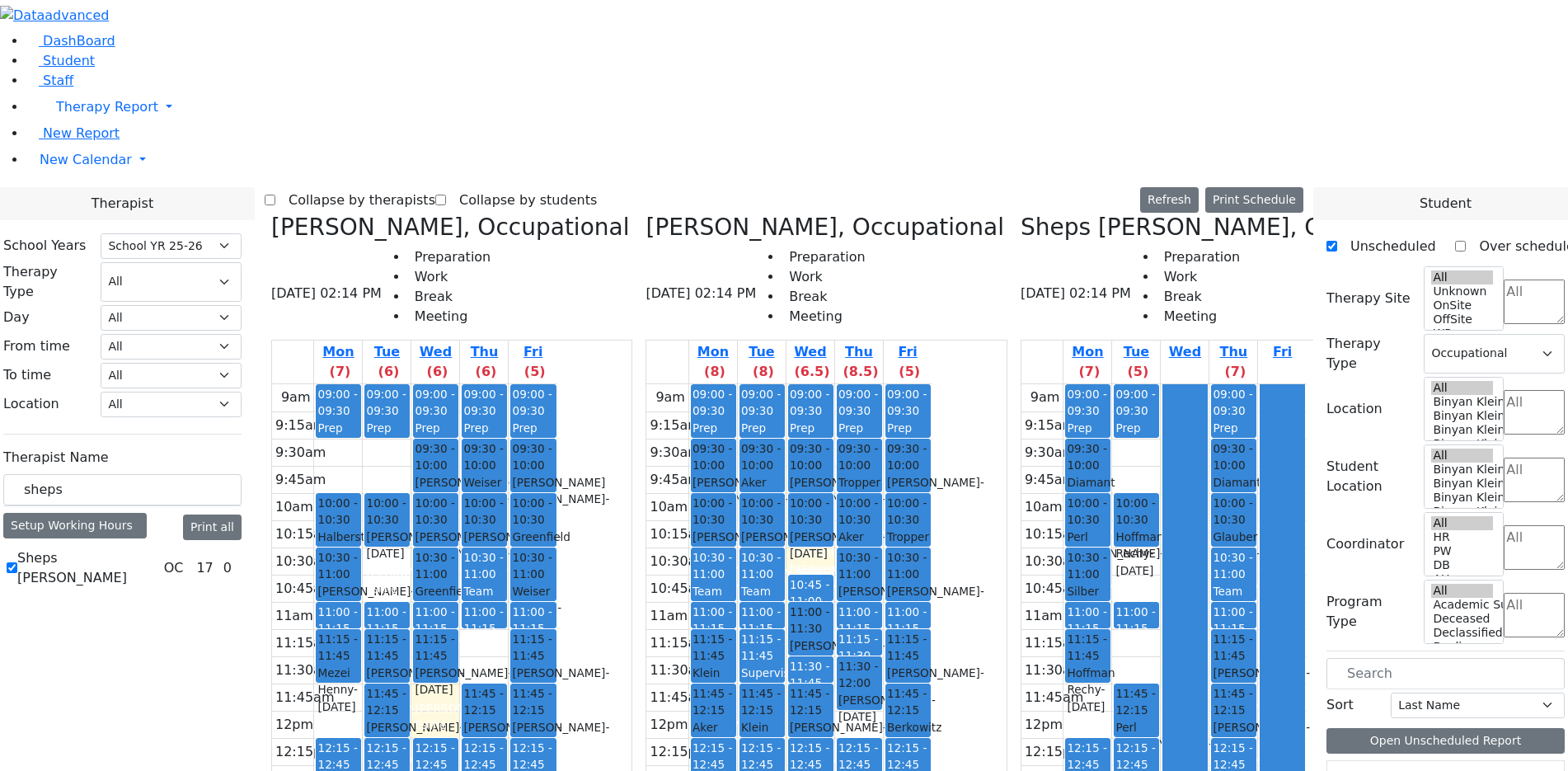
click at [1106, 593] on div "9am 9:15am 9:30am 9:45am 10am 10:15am 10:30am 10:45am 11am 11:15am 11:30am 11:4…" at bounding box center [1164, 710] width 285 height 653
click at [1106, 577] on div "9am 9:15am 9:30am 9:45am 10am 10:15am 10:30am 10:45am 11am 11:15am 11:30am 11:4…" at bounding box center [1164, 710] width 285 height 653
click at [1149, 570] on div "9am 9:15am 9:30am 9:45am 10am 10:15am 10:30am 10:45am 11am 11:15am 11:30am 11:4…" at bounding box center [1164, 710] width 285 height 653
click at [1153, 586] on div "9am 9:15am 9:30am 9:45am 10am 10:15am 10:30am 10:45am 11am 11:15am 11:30am 11:4…" at bounding box center [1164, 710] width 285 height 653
click at [1289, 340] on link "Fri" at bounding box center [1282, 352] width 26 height 23
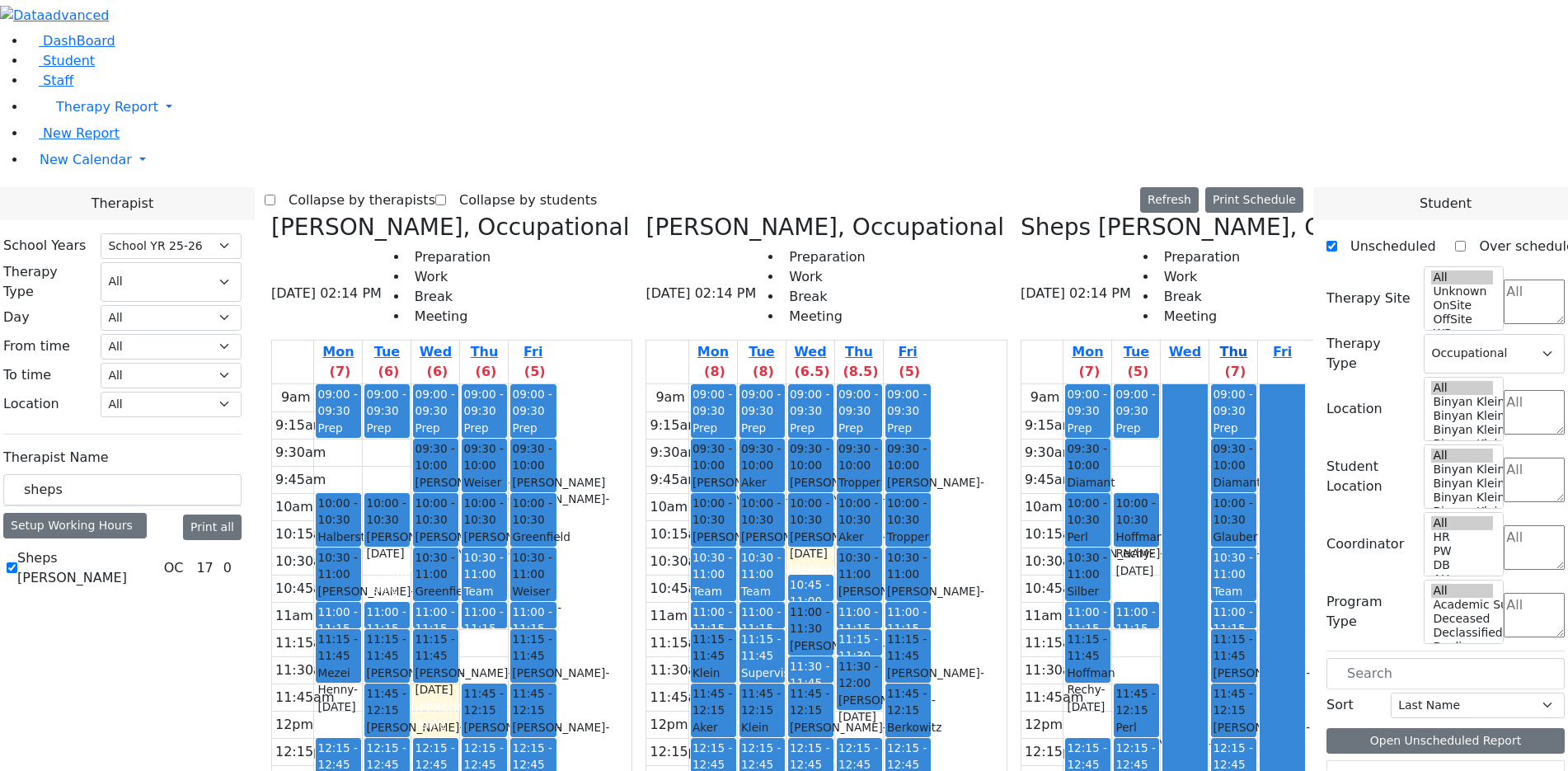
click at [1247, 362] on label "(7)" at bounding box center [1236, 372] width 21 height 20
click at [1240, 340] on link "Thu (7)" at bounding box center [1234, 362] width 48 height 43
click at [1247, 388] on span "09:00 - 09:30" at bounding box center [1233, 402] width 39 height 29
click at [1145, 420] on div "Prep" at bounding box center [1136, 428] width 42 height 17
click at [1103, 420] on div "Prep" at bounding box center [1088, 428] width 42 height 17
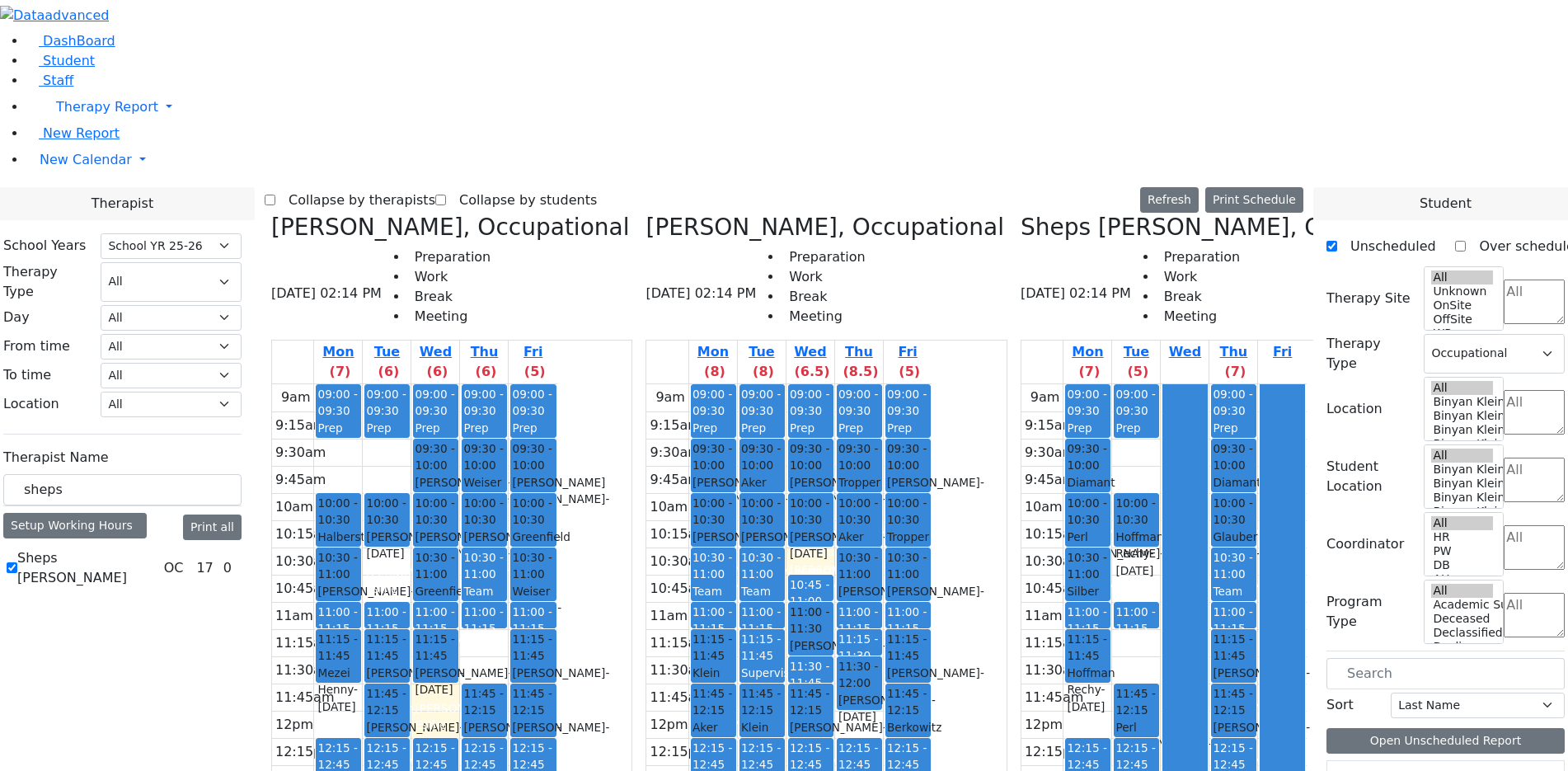
click at [1109, 474] on div "Diamant Avrum - 10/08/2017" at bounding box center [1088, 499] width 42 height 50
click at [1130, 384] on div "9am 9:15am 9:30am 9:45am 10am 10:15am 10:30am 10:45am 11am 11:15am 11:30am 11:4…" at bounding box center [1164, 710] width 285 height 653
click at [1146, 384] on div "9am 9:15am 9:30am 9:45am 10am 10:15am 10:30am 10:45am 11am 11:15am 11:30am 11:4…" at bounding box center [1164, 710] width 285 height 653
click at [1245, 488] on div at bounding box center [1234, 491] width 44 height 6
click at [1255, 529] on div "Glauber Shimon - 05/24/2017" at bounding box center [1234, 554] width 42 height 50
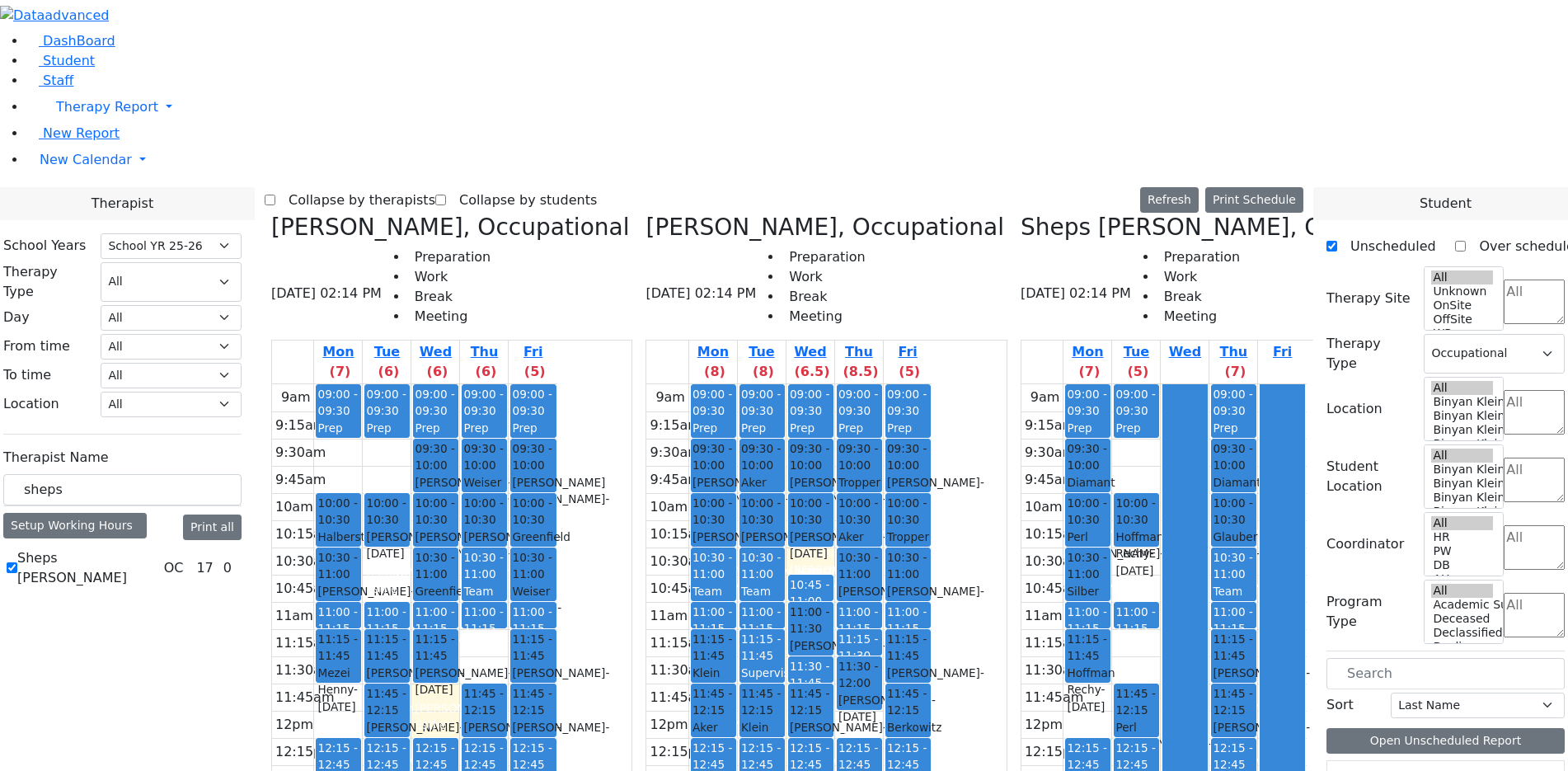
click at [1228, 547] on span "- 05/24/2017" at bounding box center [1237, 562] width 46 height 29
click at [1207, 384] on div at bounding box center [1185, 709] width 44 height 652
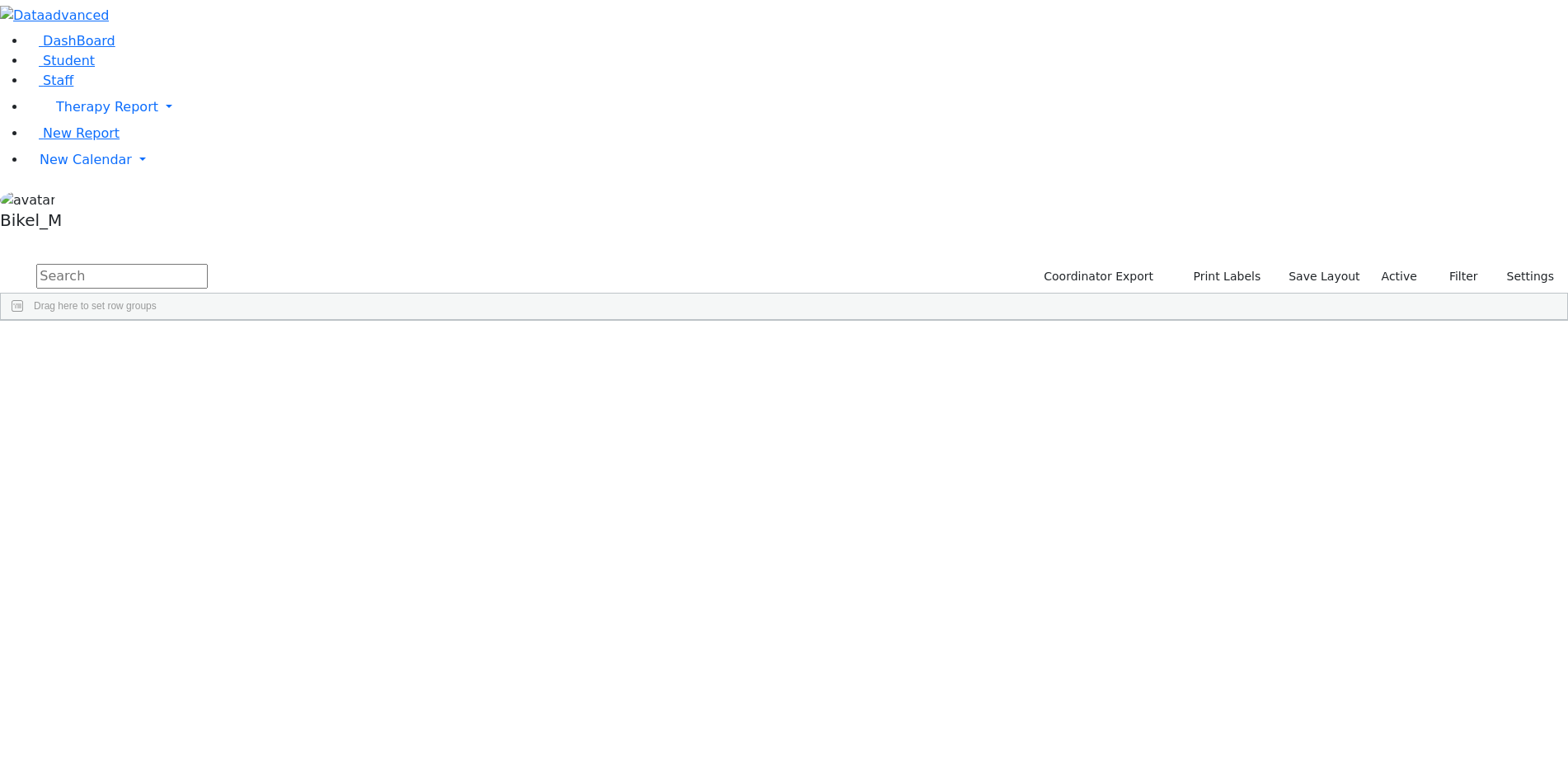
click at [208, 264] on input "text" at bounding box center [122, 276] width 172 height 25
type input "esty"
click at [205, 394] on div "Schwimmer" at bounding box center [153, 406] width 103 height 23
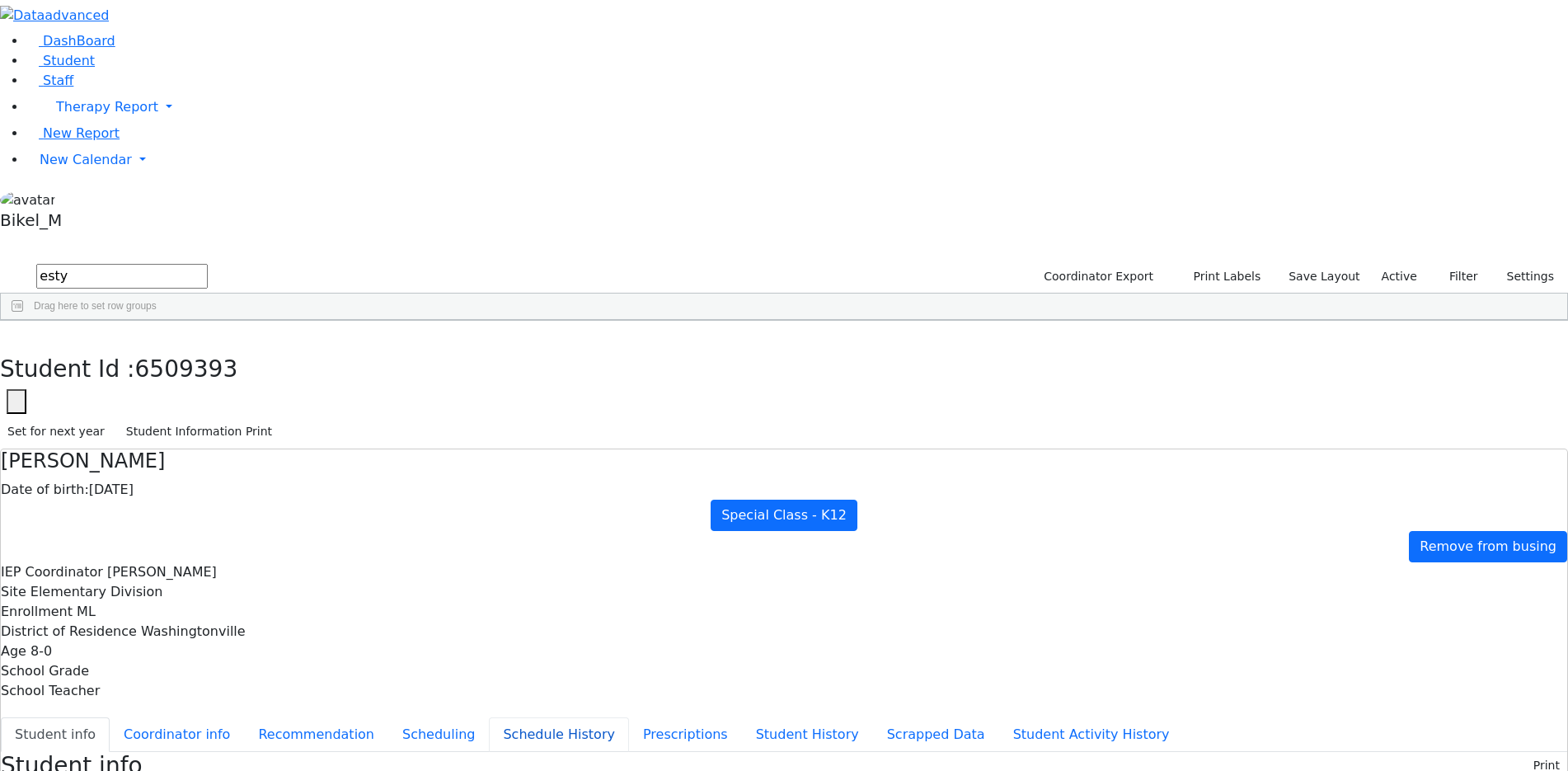
click at [489, 718] on button "Schedule History" at bounding box center [559, 734] width 140 height 35
click at [388, 718] on button "Scheduling" at bounding box center [438, 734] width 101 height 35
